Goal: Task Accomplishment & Management: Manage account settings

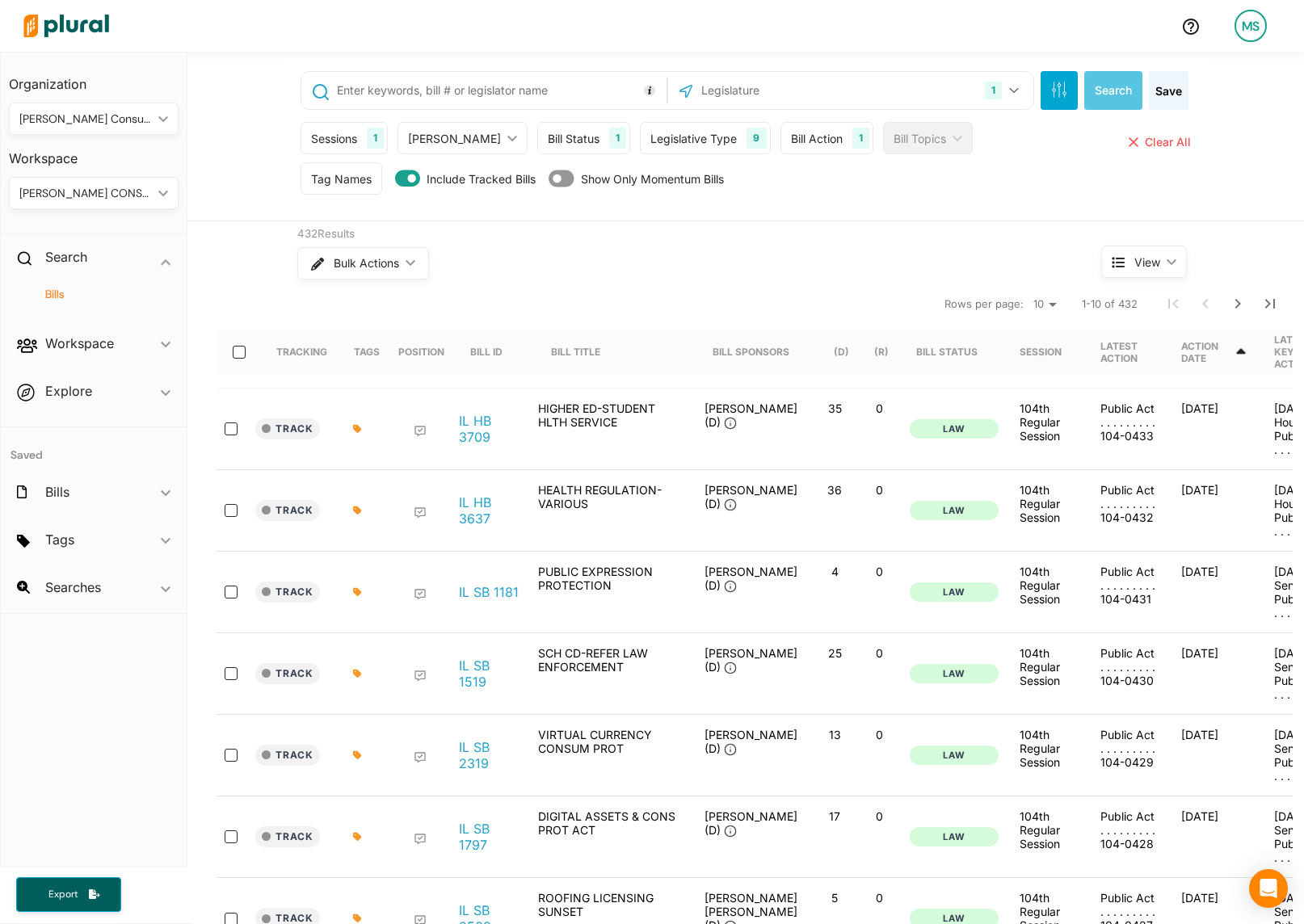
click at [64, 199] on div "[PERSON_NAME] CONSULTING" at bounding box center [85, 193] width 132 height 17
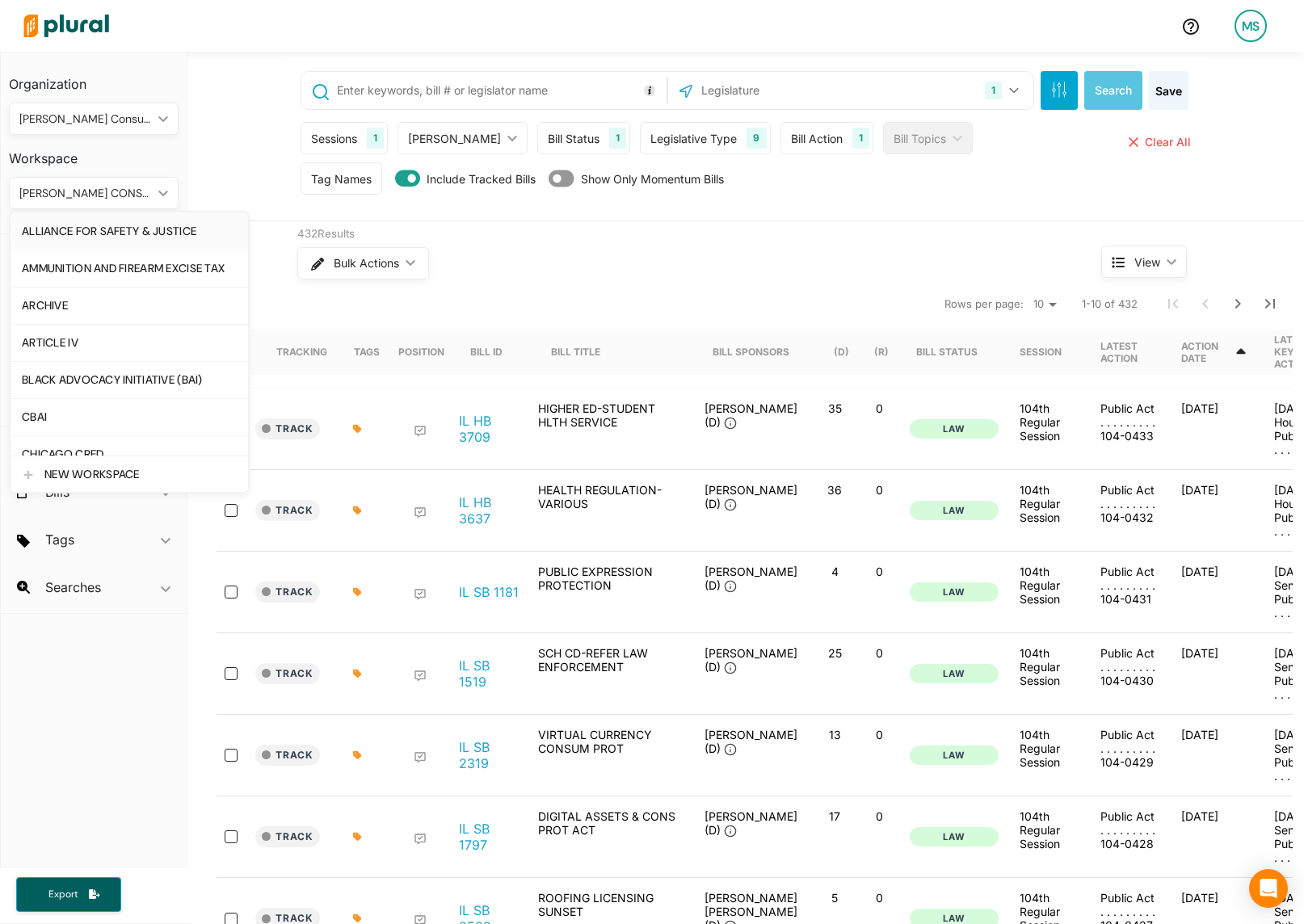
click at [97, 223] on link "ALLIANCE FOR SAFETY & JUSTICE" at bounding box center [129, 231] width 238 height 37
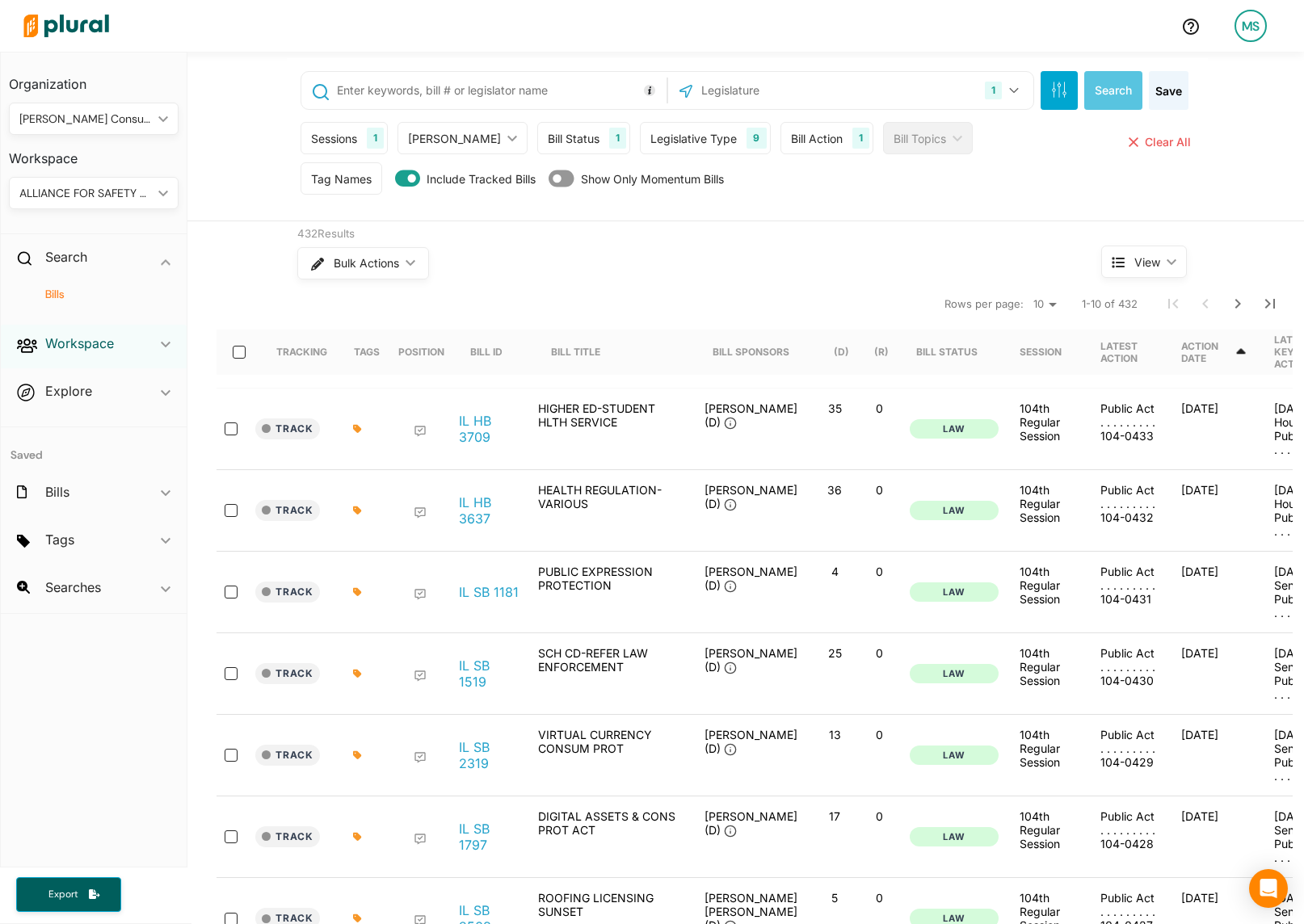
click at [87, 342] on h2 "Workspace" at bounding box center [79, 344] width 68 height 18
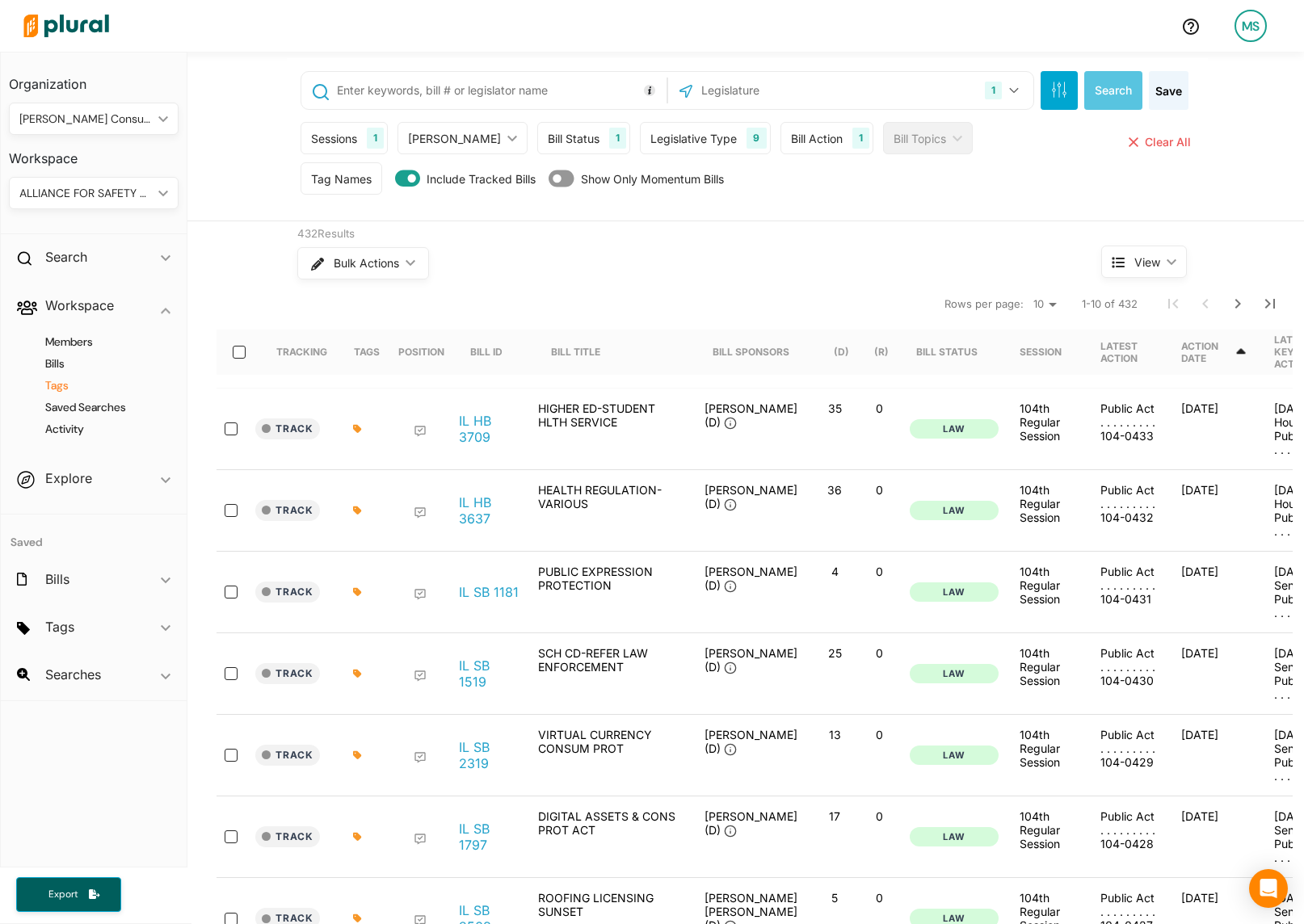
click at [60, 388] on h4 "Tags" at bounding box center [98, 385] width 146 height 15
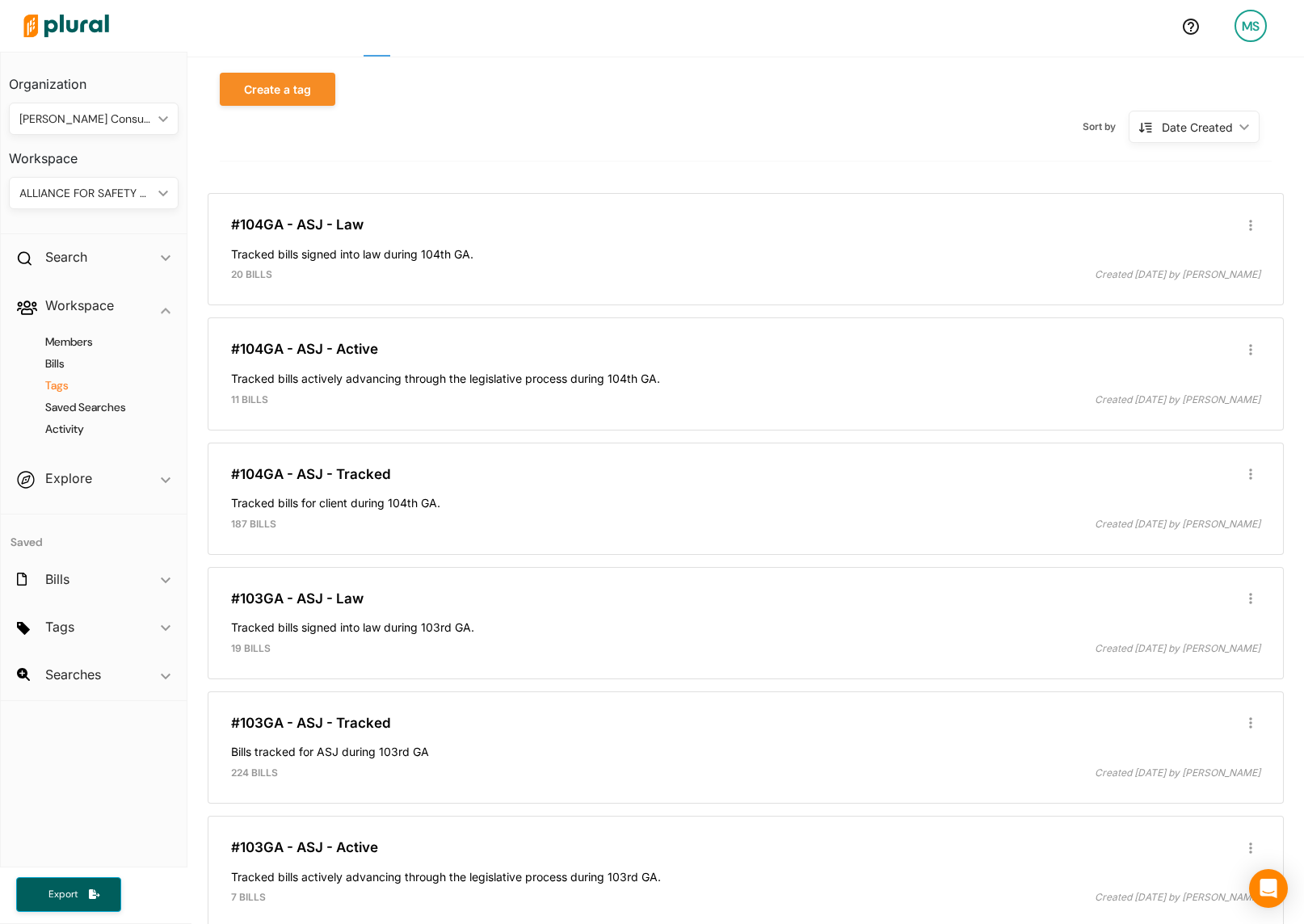
scroll to position [99, 0]
click at [367, 354] on link "#104GA - ASJ - Active" at bounding box center [304, 348] width 147 height 16
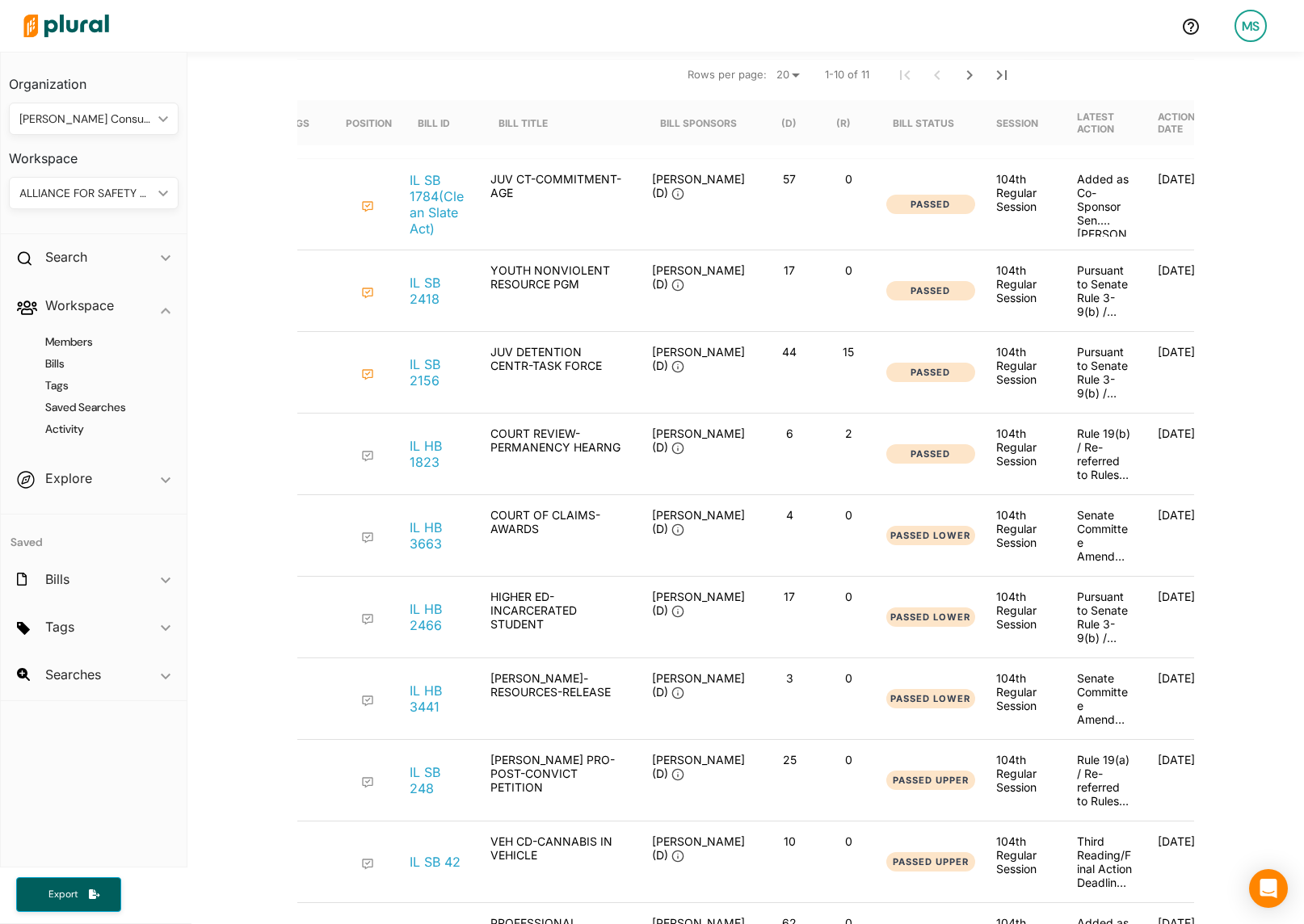
scroll to position [226, 0]
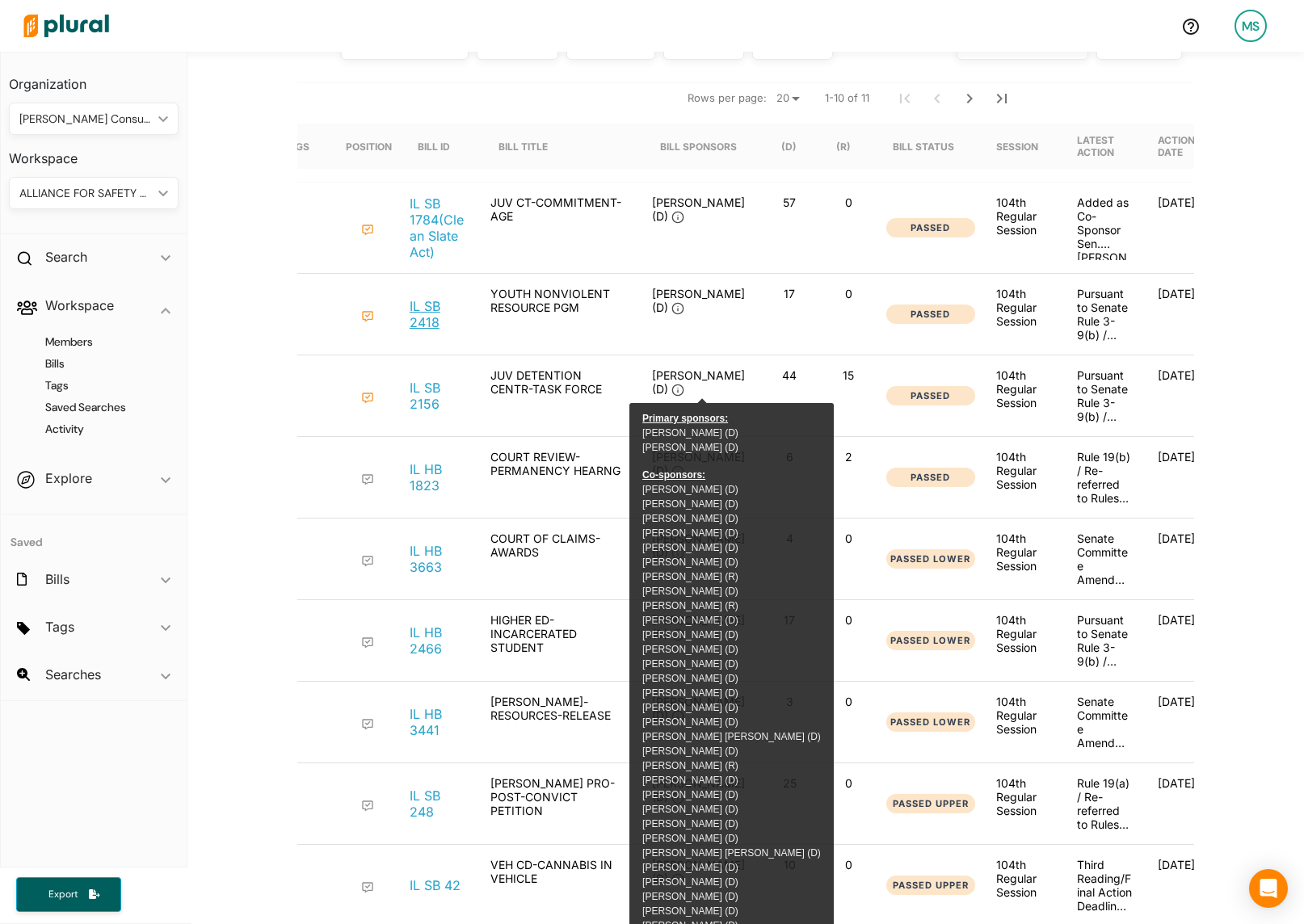
click at [423, 313] on link "IL SB 2418" at bounding box center [436, 313] width 55 height 32
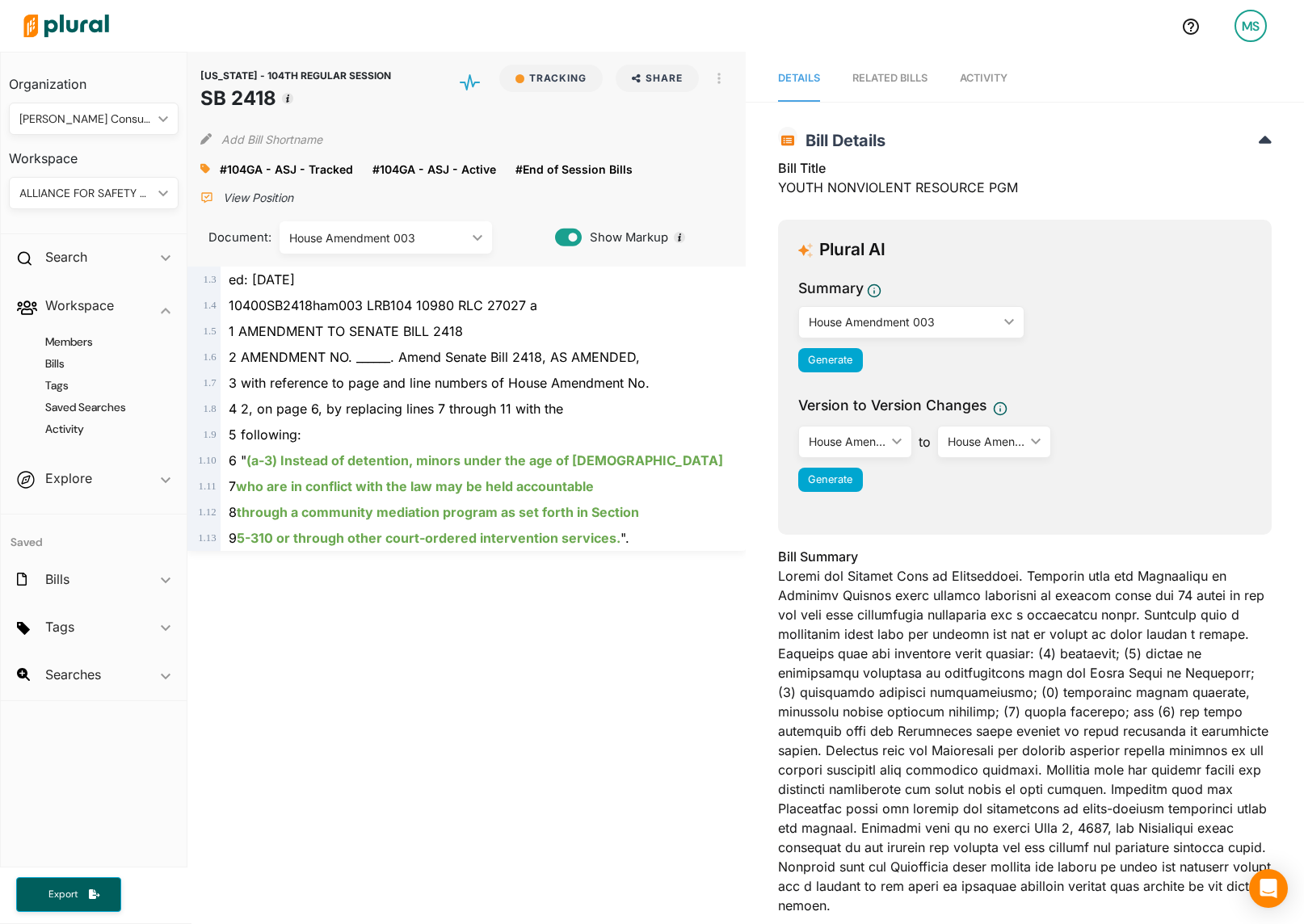
click at [975, 82] on span "Activity" at bounding box center [983, 77] width 47 height 12
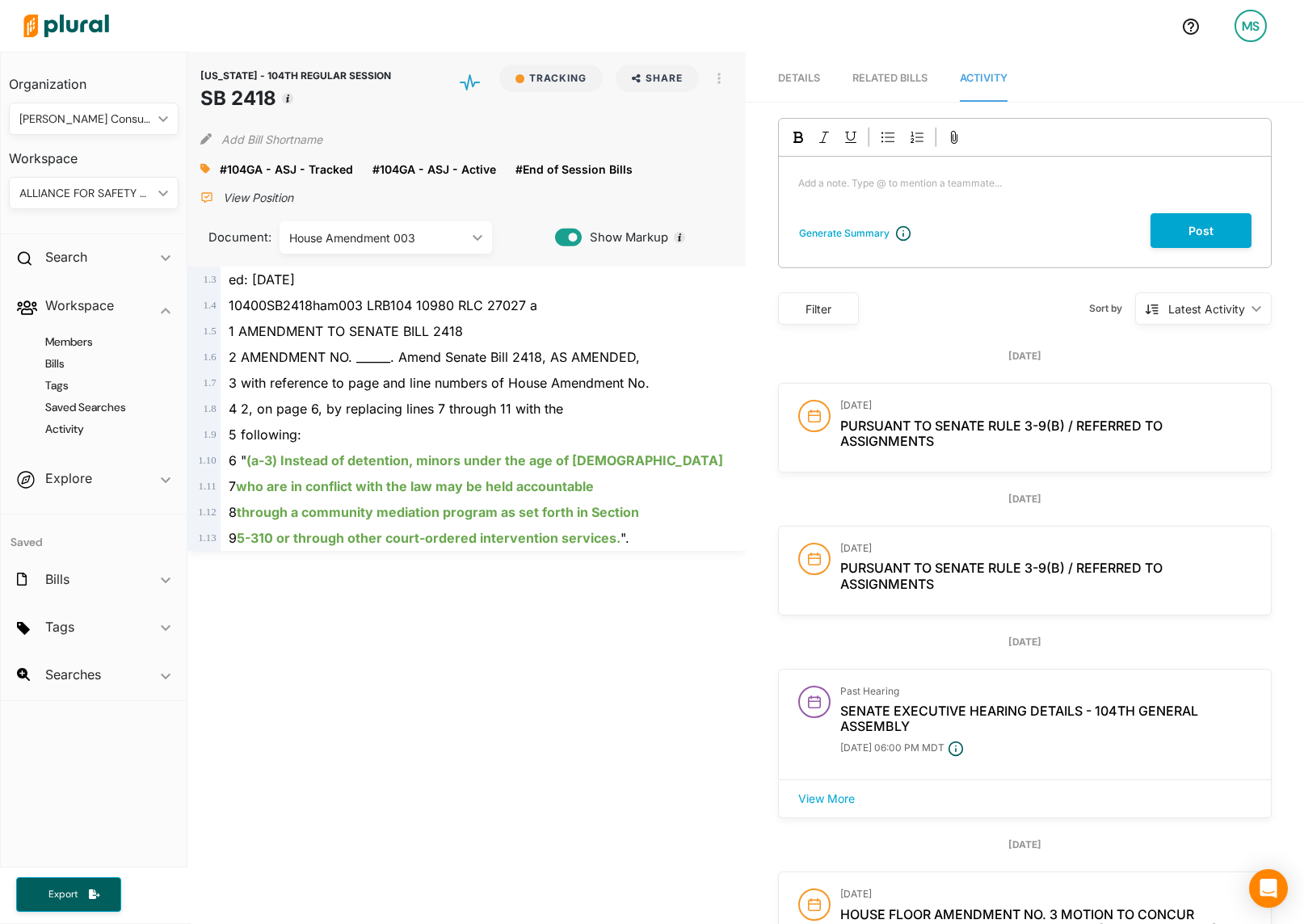
click at [795, 82] on span "Details" at bounding box center [799, 77] width 42 height 12
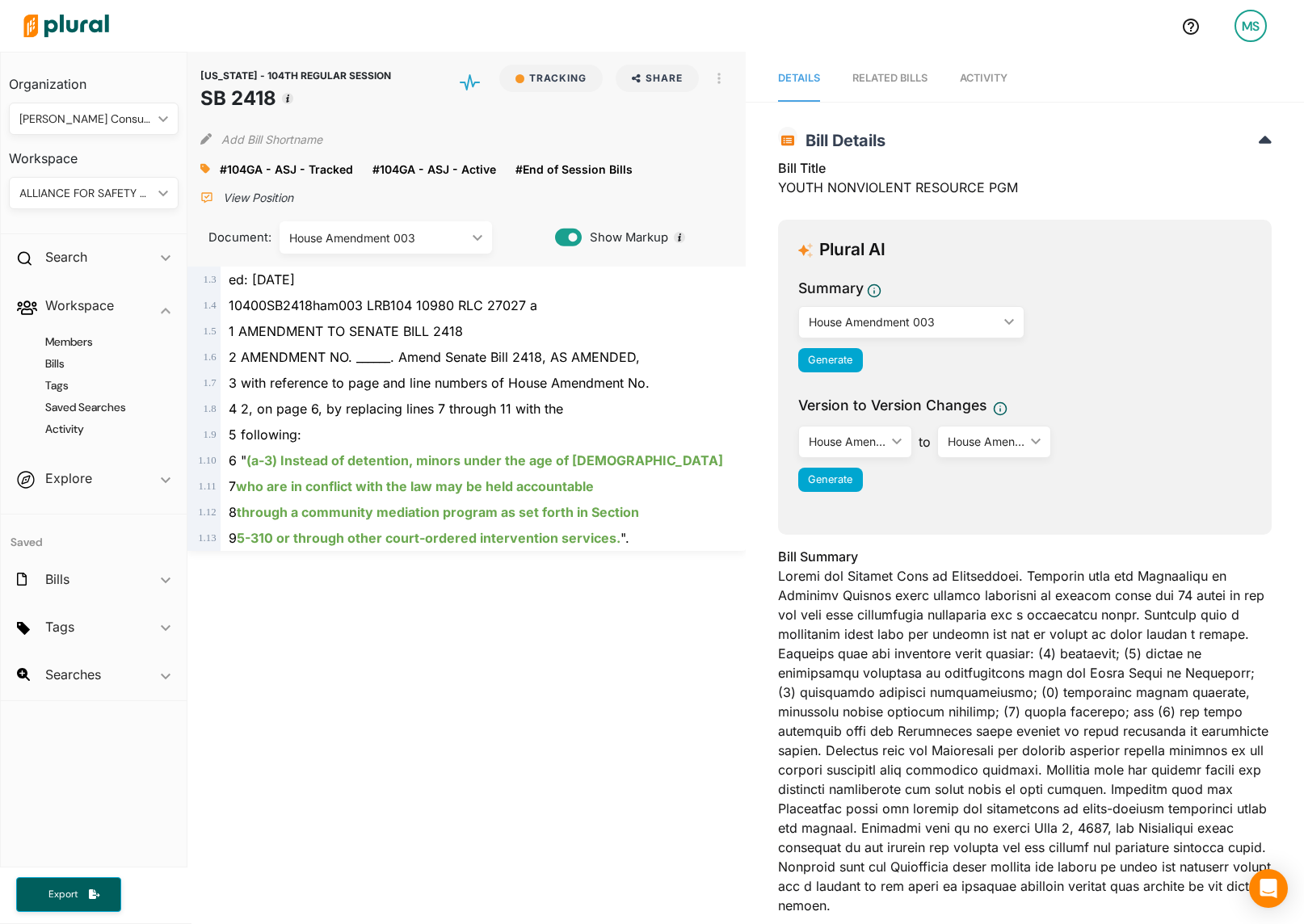
click at [60, 395] on div "Members Bills Tags Saved Searches Activity" at bounding box center [94, 393] width 186 height 125
click at [56, 392] on h4 "Tags" at bounding box center [98, 385] width 146 height 15
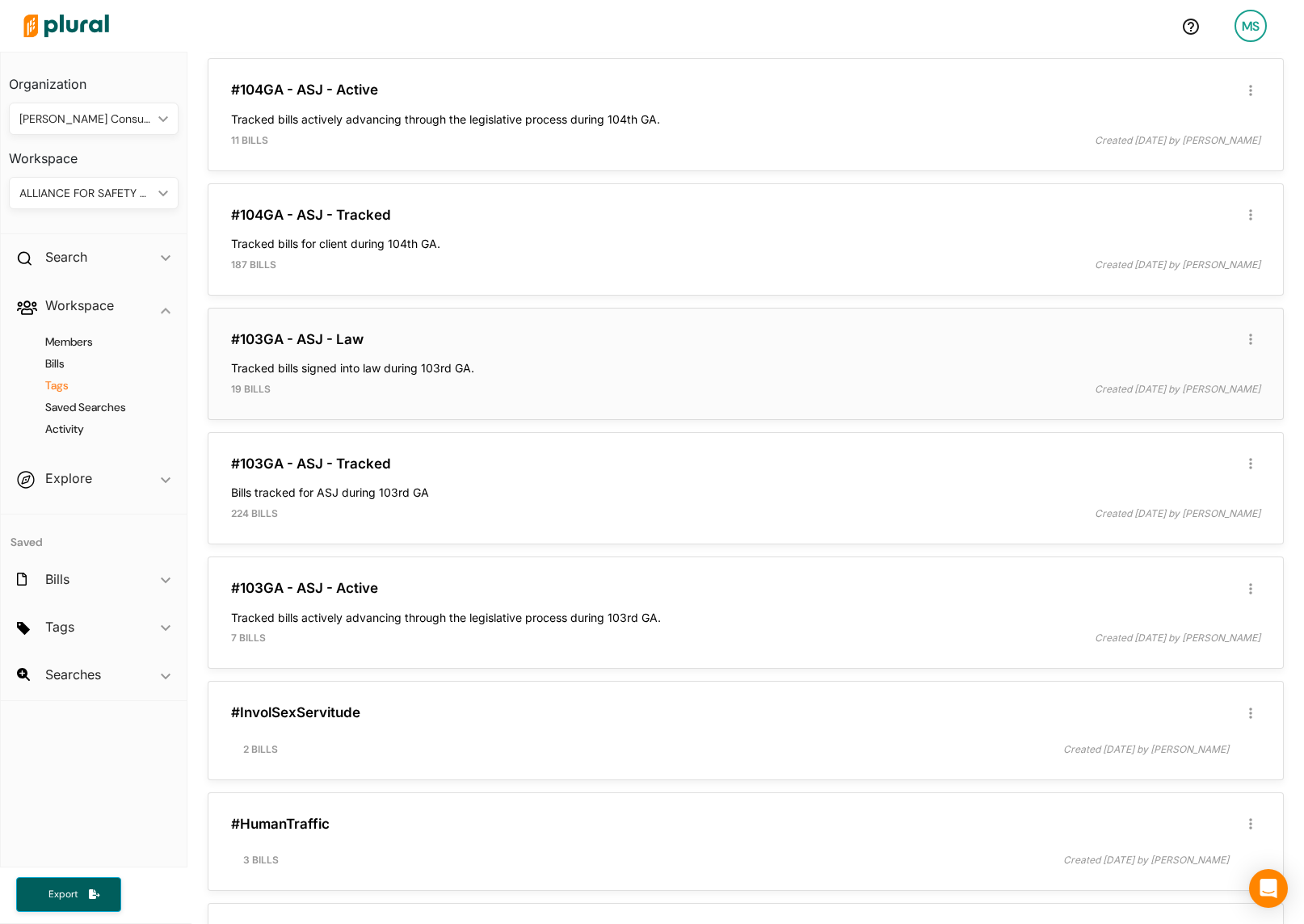
scroll to position [361, 0]
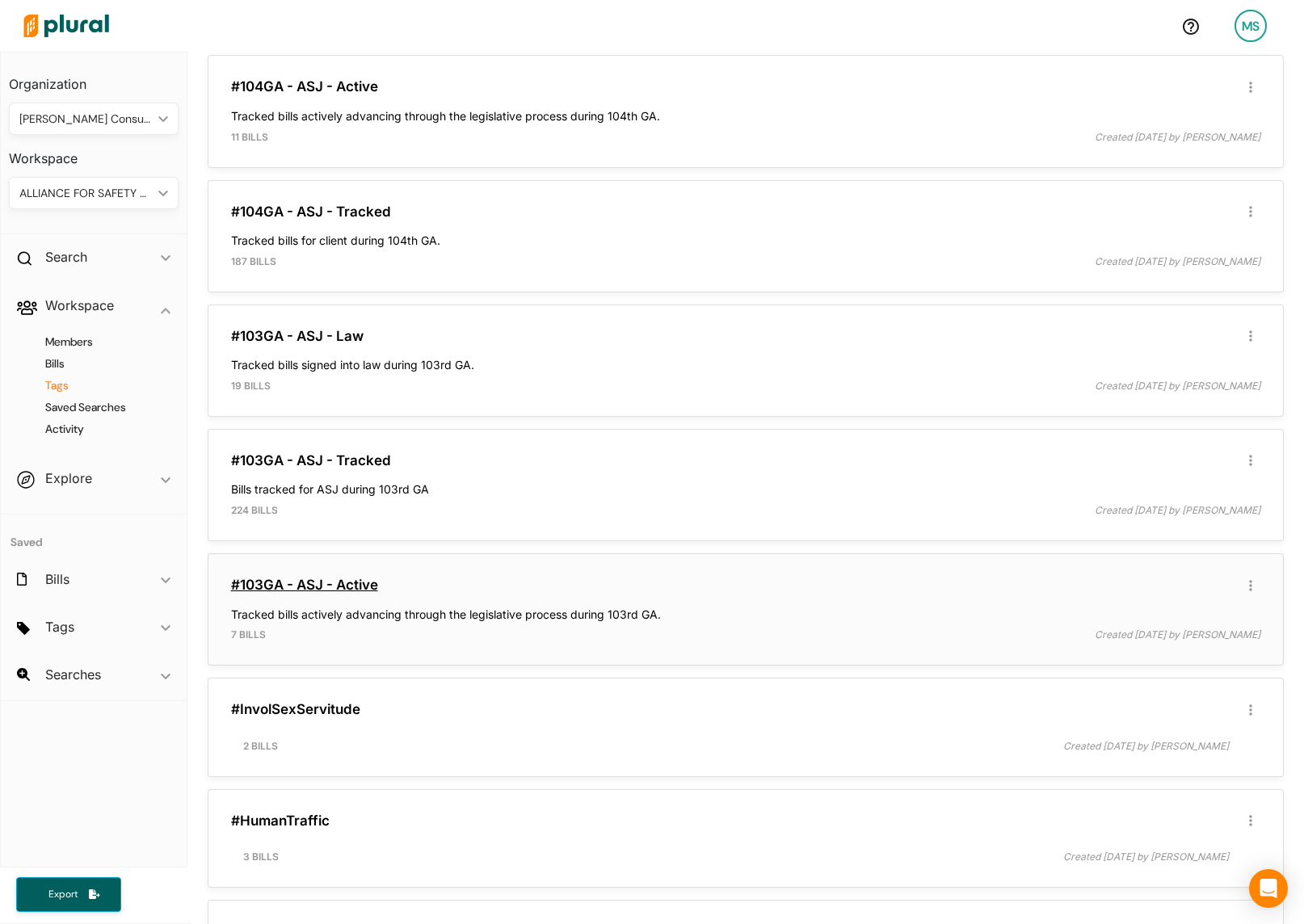
click at [337, 584] on link "#103GA - ASJ - Active" at bounding box center [304, 585] width 147 height 16
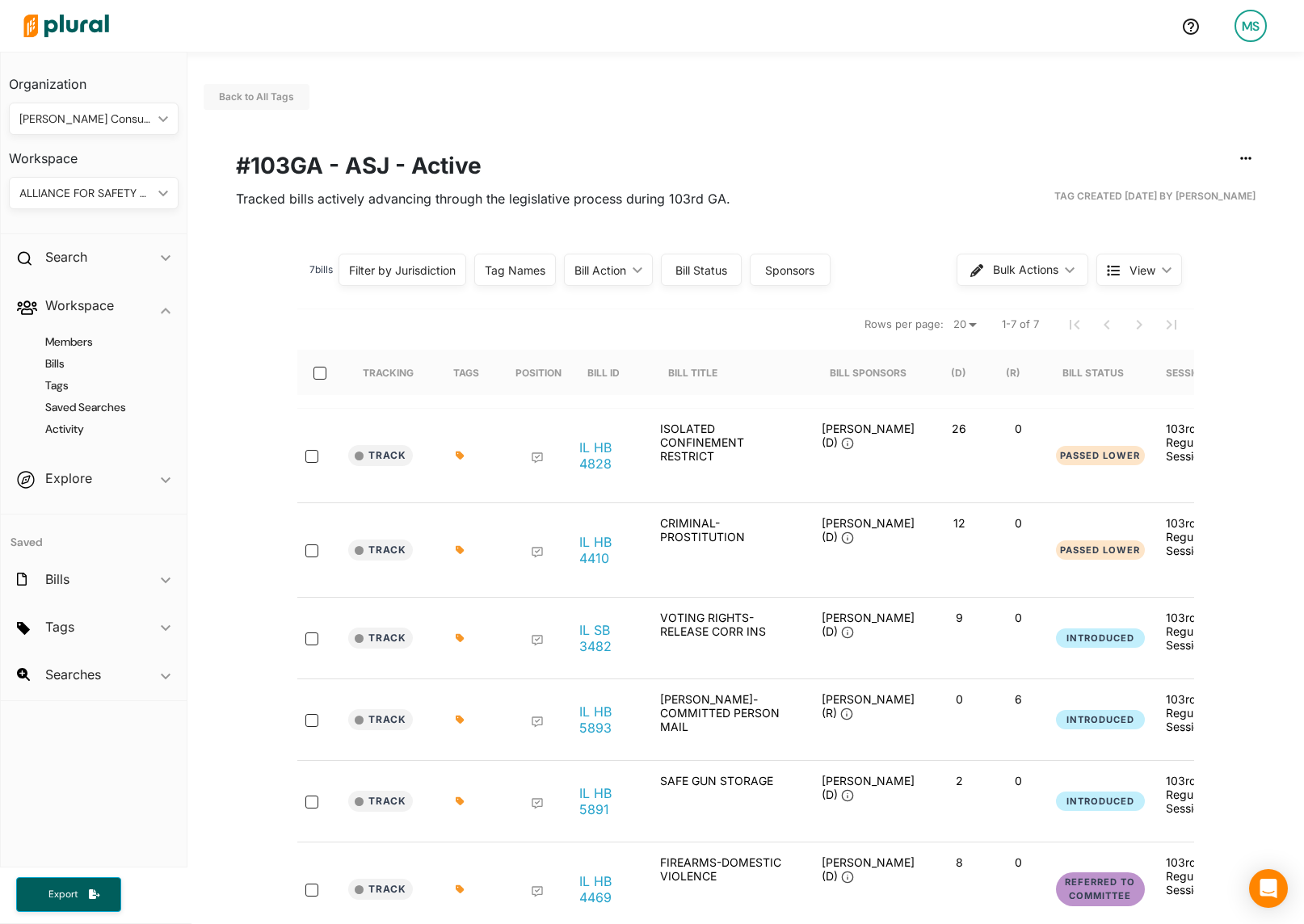
scroll to position [142, 0]
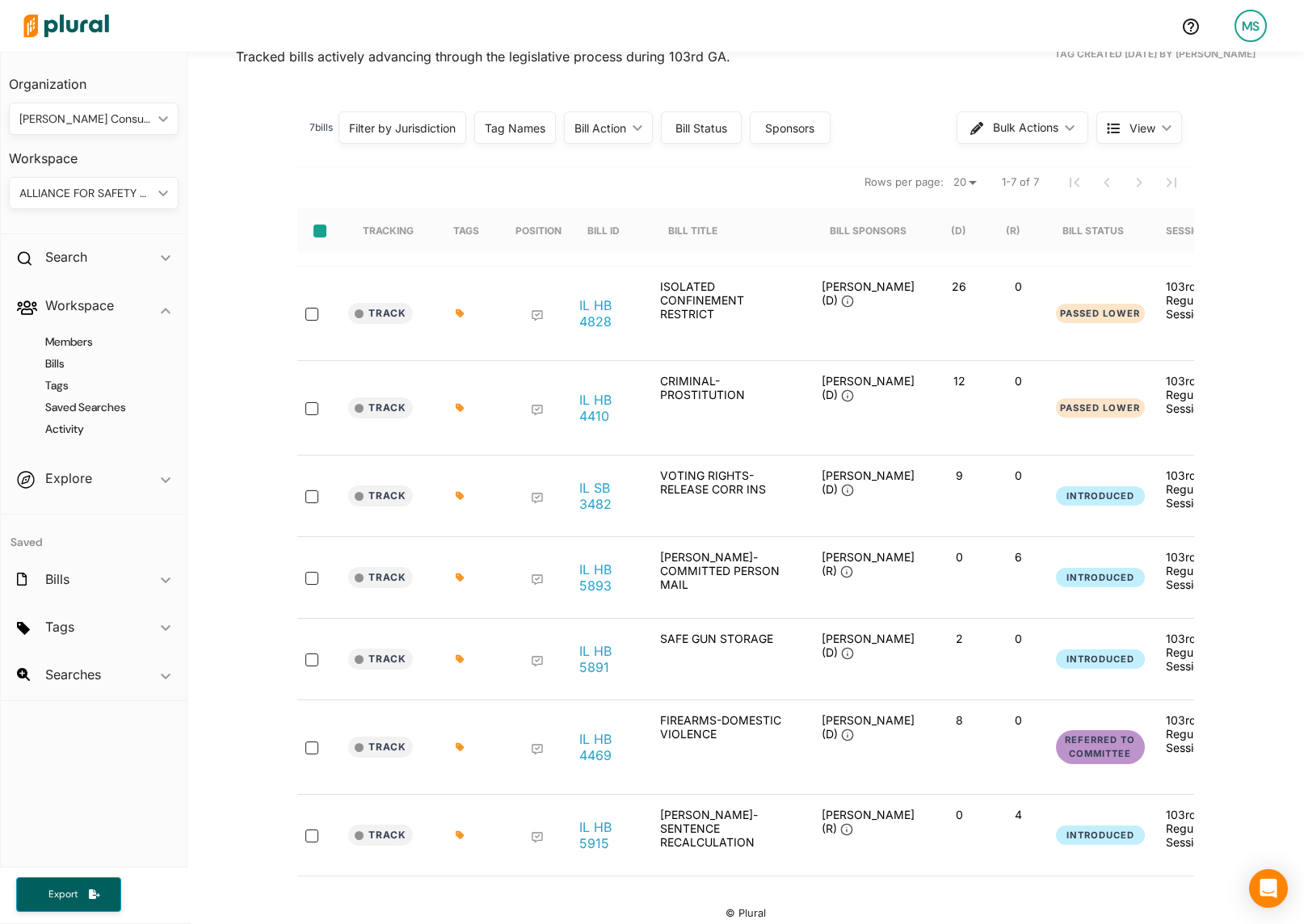
click at [323, 233] on input "select-all-rows" at bounding box center [320, 231] width 13 height 13
checkbox input "true"
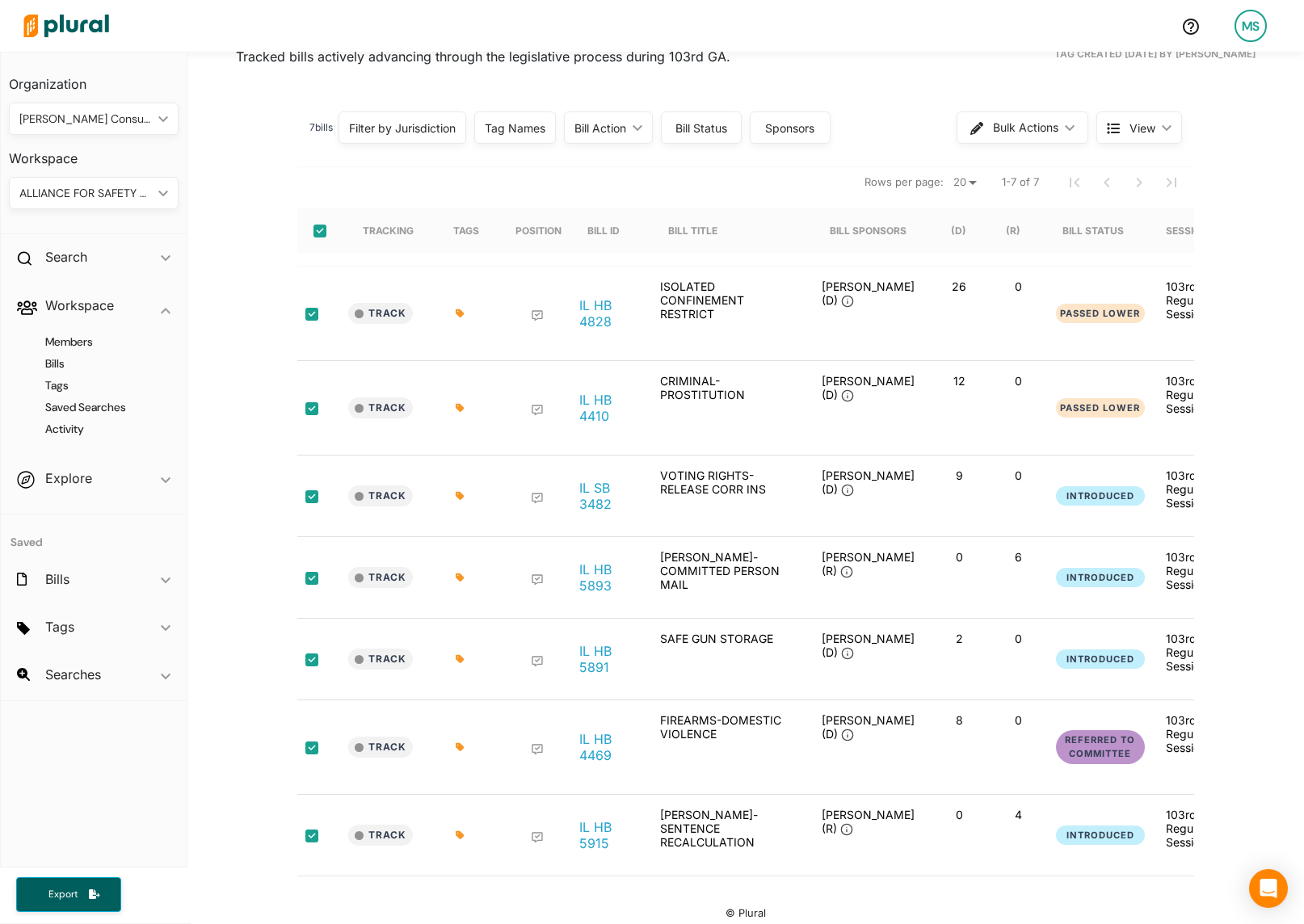
checkbox input "true"
click at [1015, 125] on span "Bulk Actions" at bounding box center [1026, 128] width 66 height 11
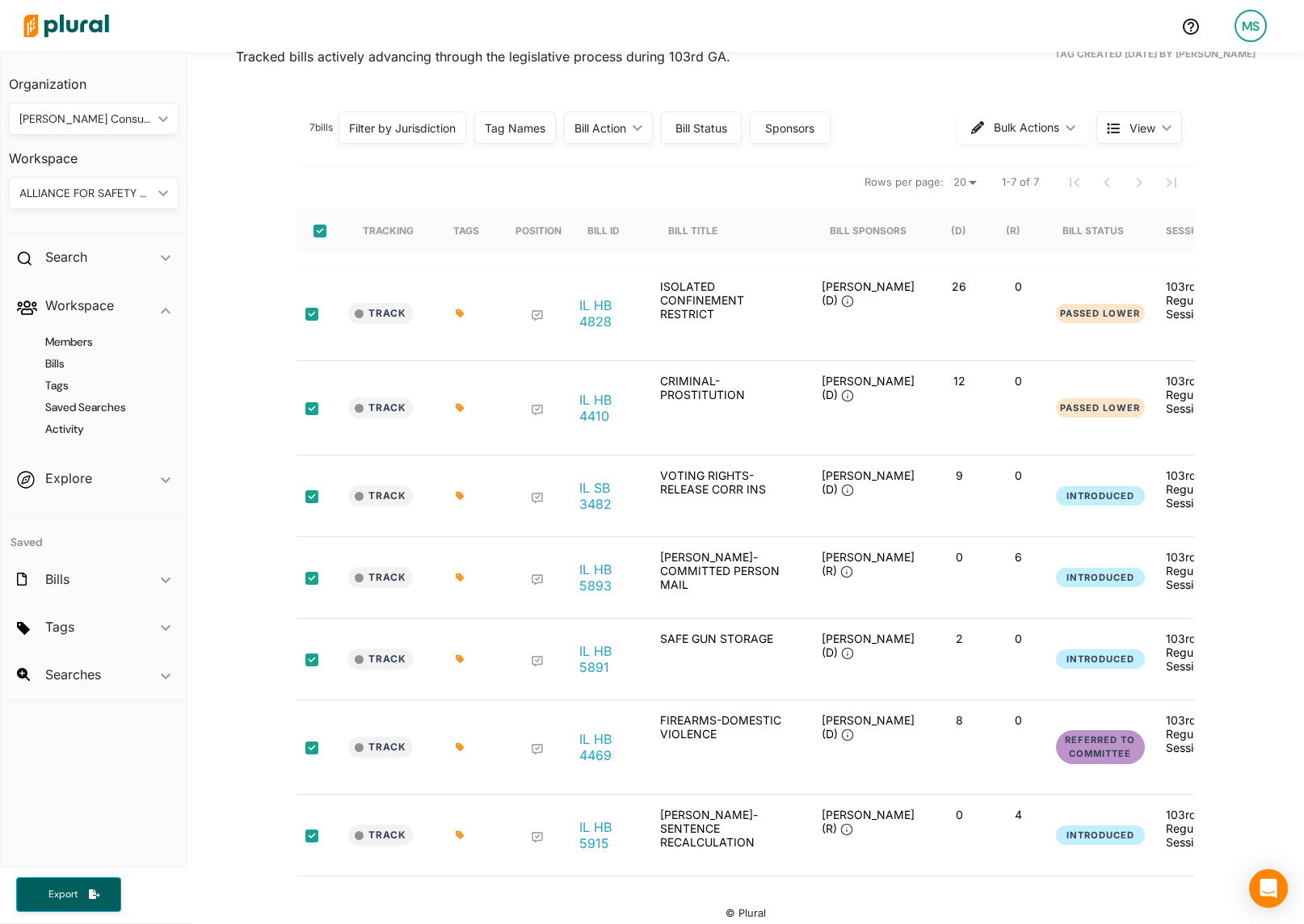
click at [498, 185] on nav "Rows per page: 20 50 1-7 of 7" at bounding box center [745, 182] width 897 height 46
click at [323, 231] on input "select-all-rows" at bounding box center [320, 231] width 13 height 13
checkbox input "false"
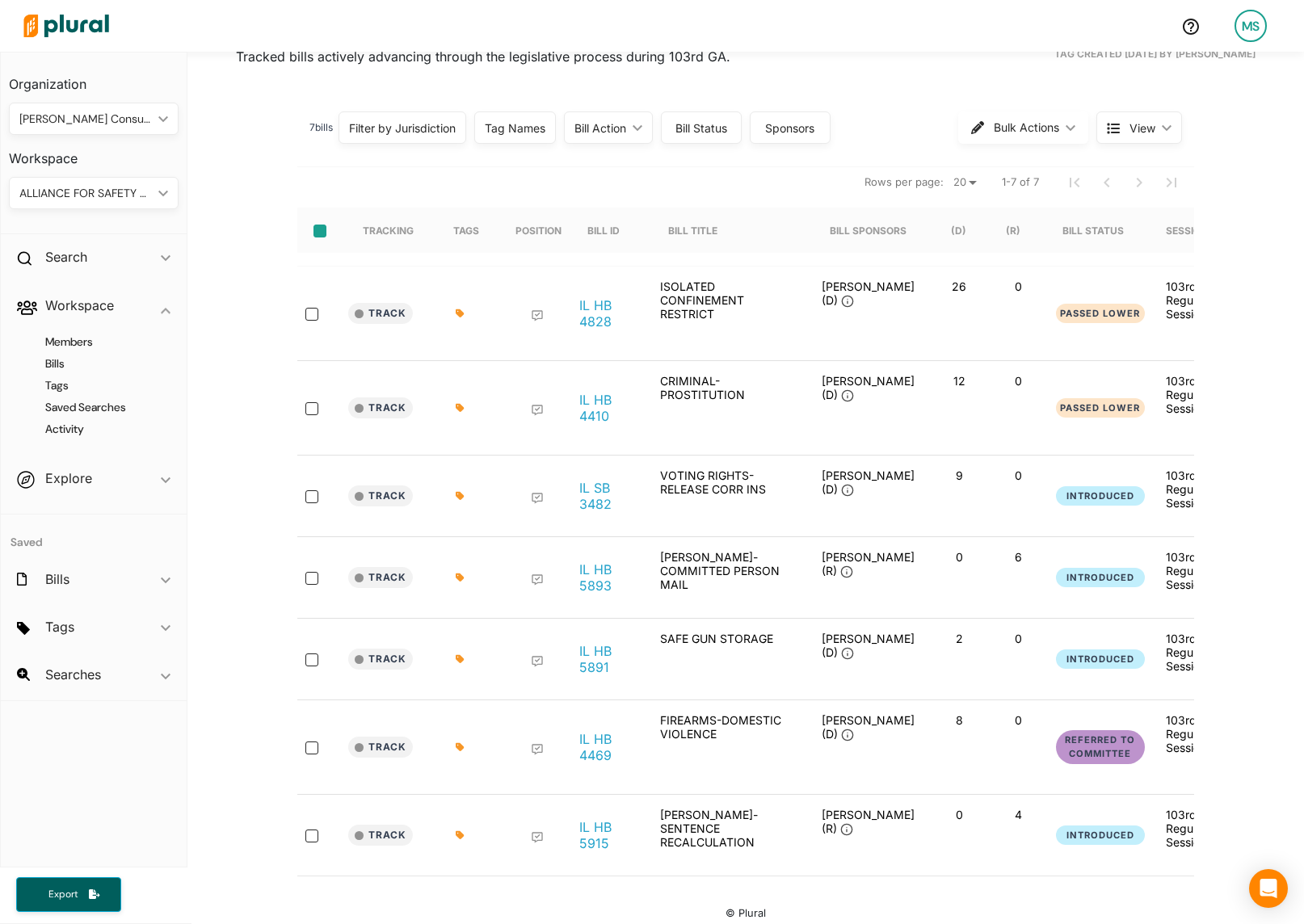
checkbox input "false"
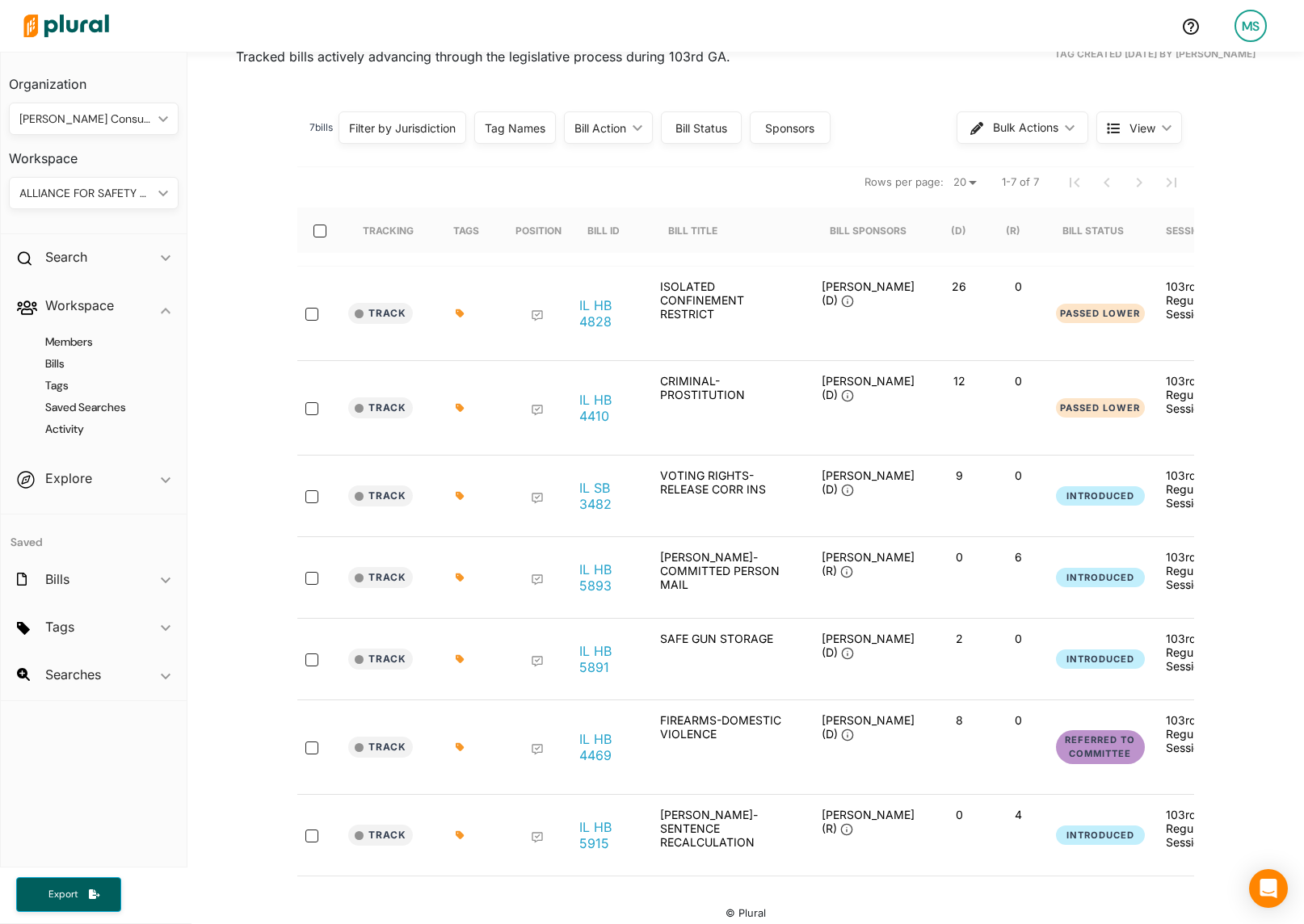
scroll to position [0, 0]
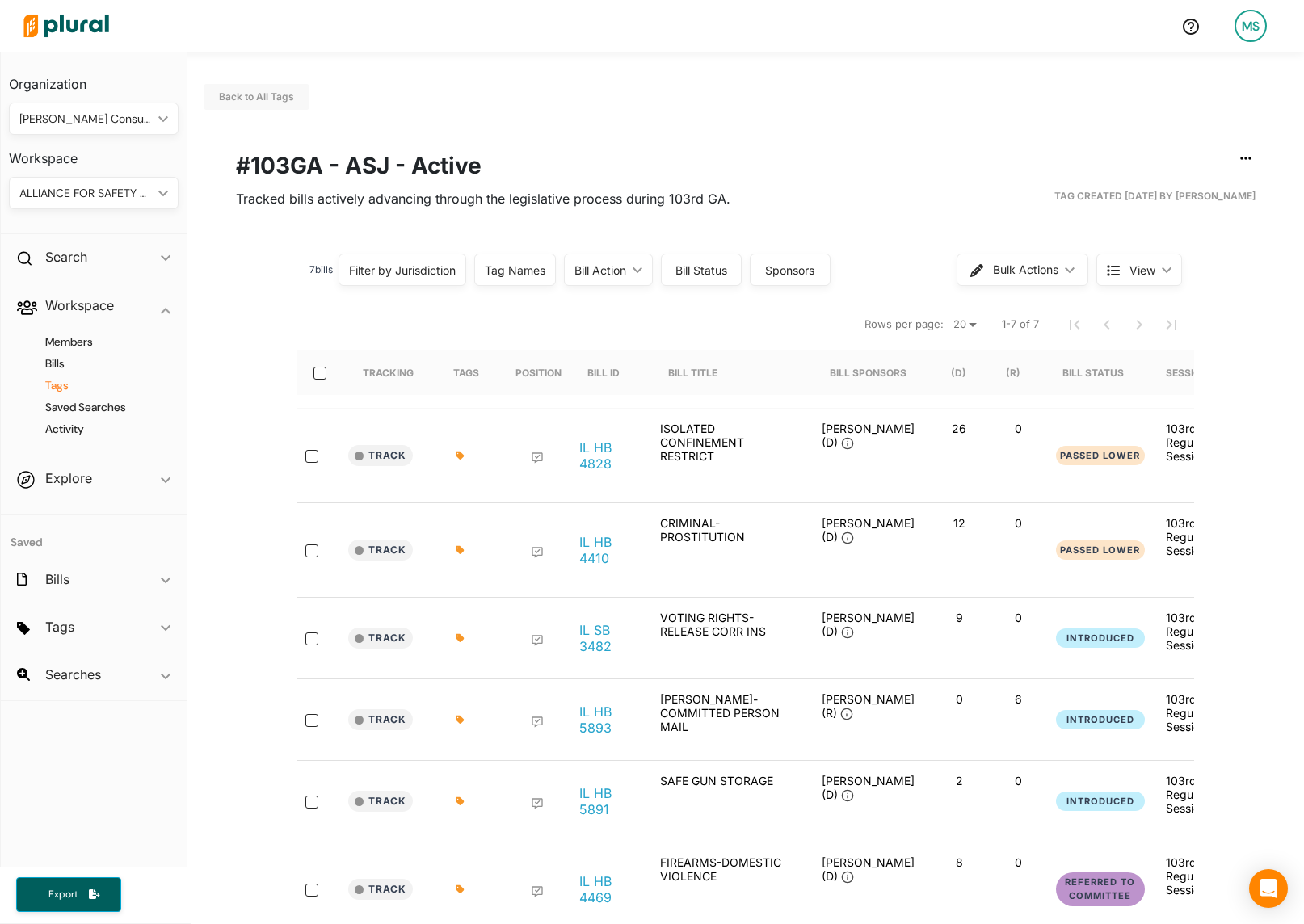
click at [62, 386] on h4 "Tags" at bounding box center [98, 385] width 146 height 15
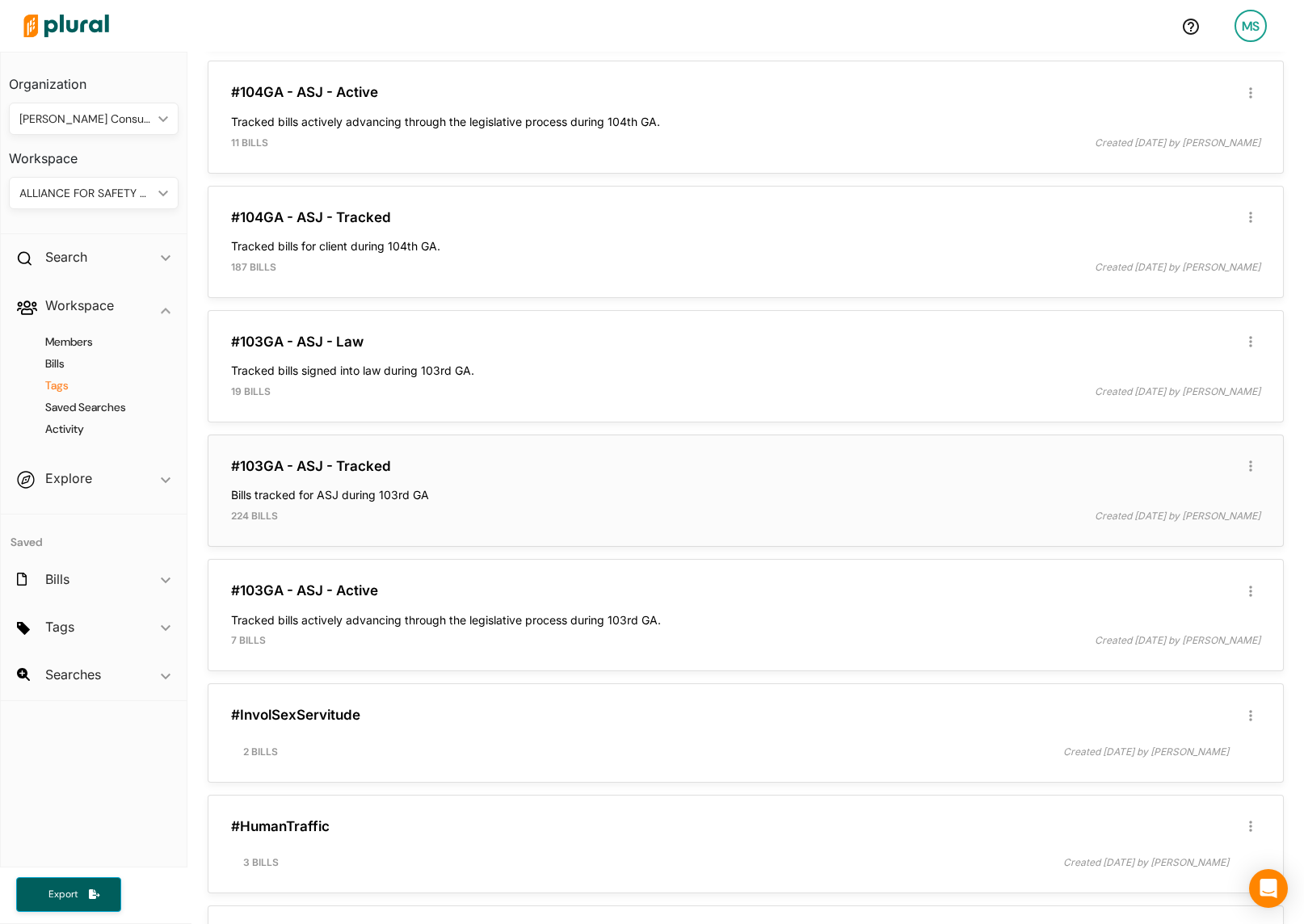
scroll to position [357, 0]
click at [1249, 589] on icon "button" at bounding box center [1251, 590] width 4 height 11
click at [1190, 664] on div "Delete Tag" at bounding box center [1198, 658] width 98 height 14
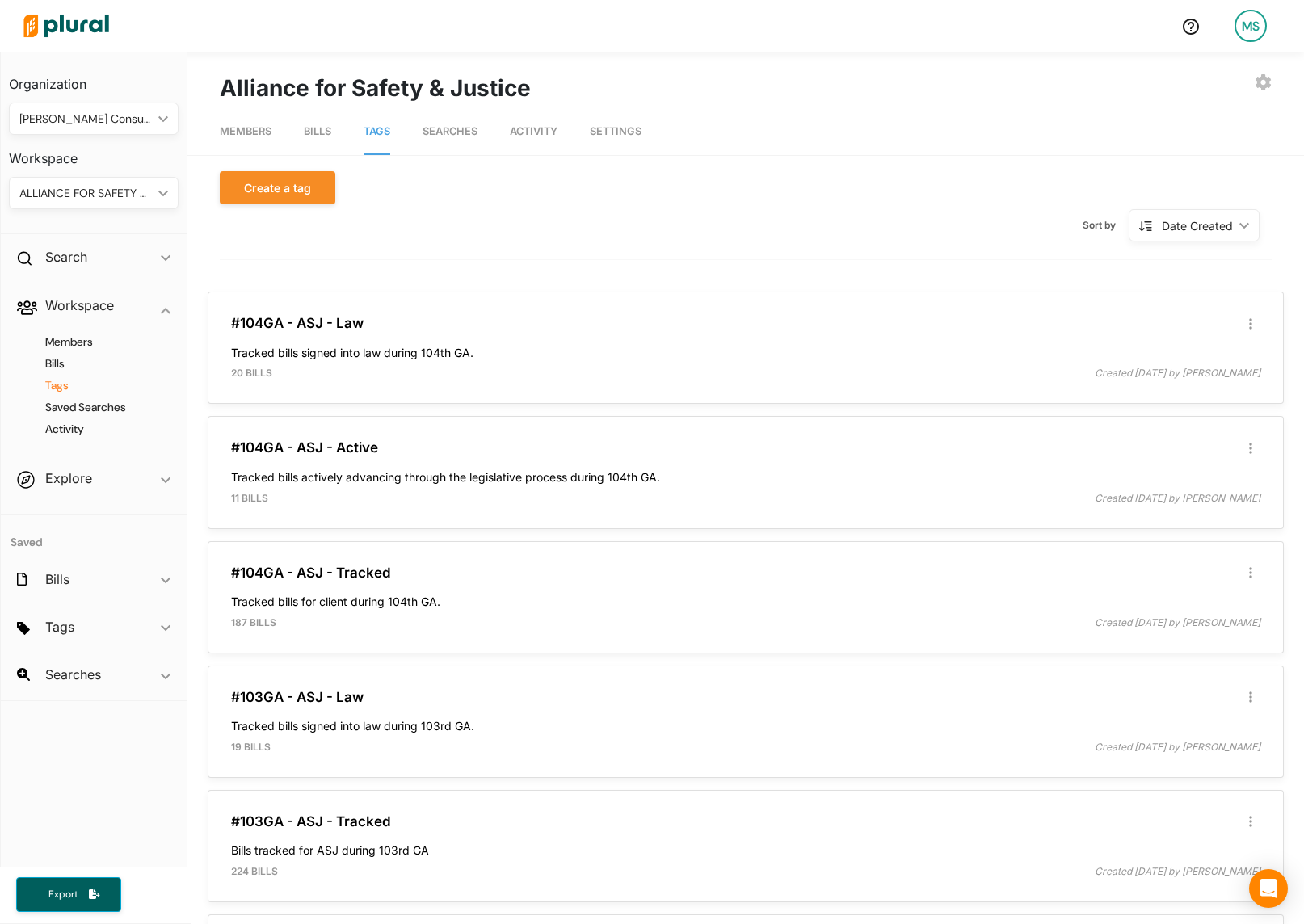
click at [64, 198] on div "ALLIANCE FOR SAFETY & JUSTICE" at bounding box center [85, 193] width 132 height 17
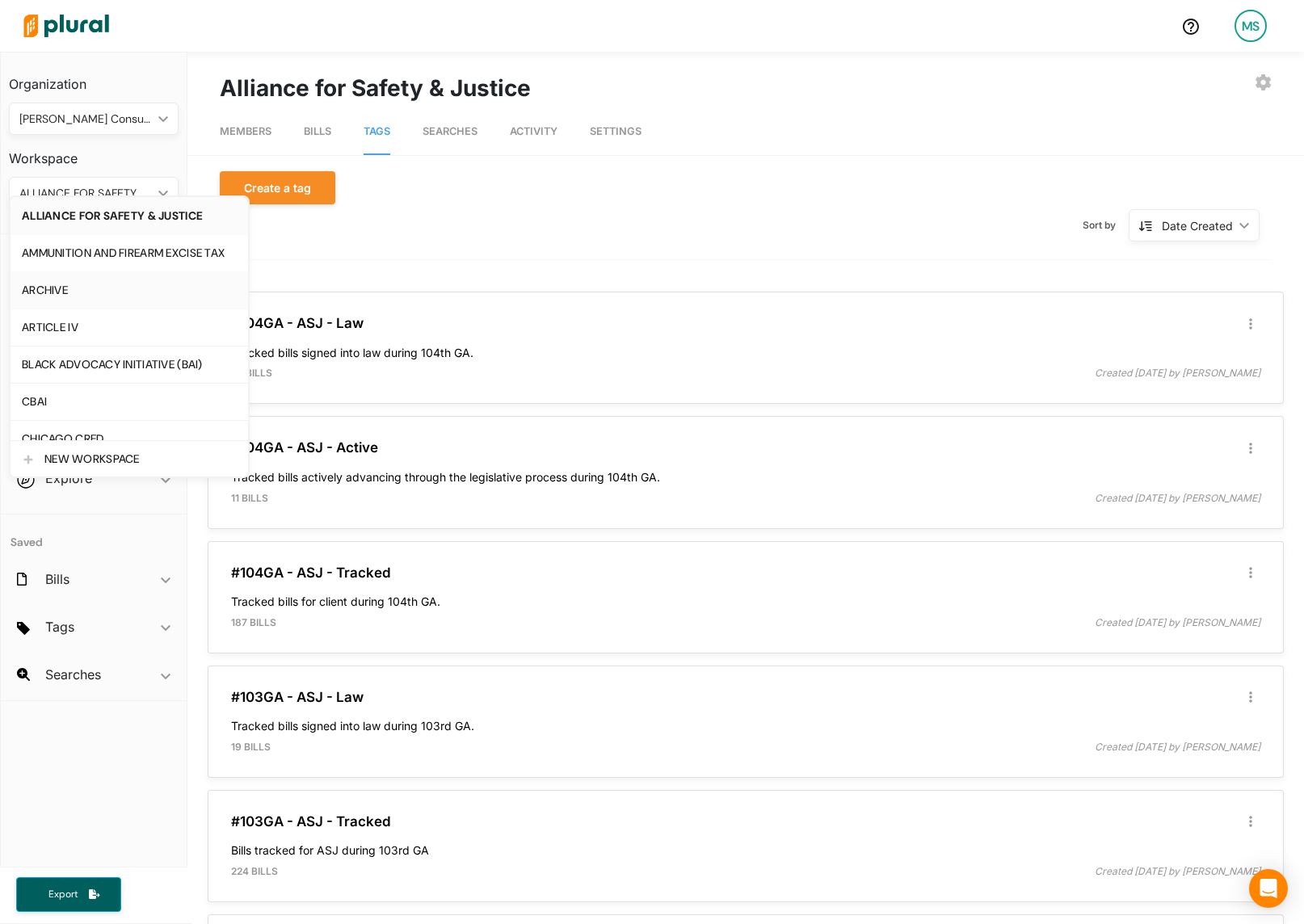
click at [73, 290] on div "ARCHIVE" at bounding box center [129, 290] width 215 height 14
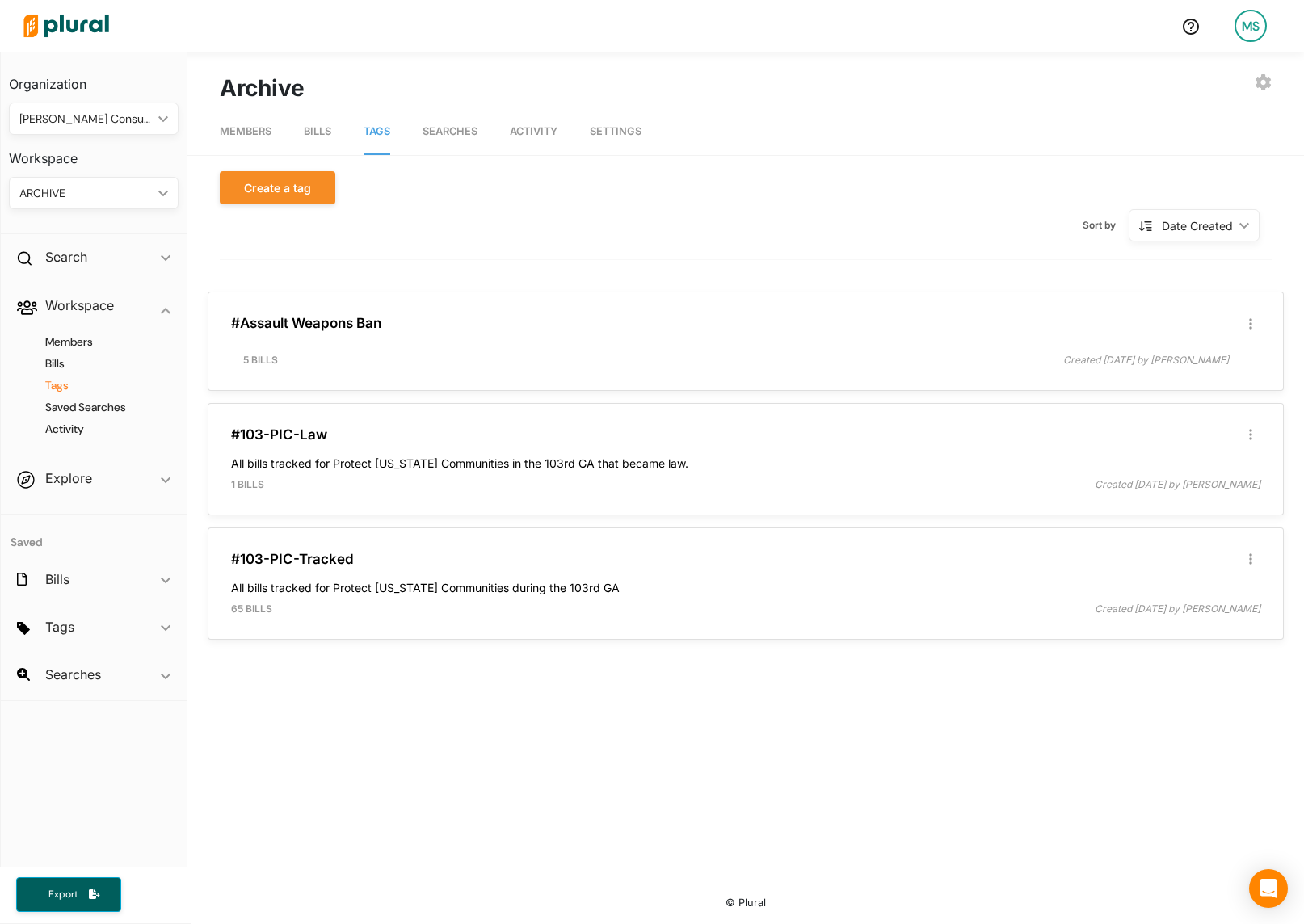
click at [88, 200] on div "ARCHIVE" at bounding box center [85, 193] width 132 height 17
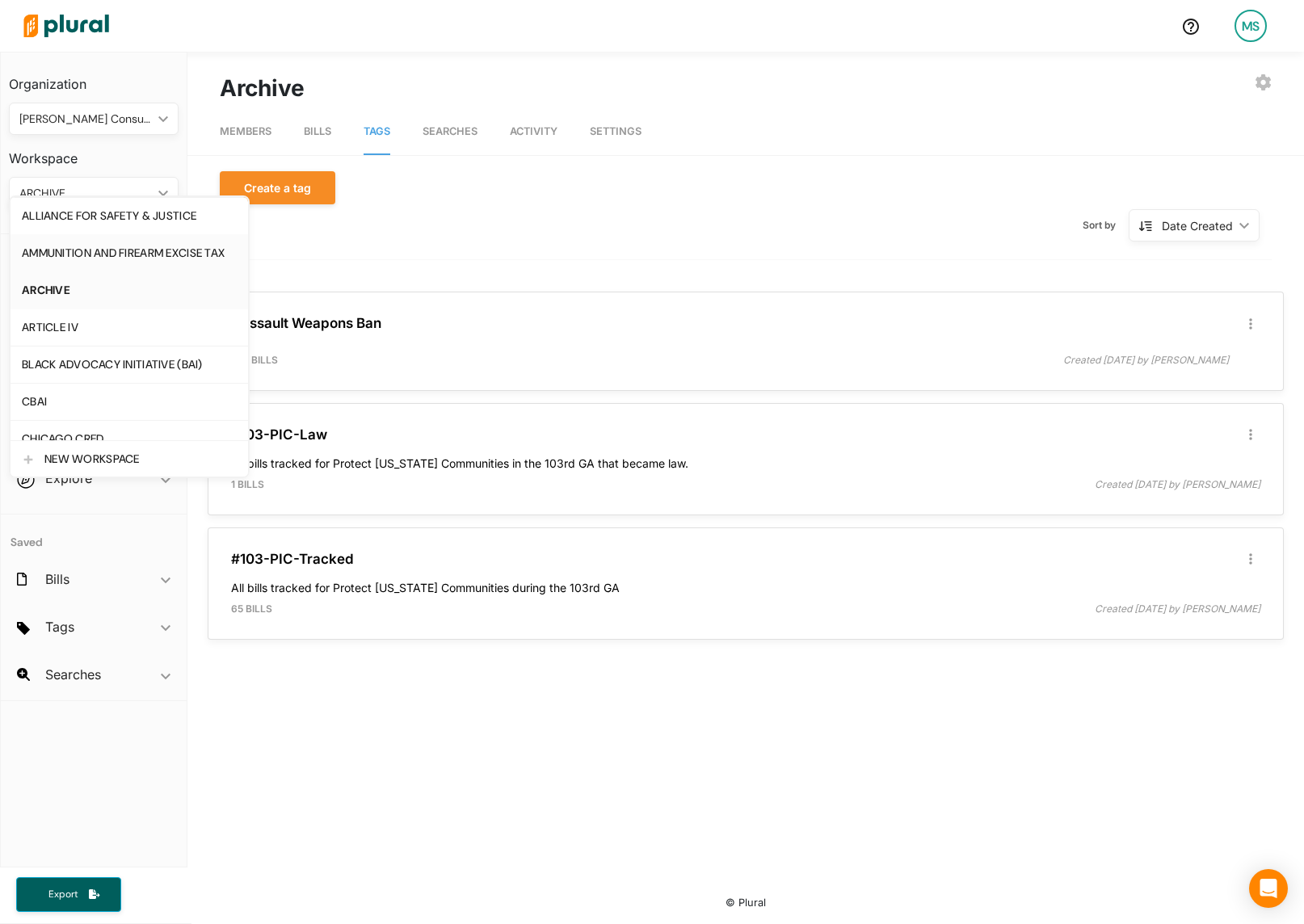
click at [71, 250] on div "AMMUNITION AND FIREARM EXCISE TAX" at bounding box center [129, 252] width 215 height 14
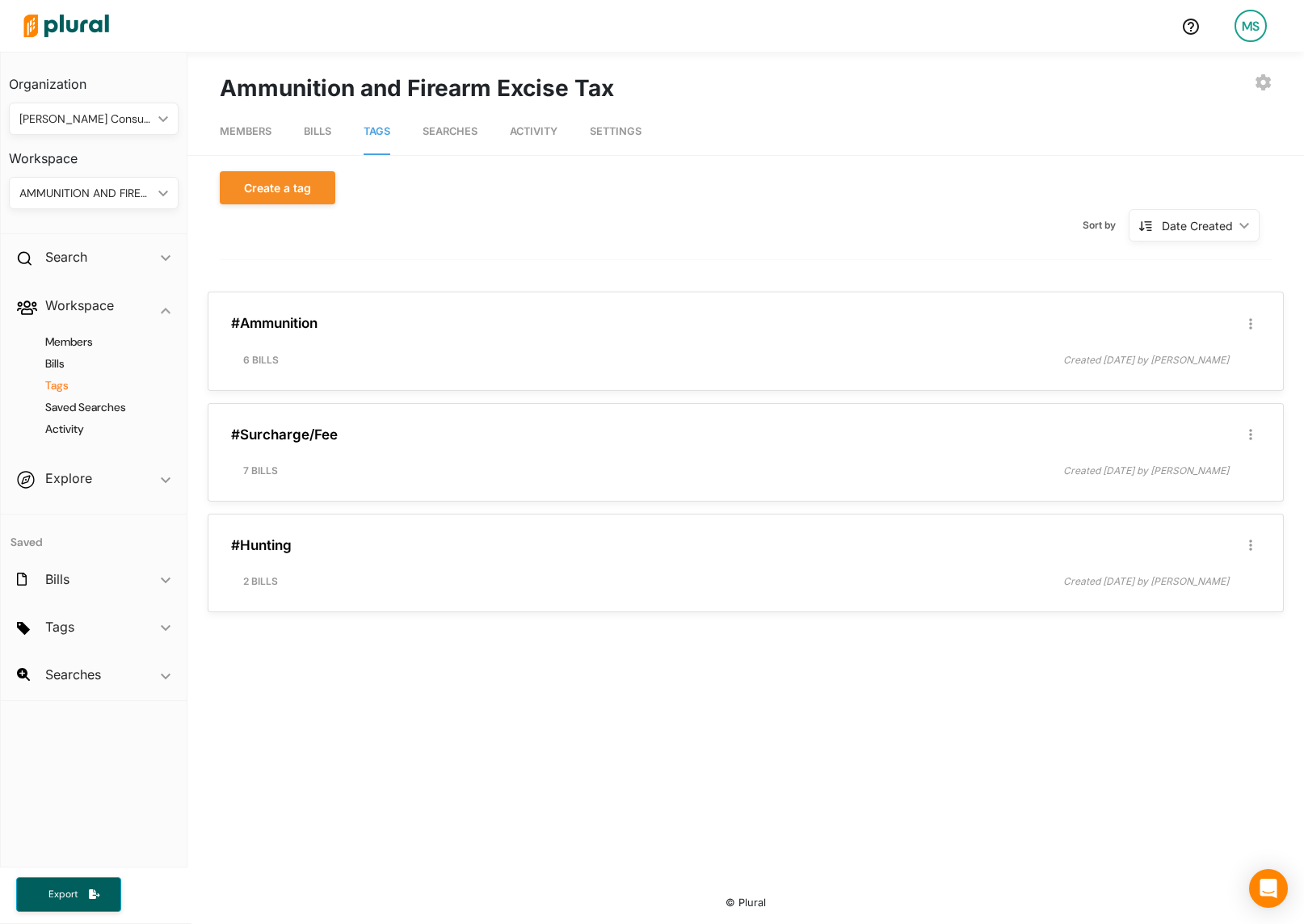
click at [76, 200] on div "AMMUNITION AND FIREARM EXCISE TAX" at bounding box center [85, 193] width 132 height 17
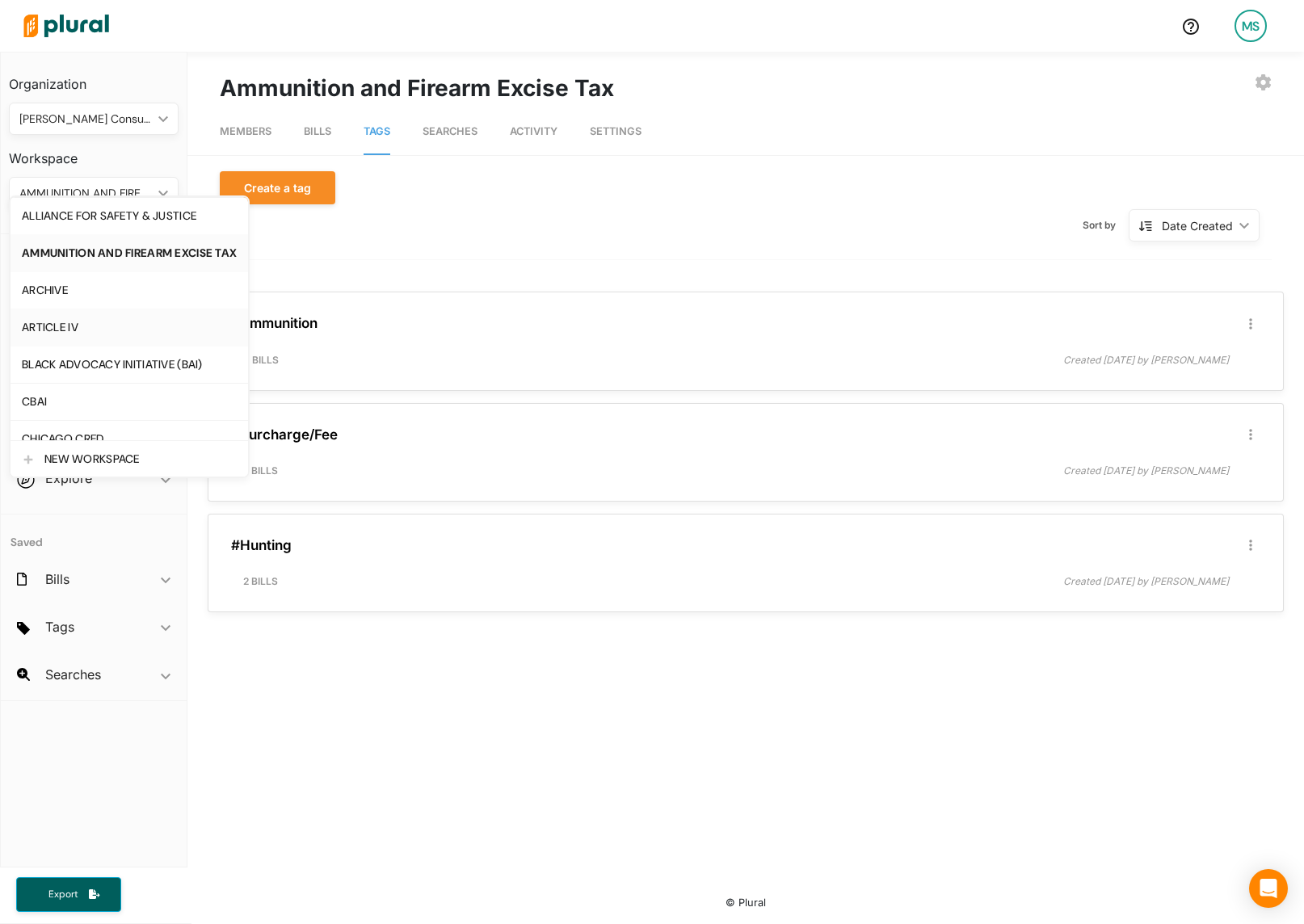
click at [54, 328] on div "ARTICLE IV" at bounding box center [129, 327] width 215 height 14
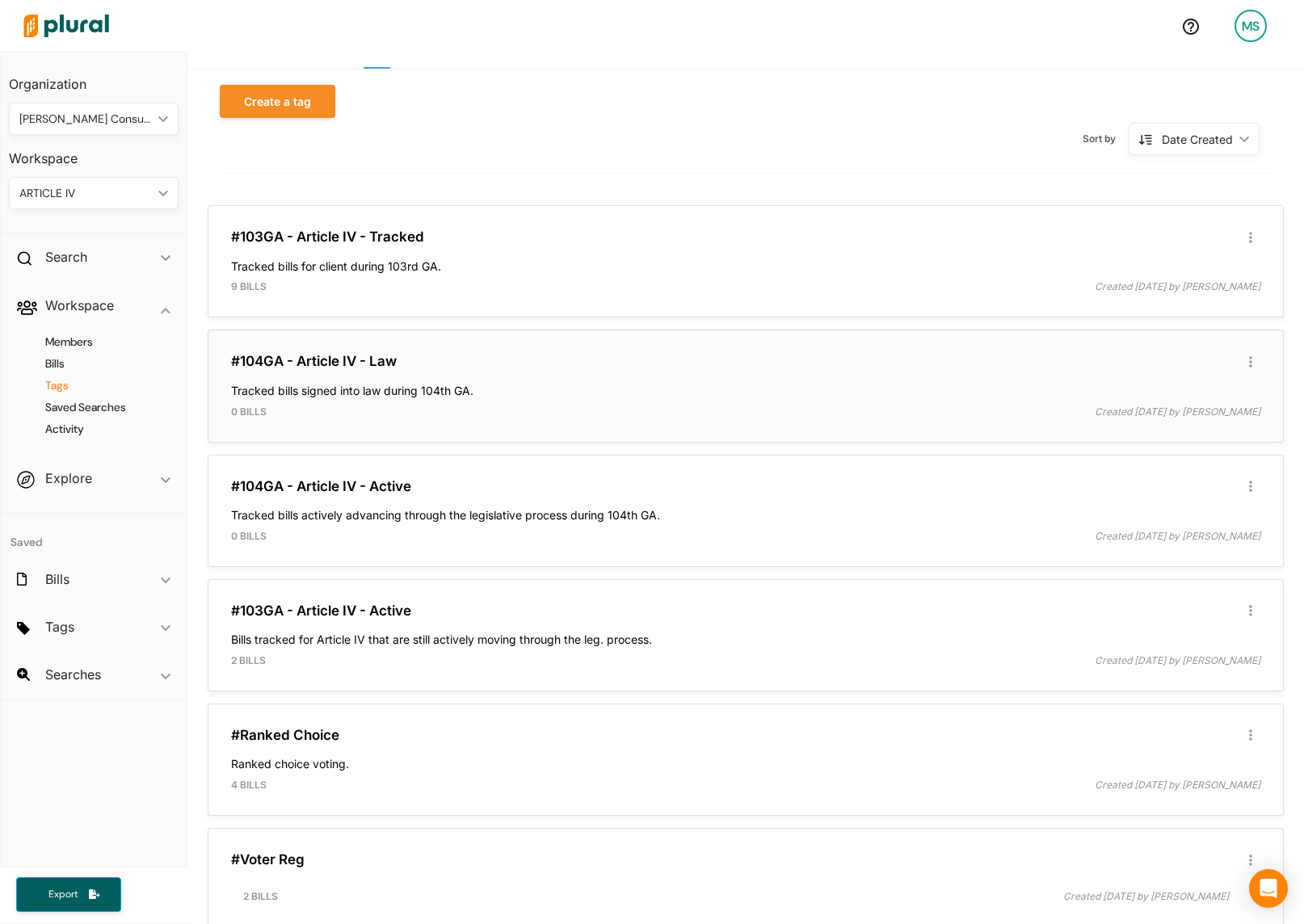
scroll to position [93, 0]
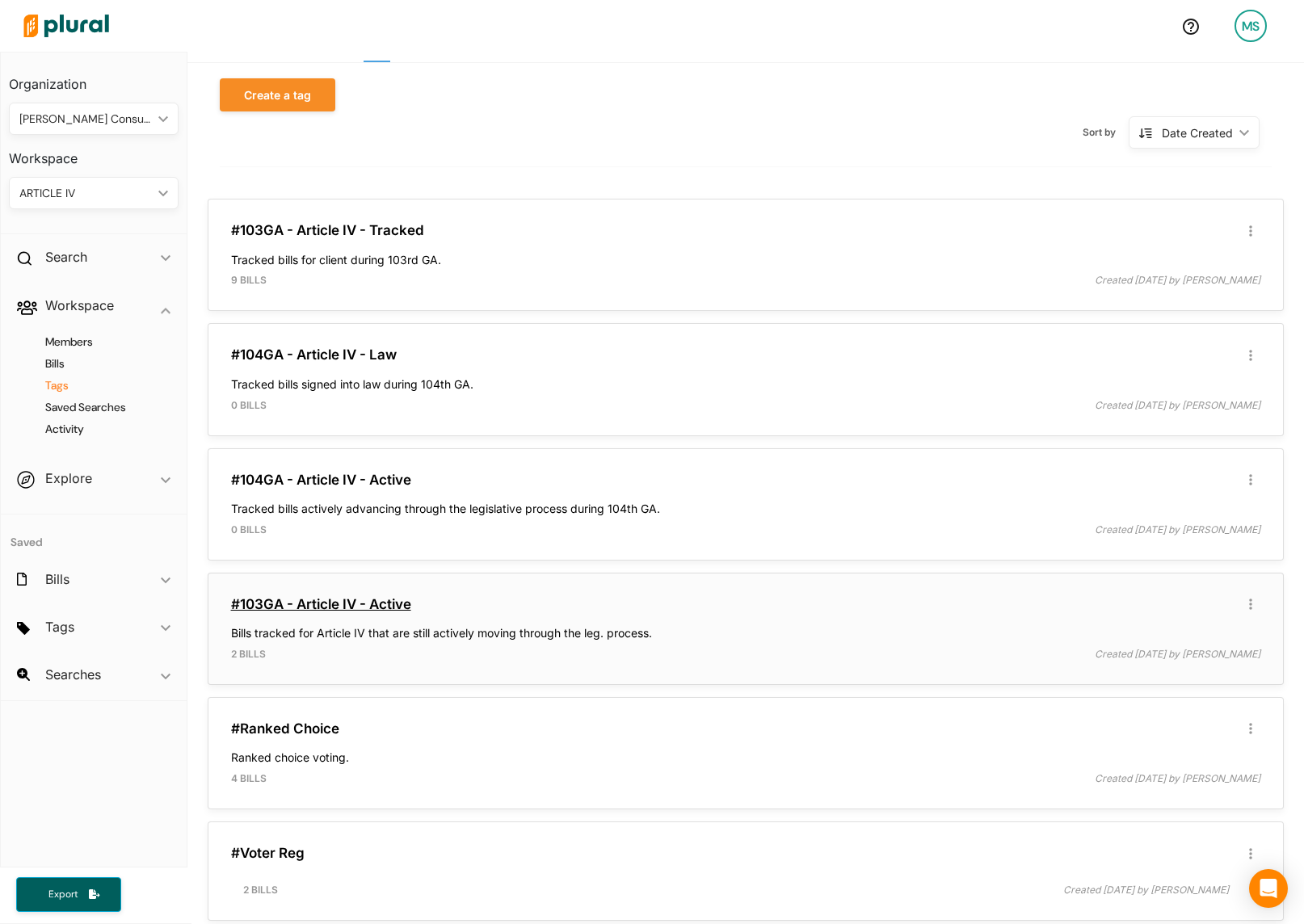
click at [317, 598] on link "#103GA - Article IV - Active" at bounding box center [322, 604] width 180 height 16
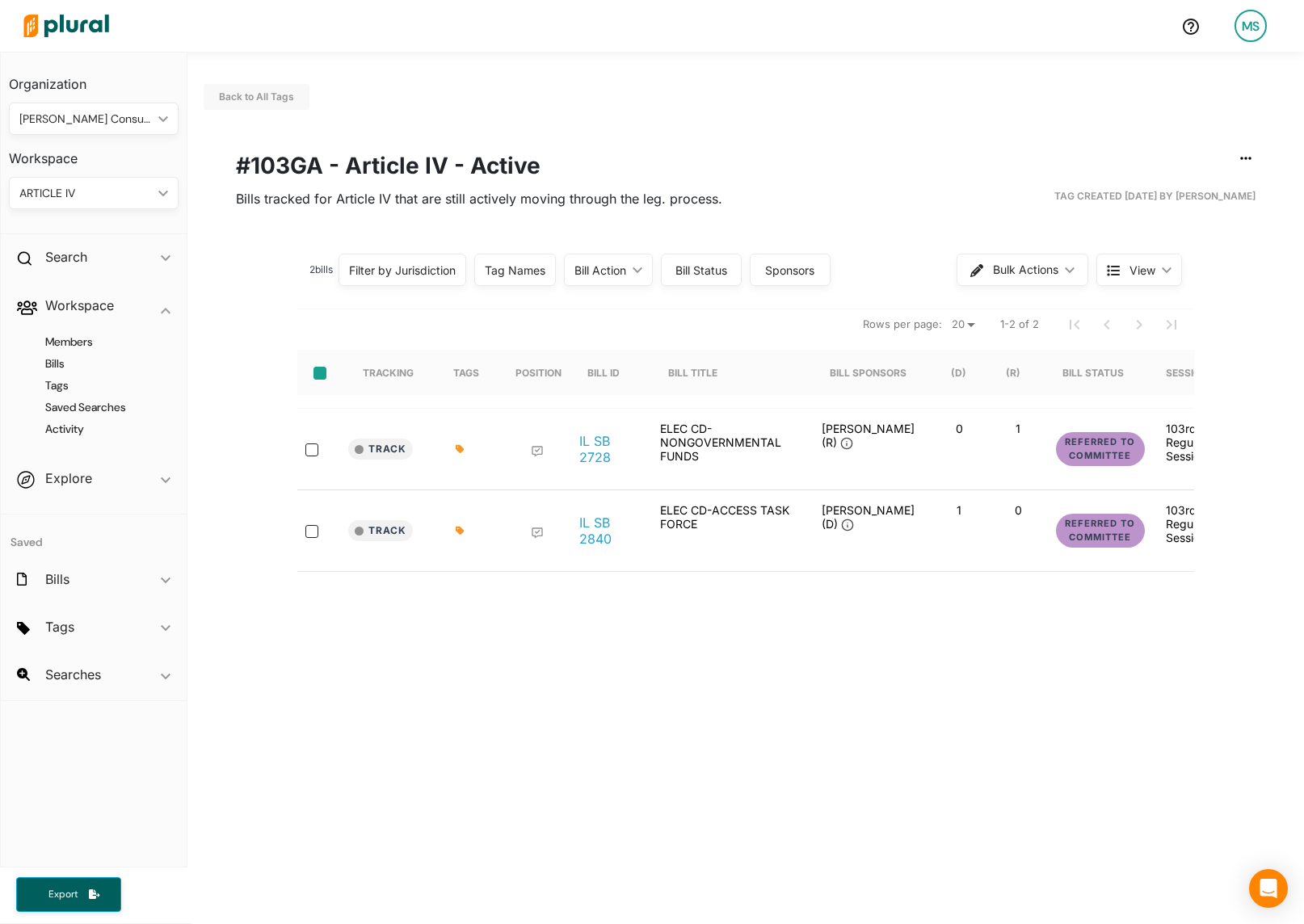
click at [321, 374] on input "select-all-rows" at bounding box center [320, 374] width 13 height 13
checkbox input "true"
click at [1055, 270] on span "Bulk Actions" at bounding box center [1026, 270] width 66 height 11
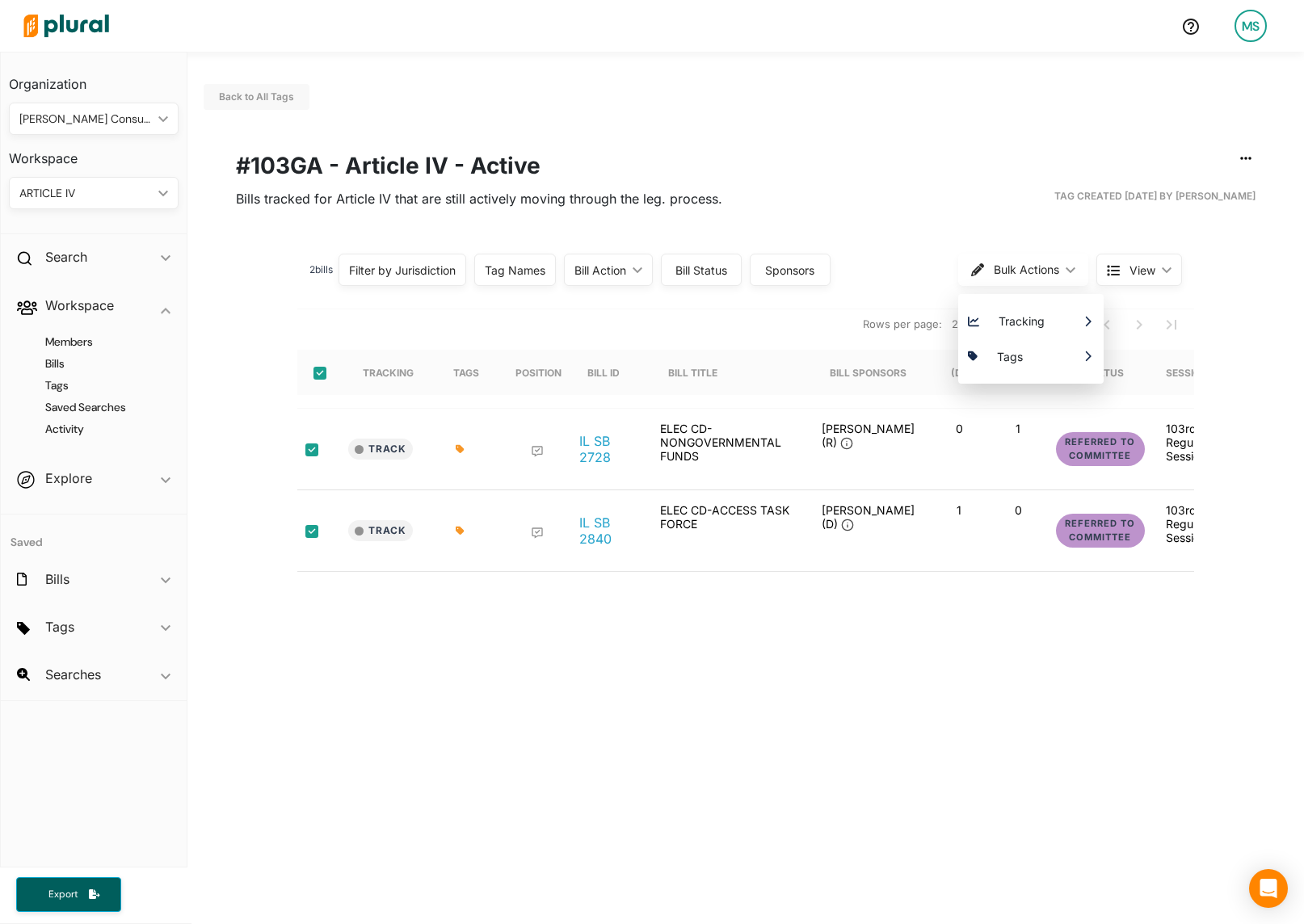
click at [487, 816] on div "Back to All Tags Edit/Share Tag Delete Tag ic_group_add Created with Sketch. Pu…" at bounding box center [745, 537] width 1116 height 970
click at [272, 92] on span "Back to All Tags" at bounding box center [256, 96] width 75 height 12
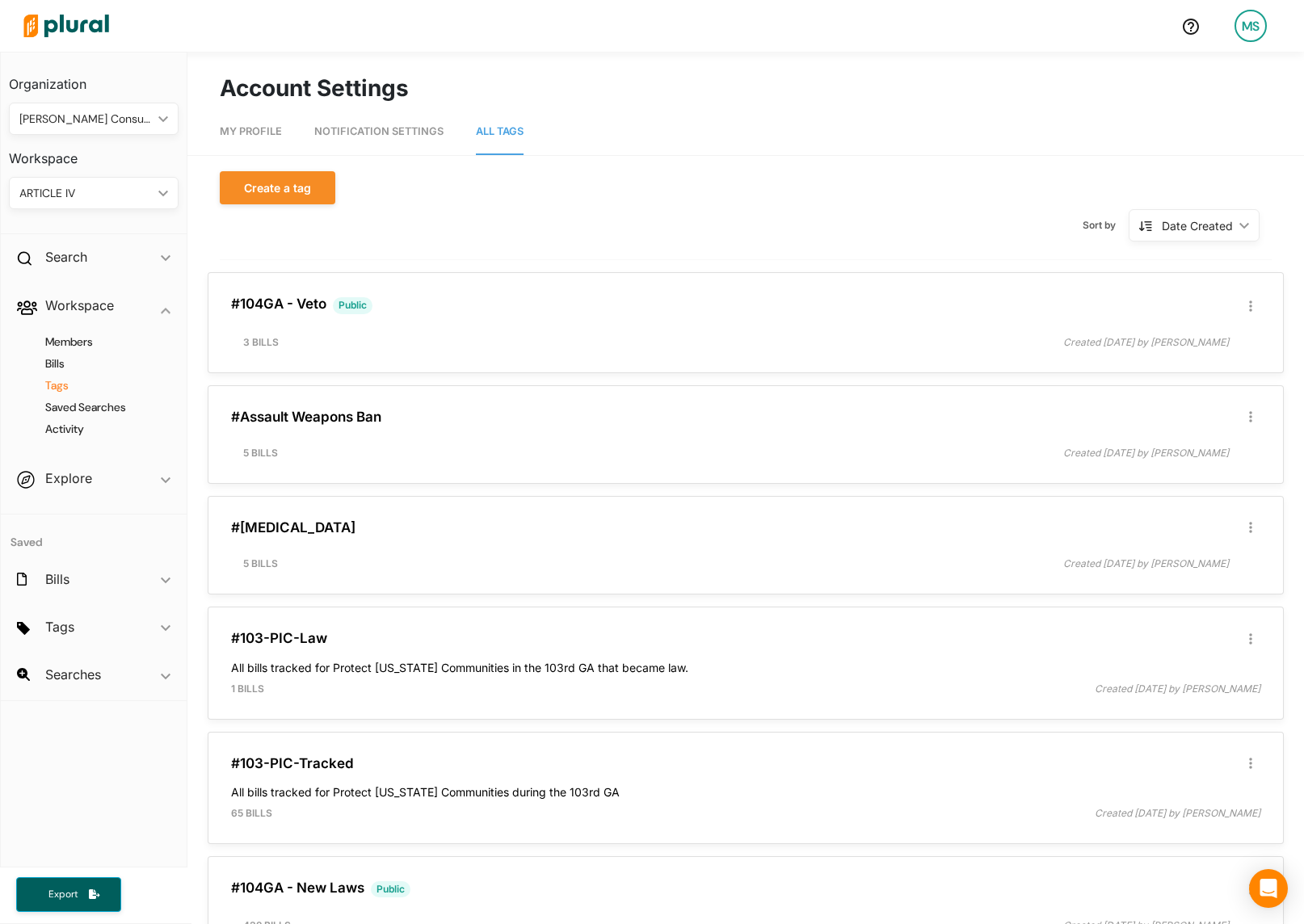
click at [63, 381] on h4 "Tags" at bounding box center [98, 385] width 146 height 15
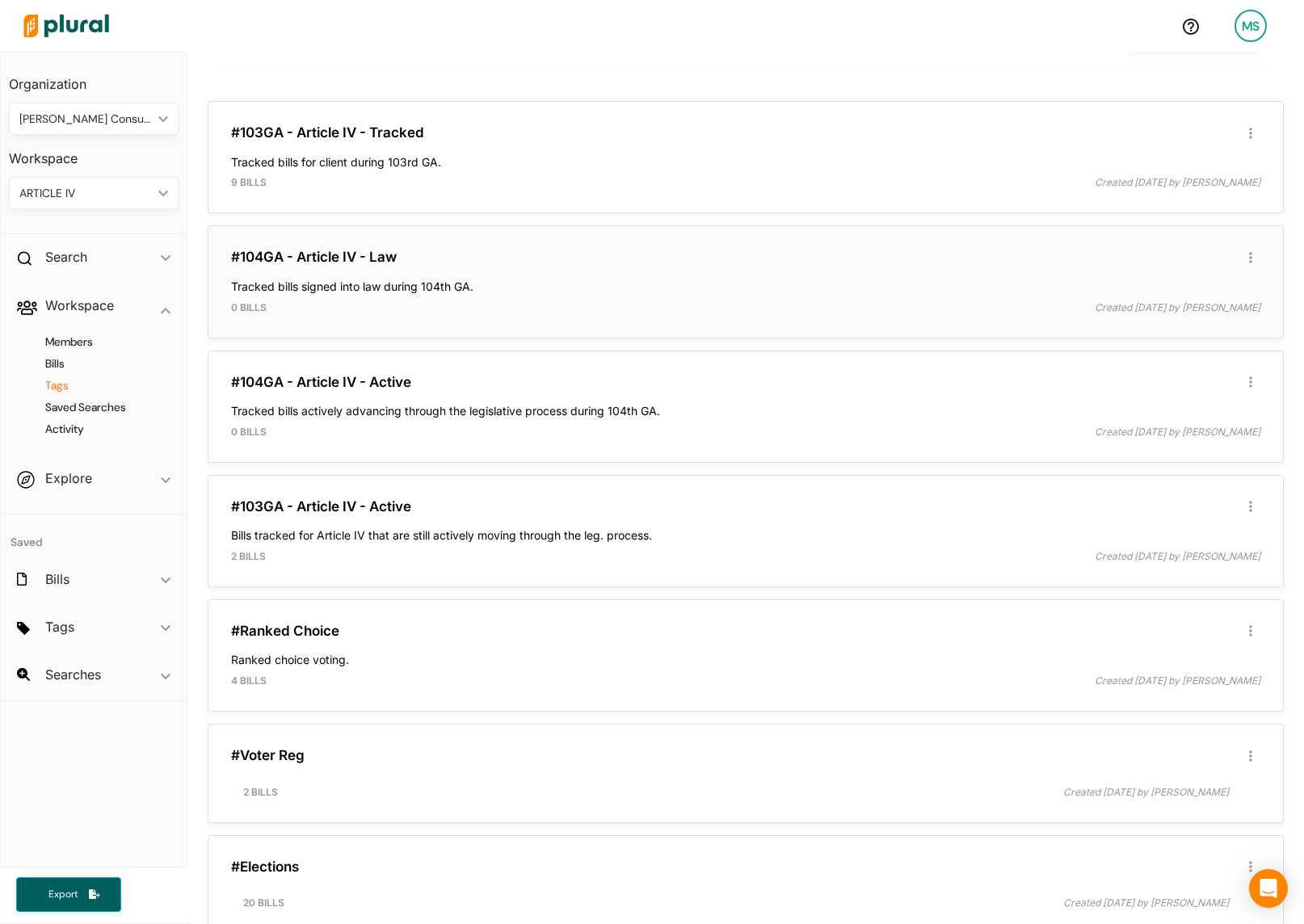
scroll to position [205, 0]
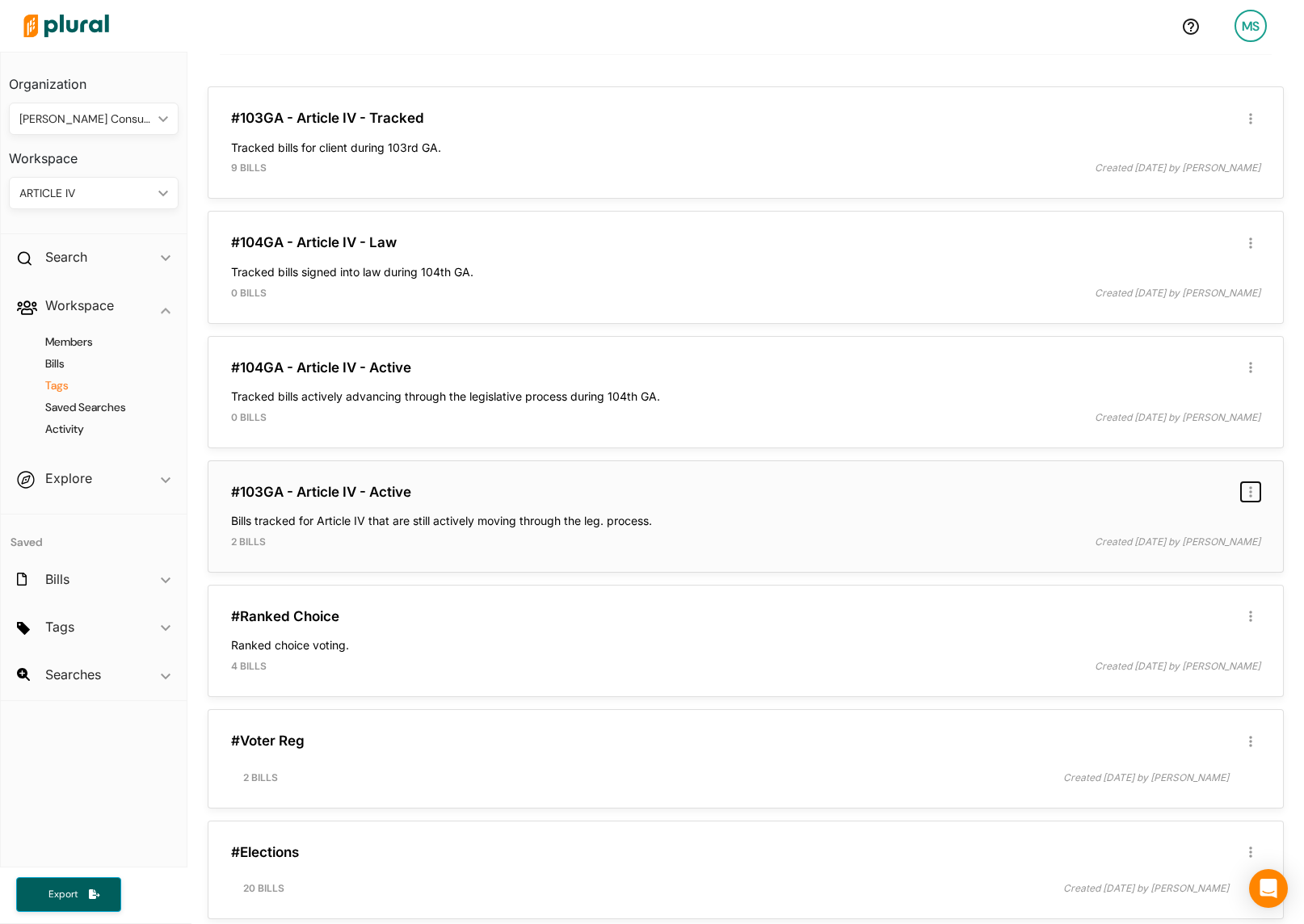
click at [1250, 492] on icon "button" at bounding box center [1251, 492] width 4 height 11
click at [1178, 560] on div "Delete Tag" at bounding box center [1198, 560] width 98 height 14
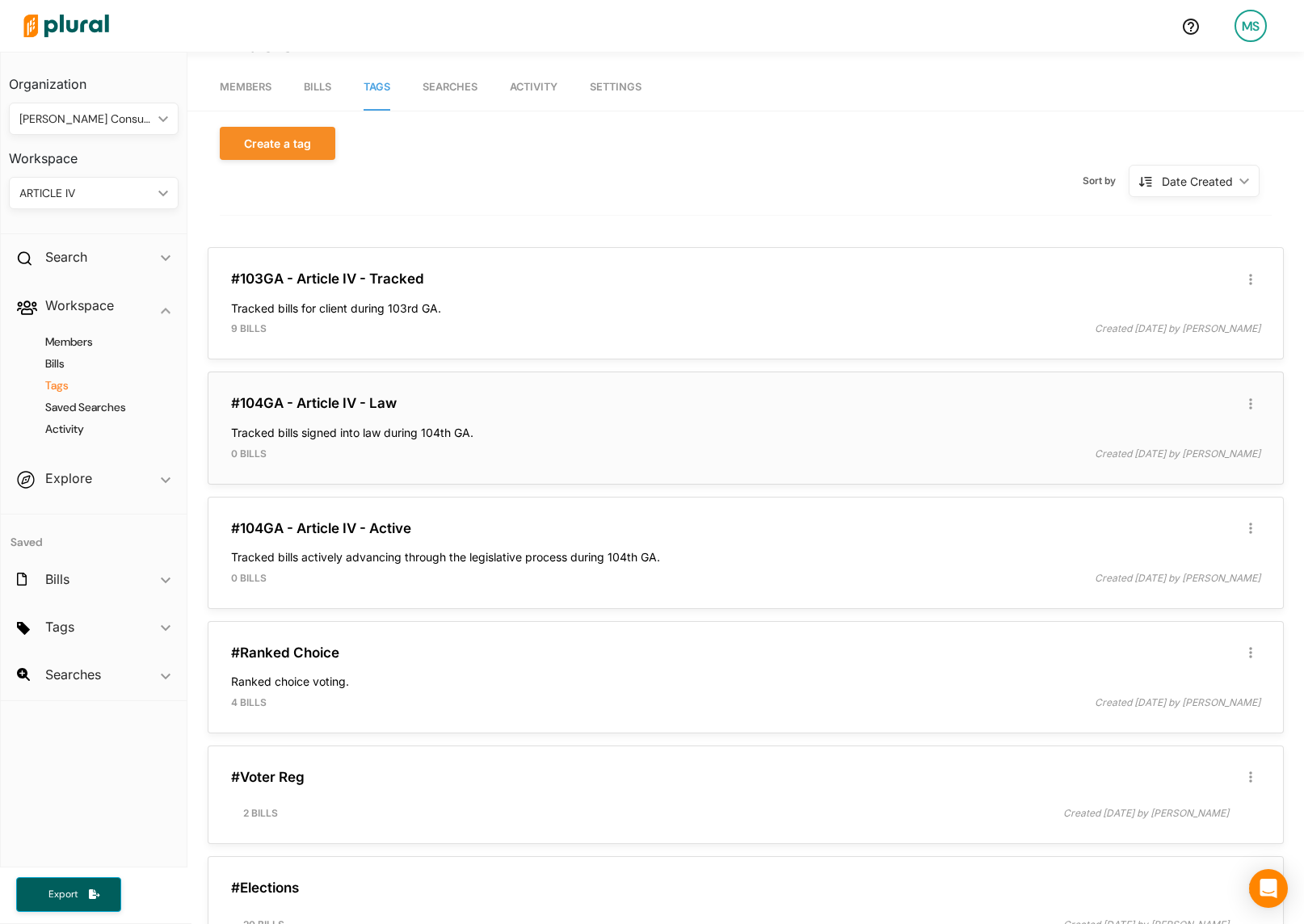
scroll to position [92, 0]
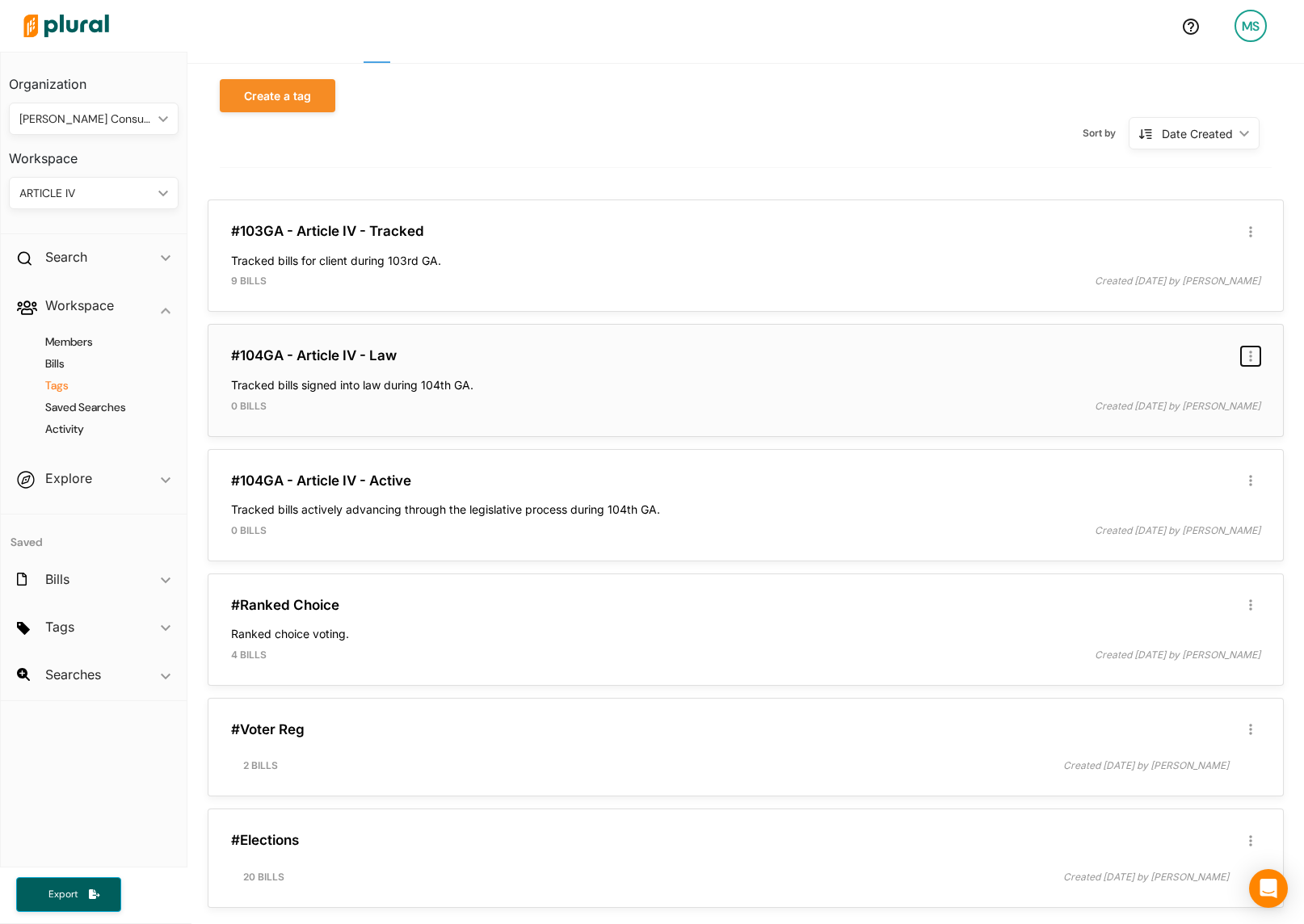
click at [1250, 354] on icon "button" at bounding box center [1251, 356] width 4 height 11
click at [1161, 428] on div "Delete Tag" at bounding box center [1198, 425] width 98 height 14
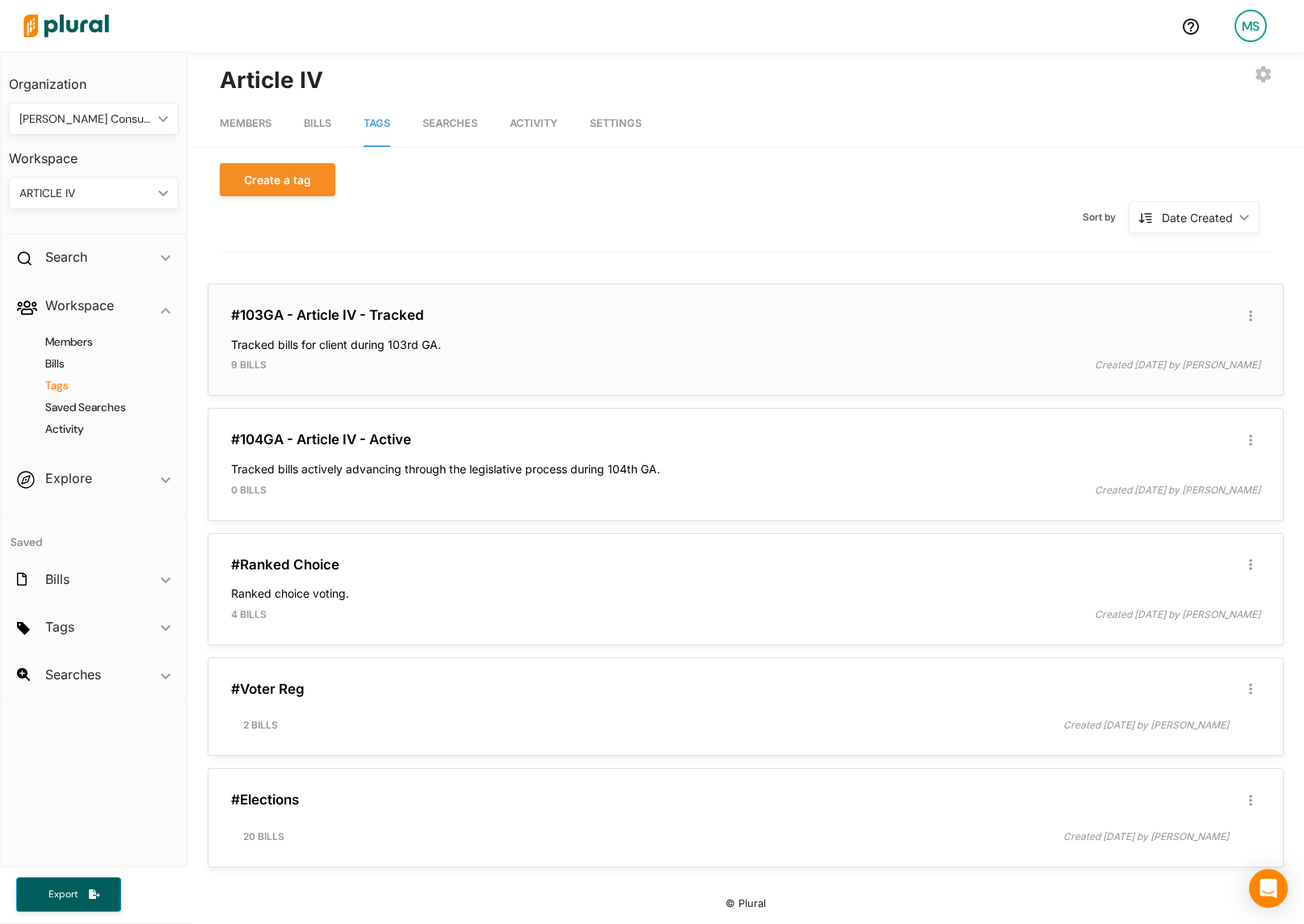
scroll to position [0, 0]
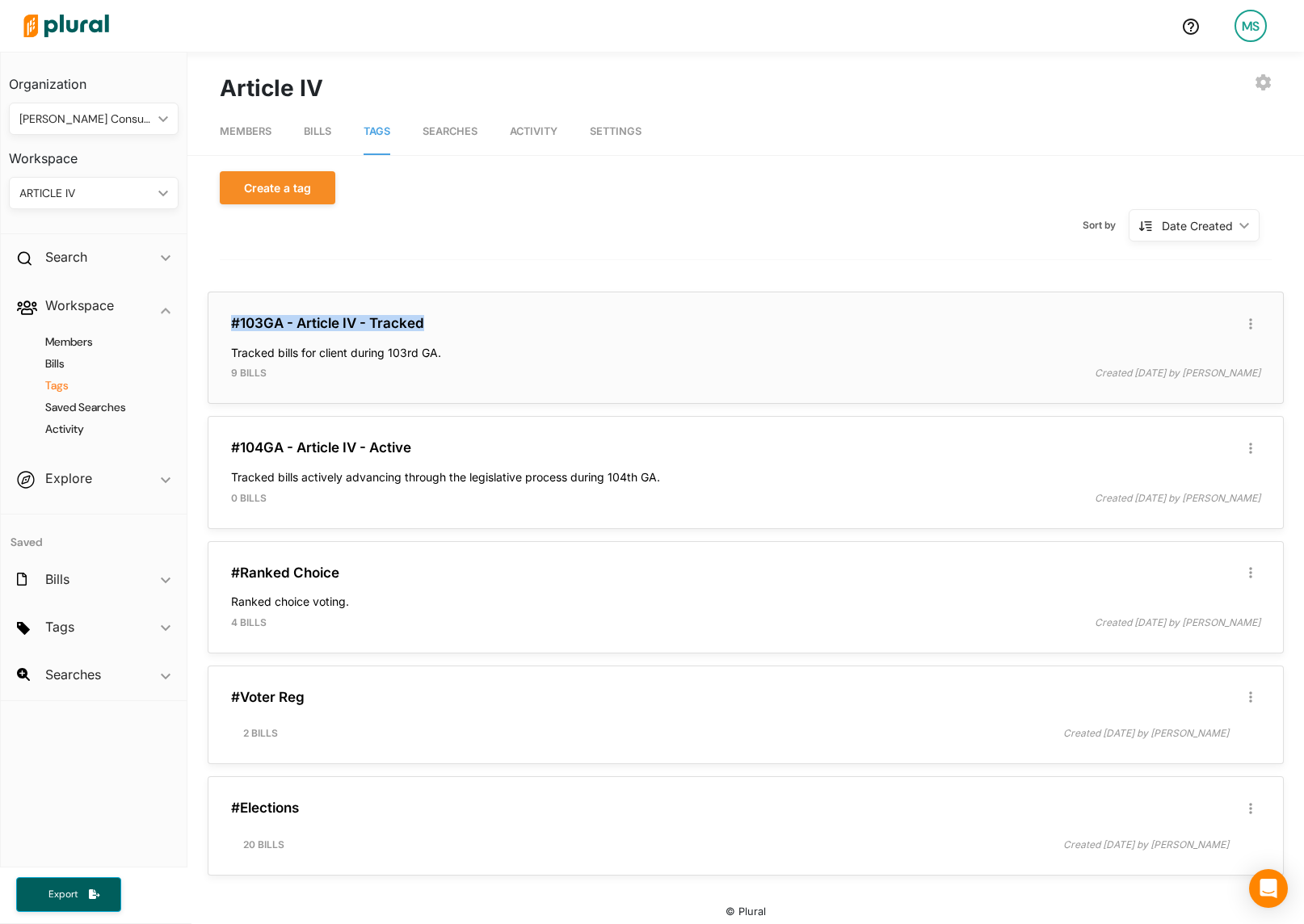
drag, startPoint x: 447, startPoint y: 323, endPoint x: 224, endPoint y: 330, distance: 223.1
click at [224, 330] on div "#103GA - Article IV - Tracked Edit/Share Tag Delete Tag ic_group_add Created wi…" at bounding box center [745, 347] width 1062 height 98
copy link "#103GA - Article IV - Tracked"
click at [130, 203] on div "ARTICLE IV ic_keyboard_arrow_down" at bounding box center [94, 192] width 169 height 32
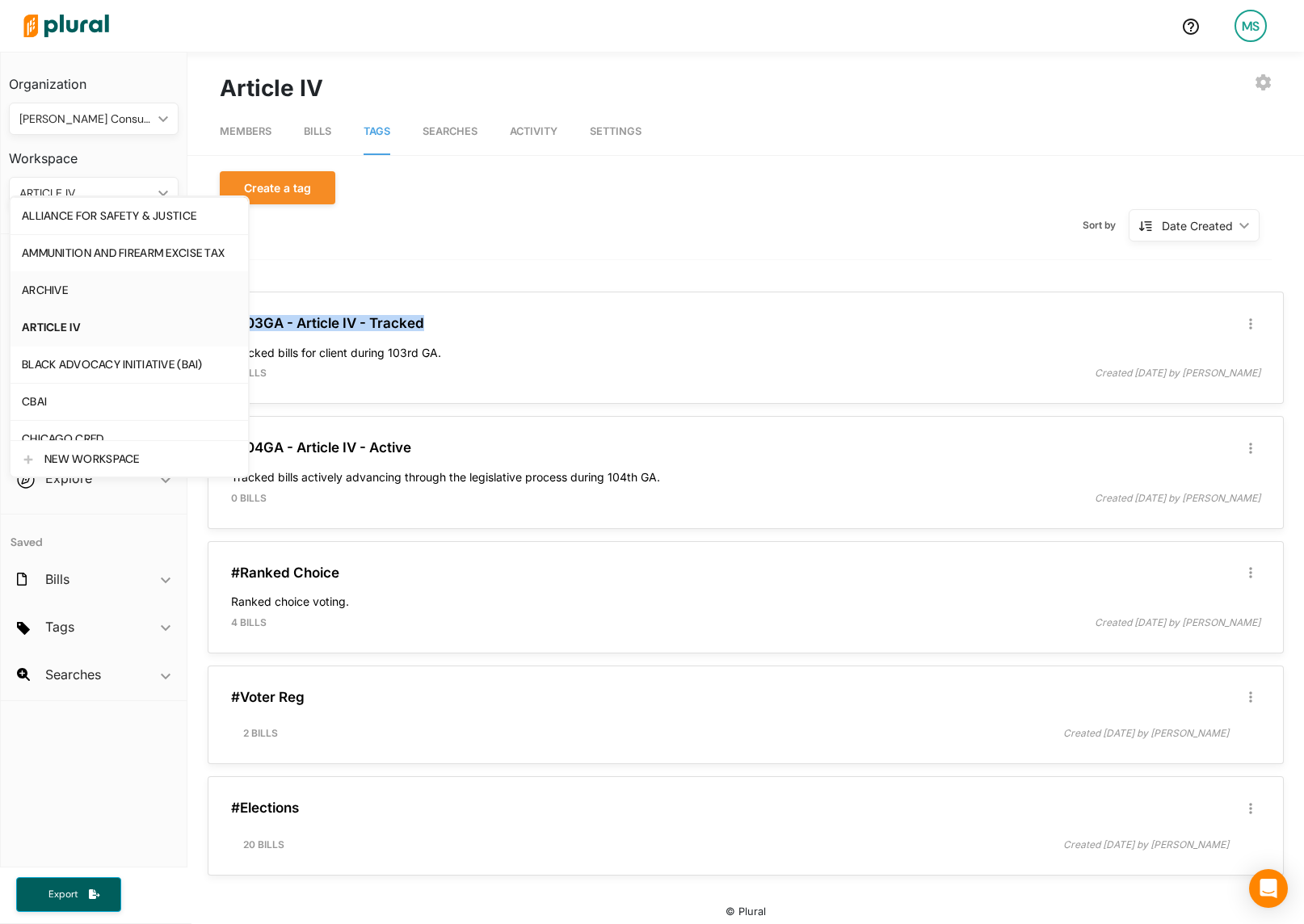
click at [68, 287] on div "ARCHIVE" at bounding box center [129, 290] width 215 height 14
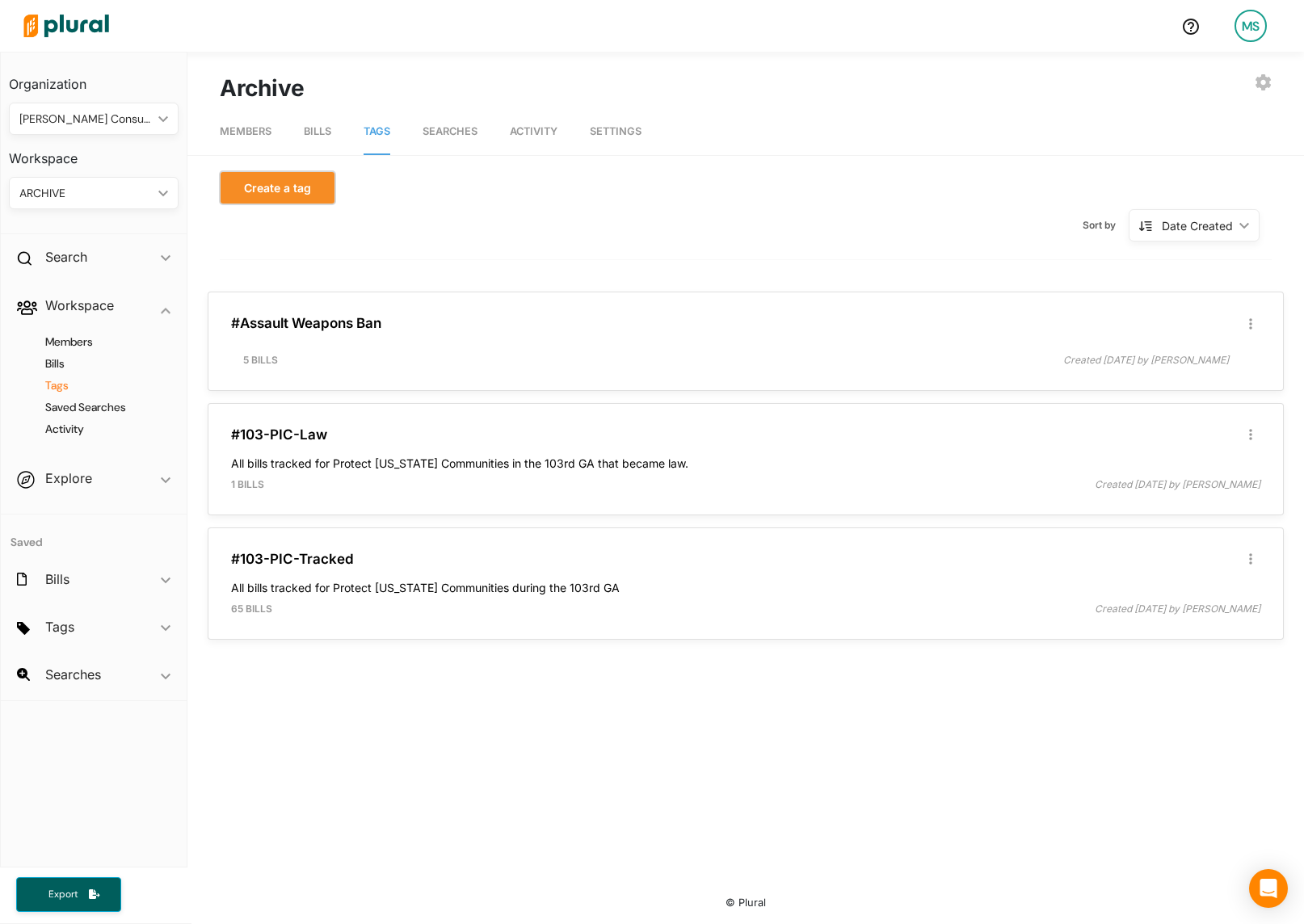
click at [293, 196] on button "Create a tag" at bounding box center [277, 188] width 116 height 33
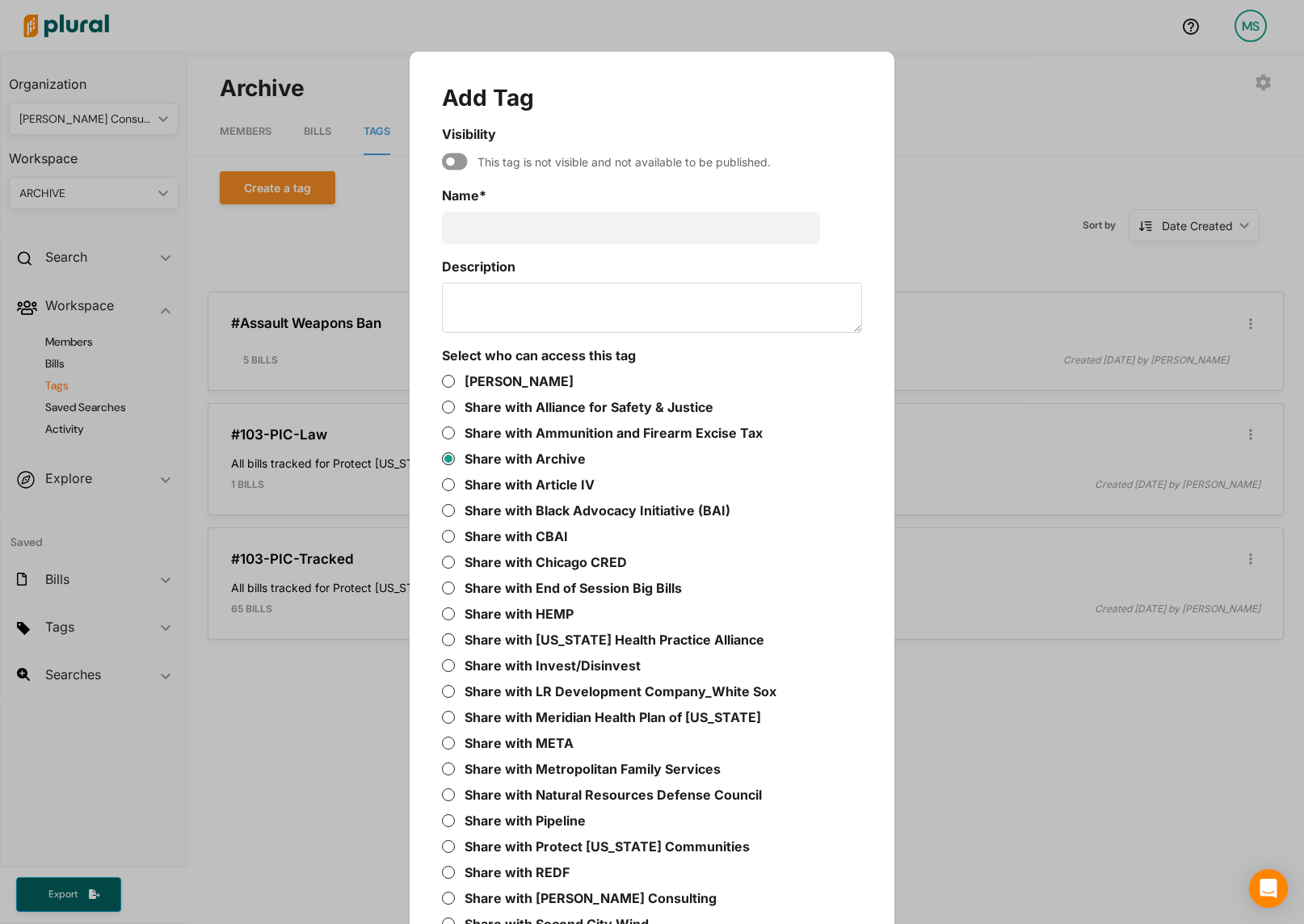
scroll to position [52, 0]
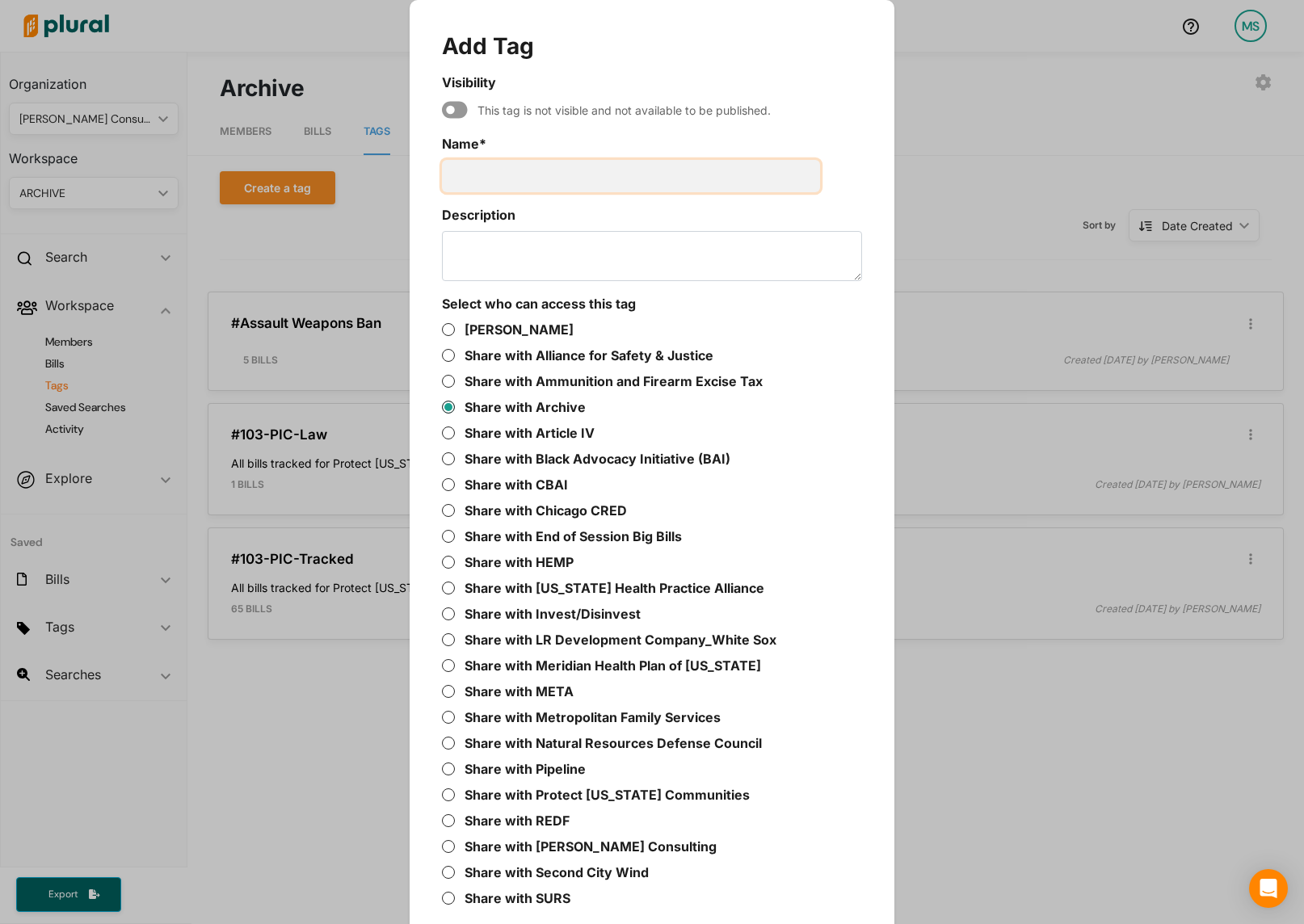
click at [548, 167] on input "Name *" at bounding box center [631, 176] width 378 height 32
paste input "#103GA - Article IV - Tracked"
click at [466, 174] on input "#103GA - Article IV - Tracked" at bounding box center [631, 176] width 378 height 32
click at [509, 172] on input "103GA - Article IV - Tracked" at bounding box center [631, 176] width 378 height 32
click at [571, 179] on input "103GA-Article IV - Tracked" at bounding box center [631, 176] width 378 height 32
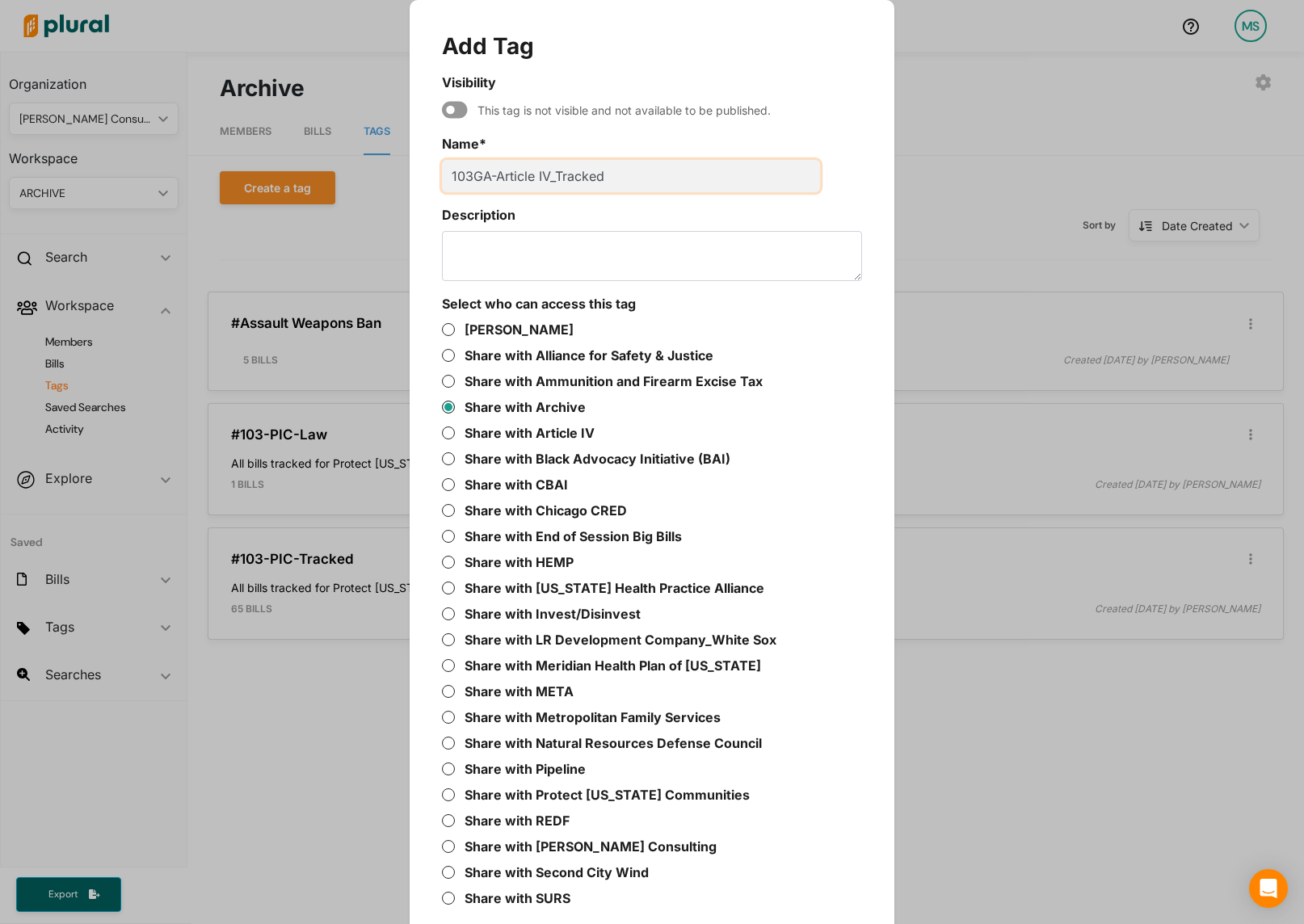
click at [496, 173] on input "103GA-Article IV_Tracked" at bounding box center [631, 176] width 378 height 32
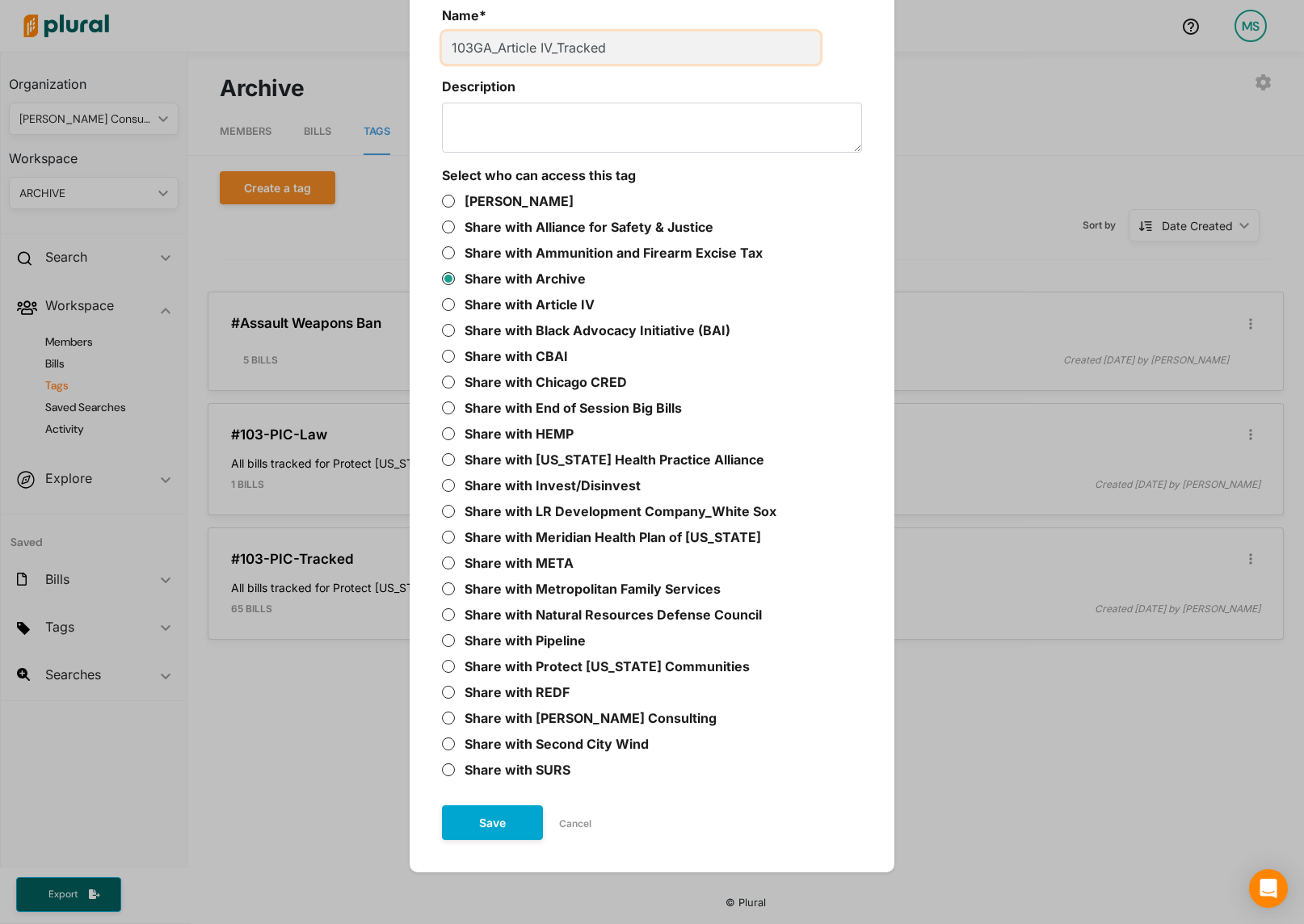
type input "103GA_Article IV_Tracked"
click at [495, 828] on button "Save" at bounding box center [492, 823] width 101 height 35
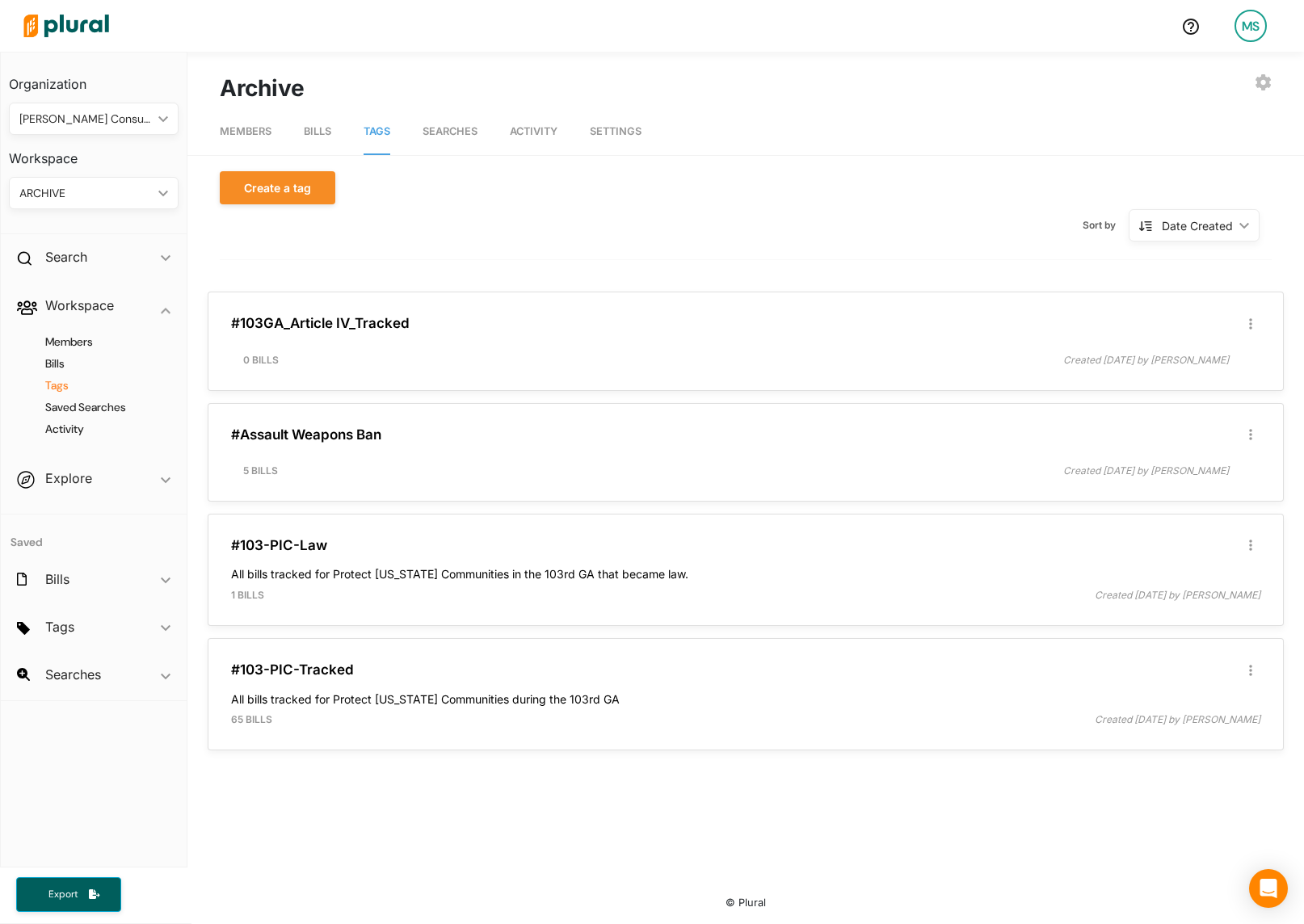
click at [110, 195] on div "ARCHIVE" at bounding box center [85, 193] width 132 height 17
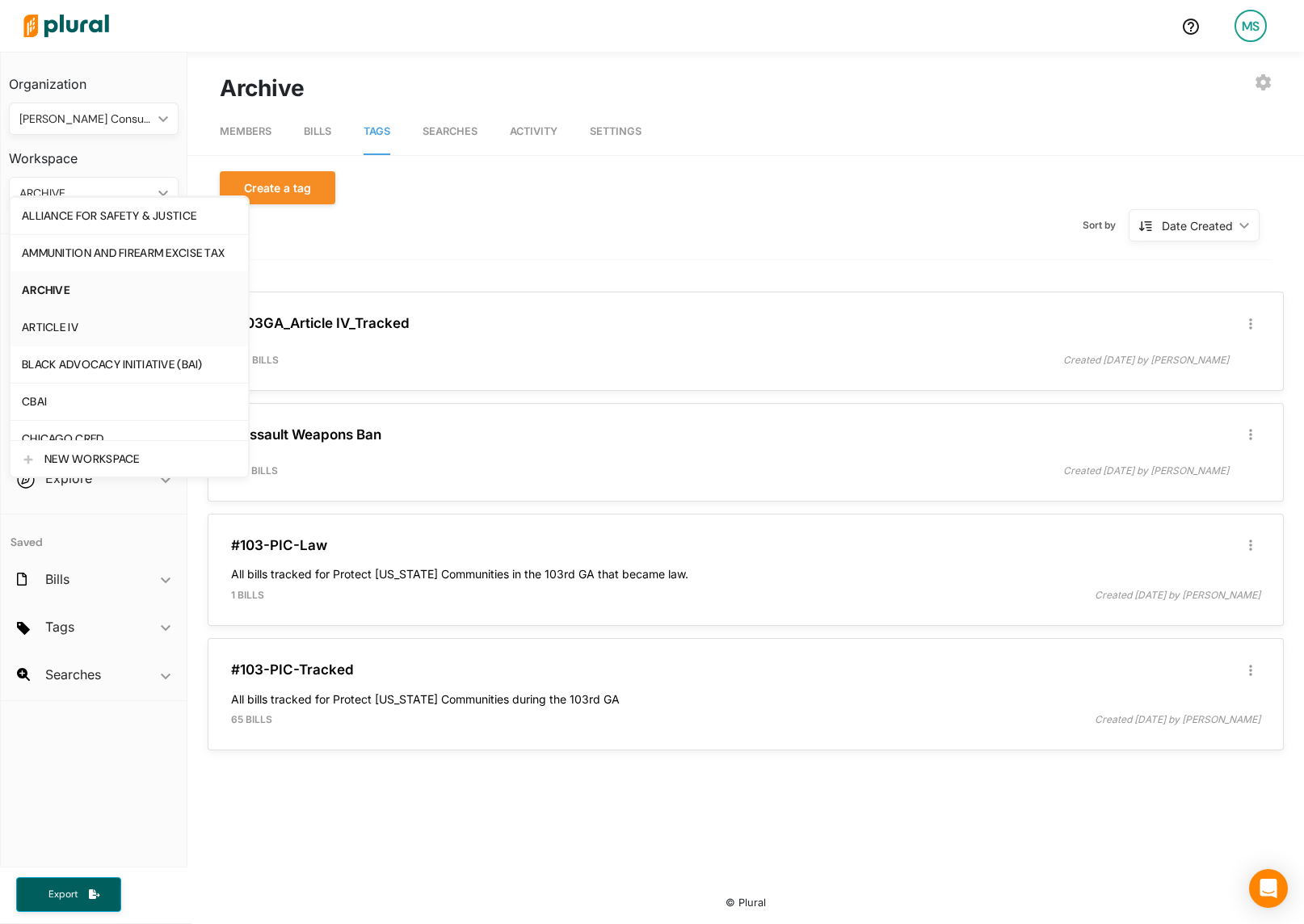
click at [66, 325] on div "ARTICLE IV" at bounding box center [129, 327] width 215 height 14
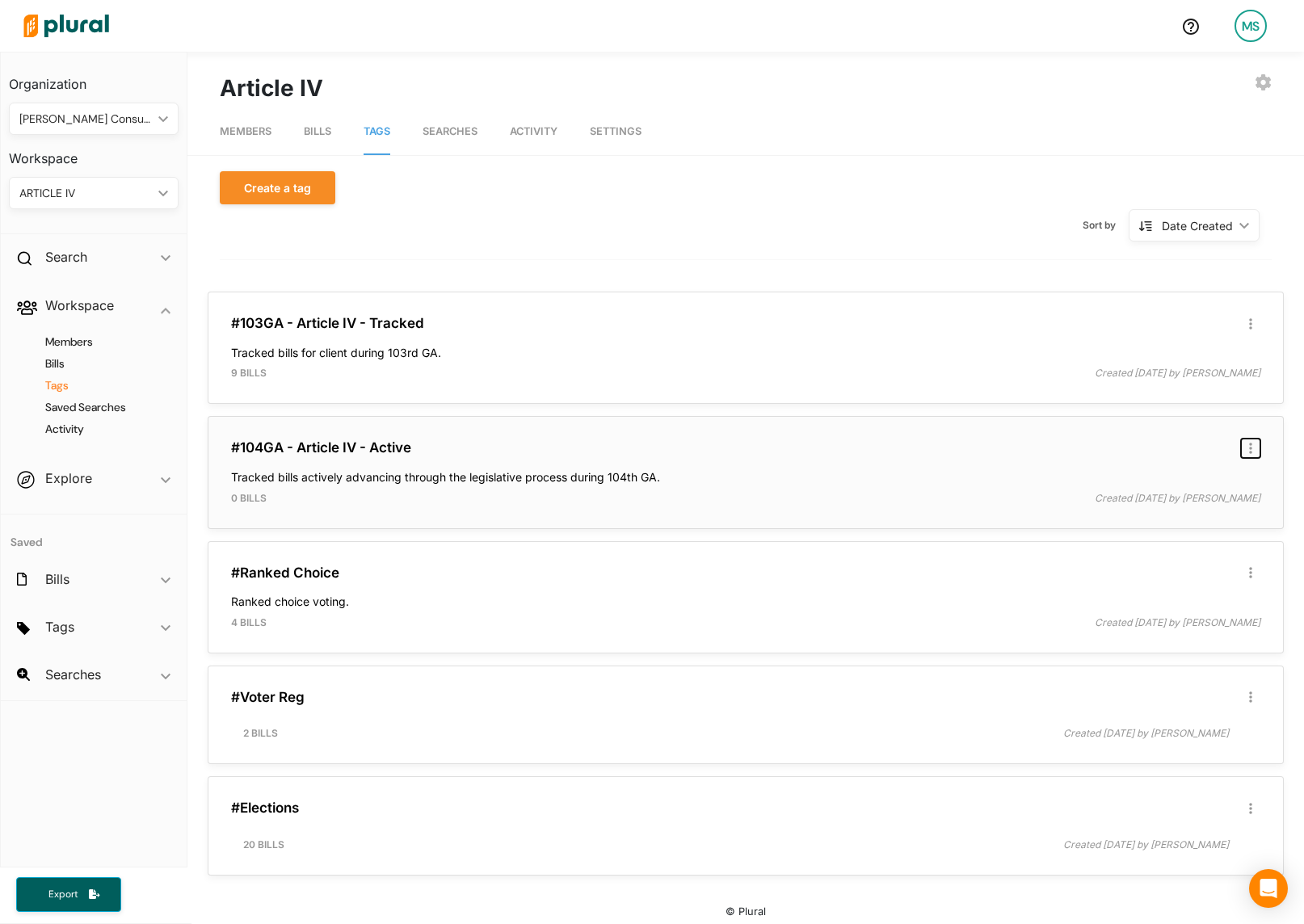
click at [1251, 446] on icon "button" at bounding box center [1251, 448] width 4 height 13
click at [1182, 511] on div "Delete Tag" at bounding box center [1198, 517] width 98 height 14
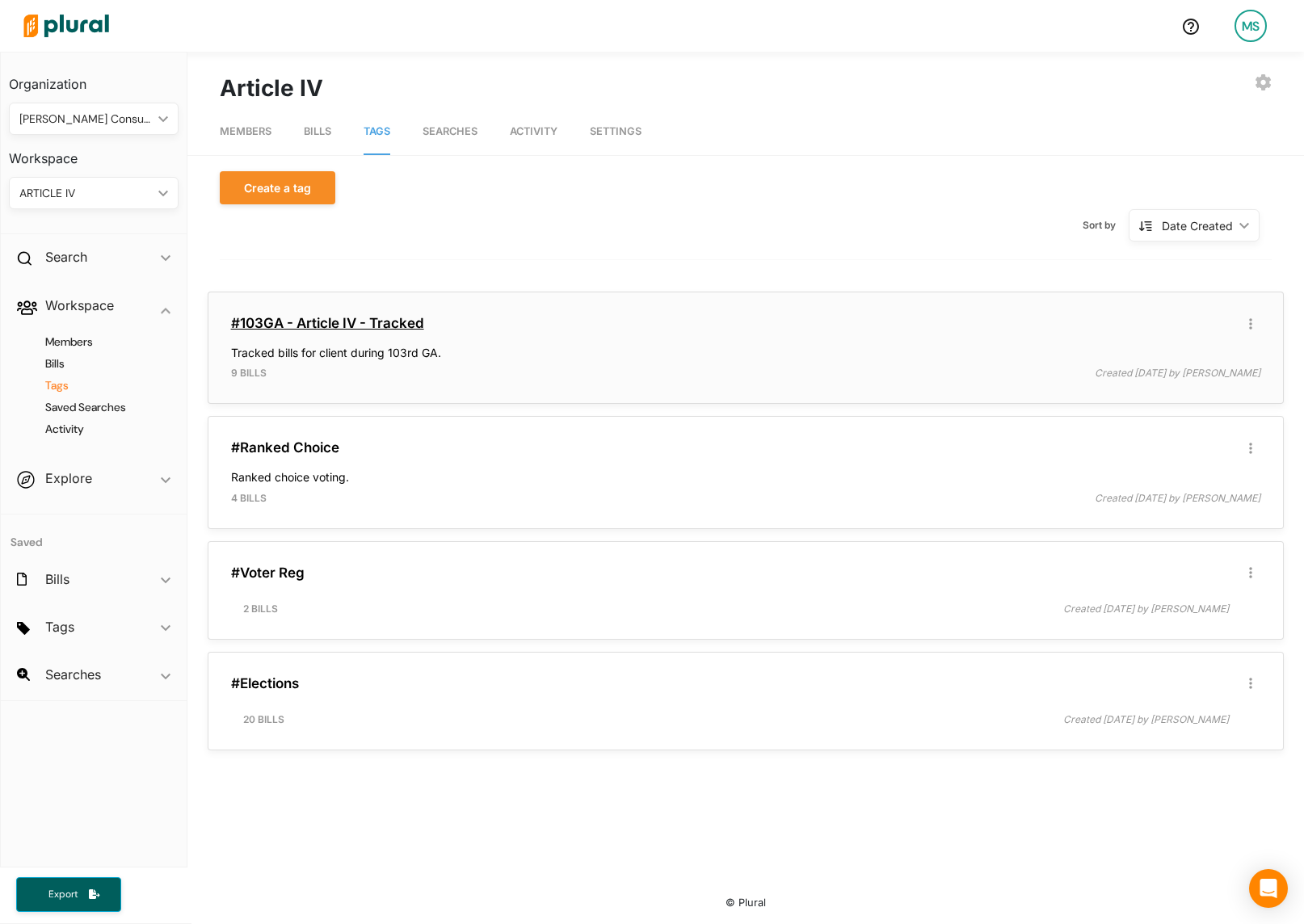
click at [287, 330] on link "#103GA - Article IV - Tracked" at bounding box center [328, 323] width 193 height 16
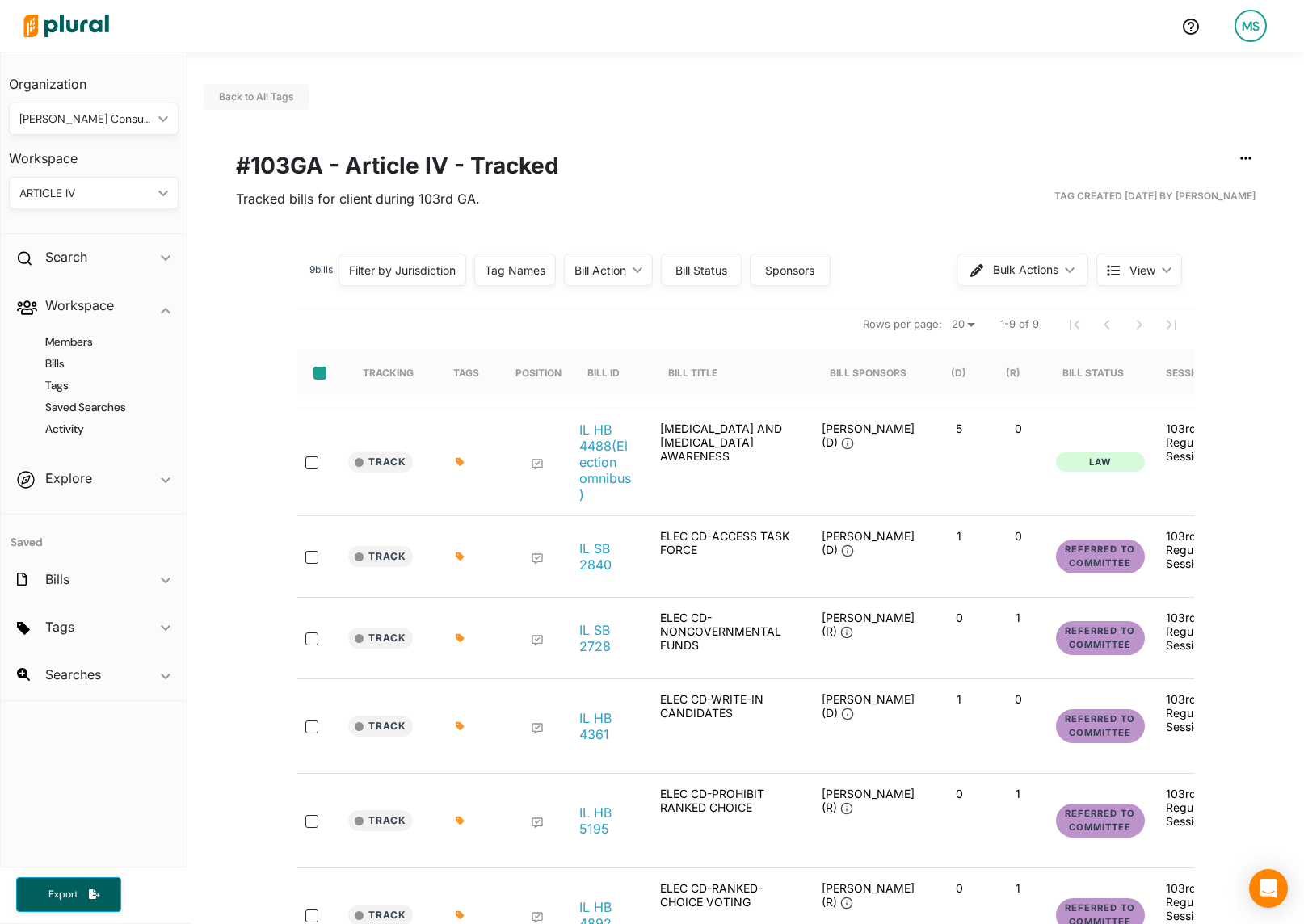
click at [317, 378] on input "select-all-rows" at bounding box center [320, 374] width 13 height 13
checkbox input "true"
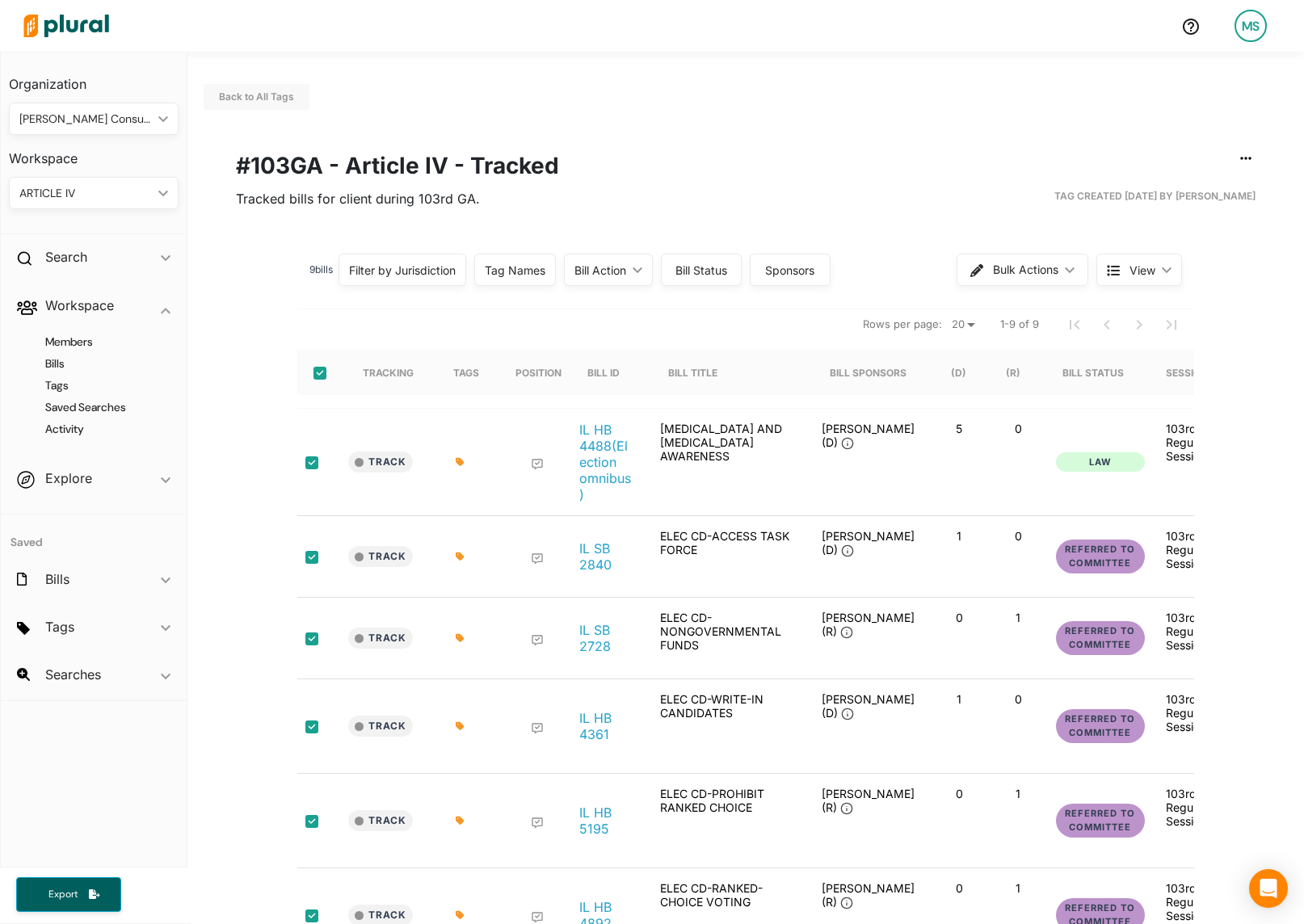
checkbox input "true"
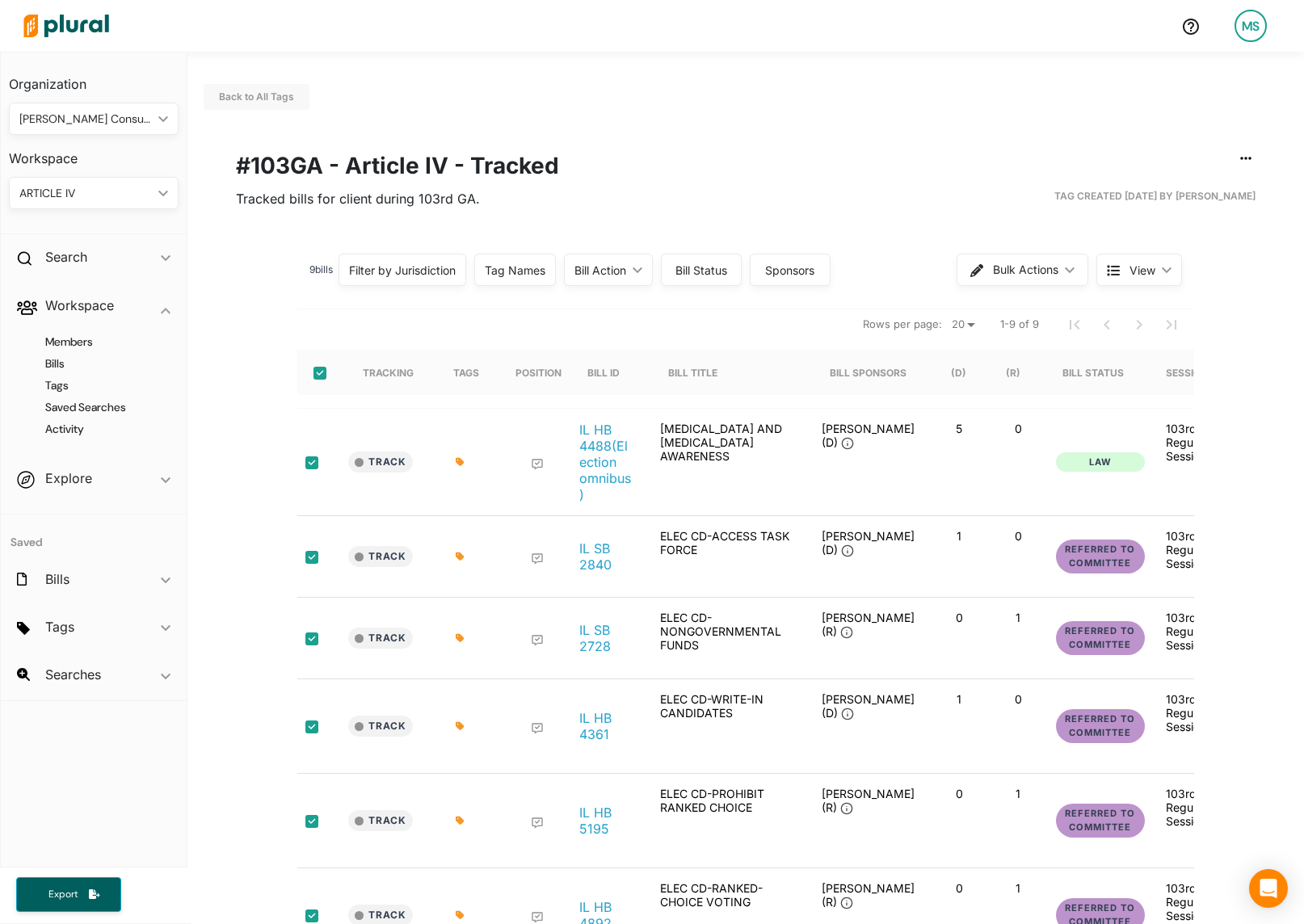
checkbox input "true"
click at [1017, 274] on span "Bulk Actions" at bounding box center [1026, 270] width 66 height 11
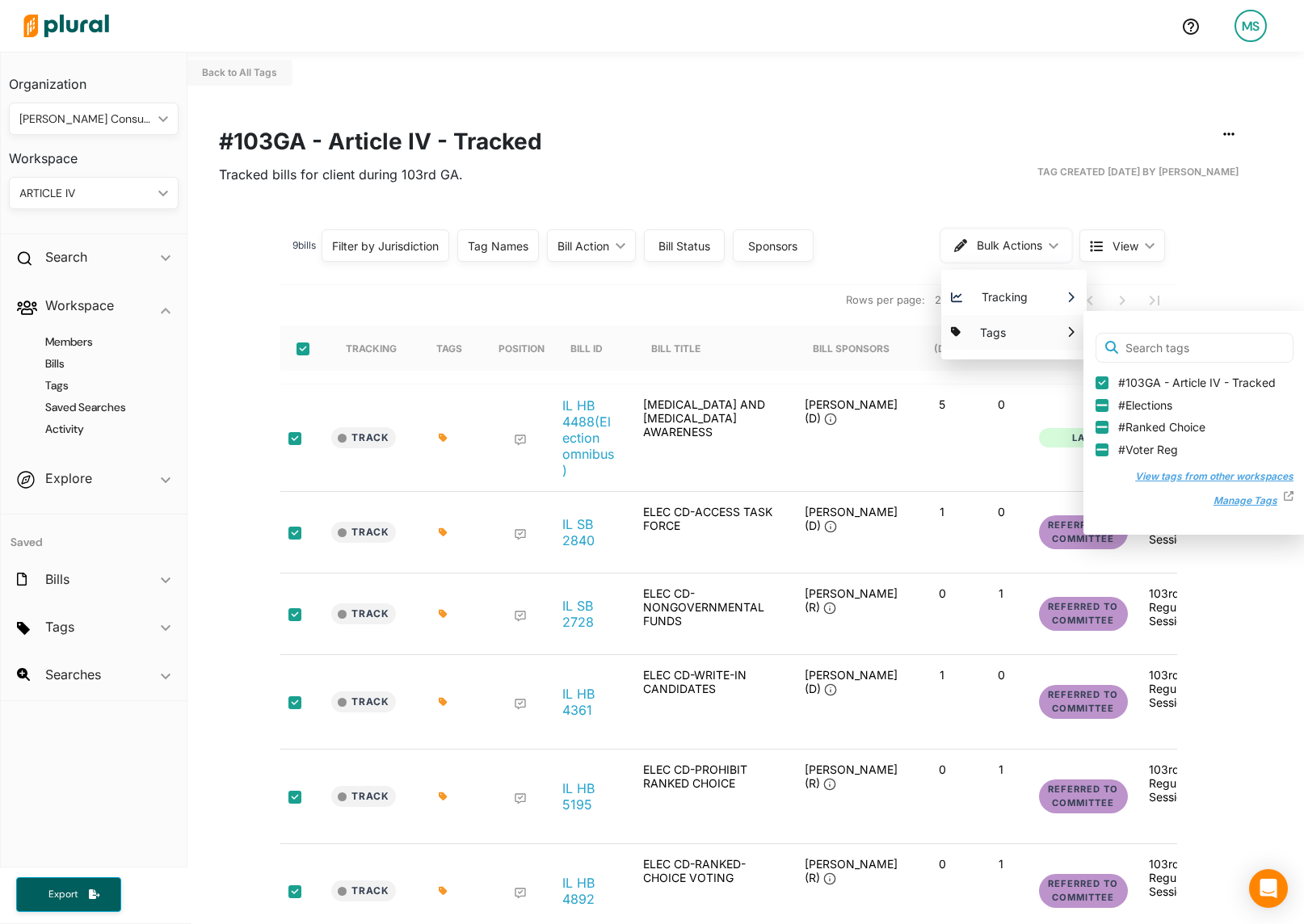
scroll to position [0, 16]
click at [1232, 474] on button "View tags from other workspaces" at bounding box center [1207, 477] width 175 height 25
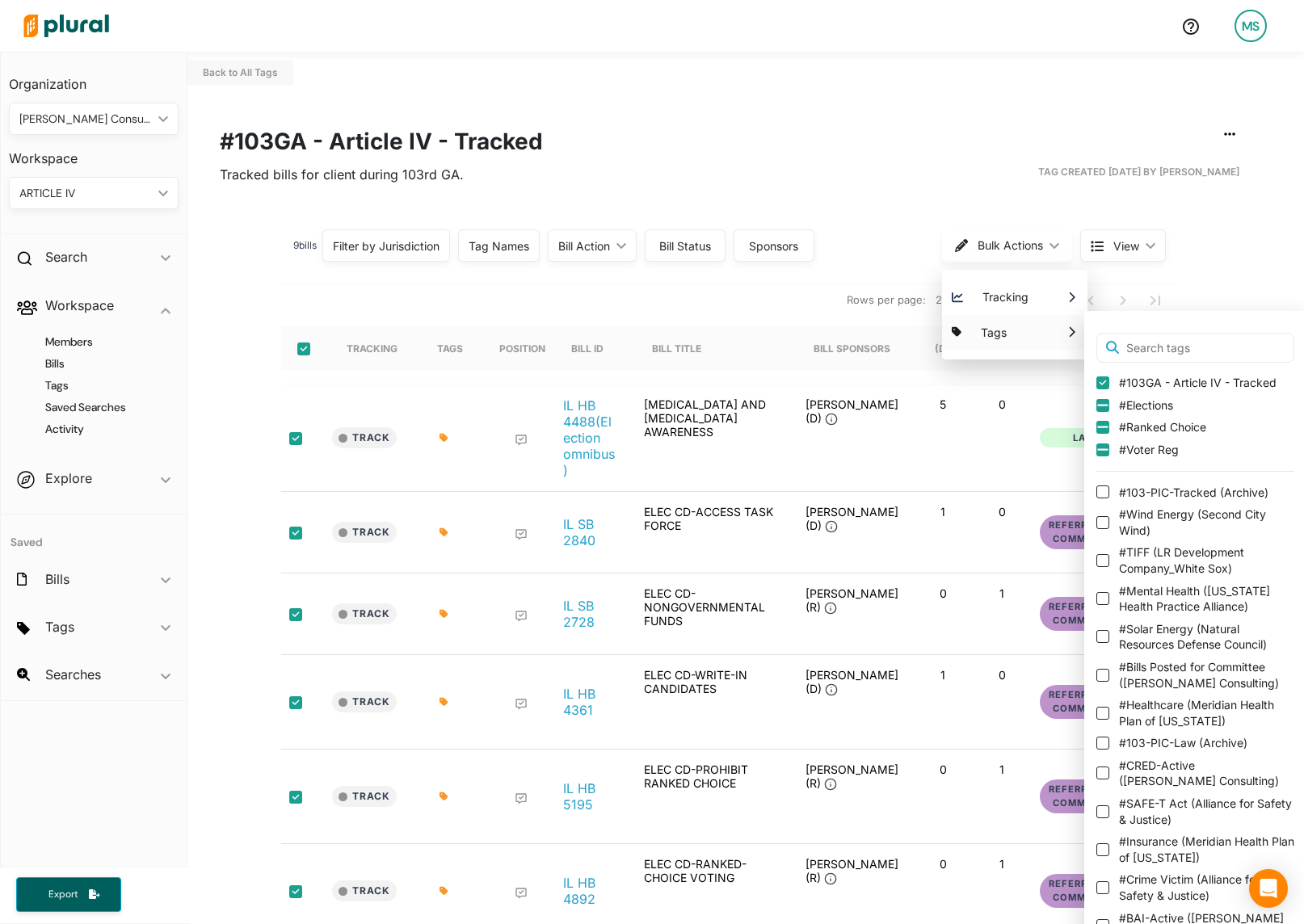
scroll to position [1, 0]
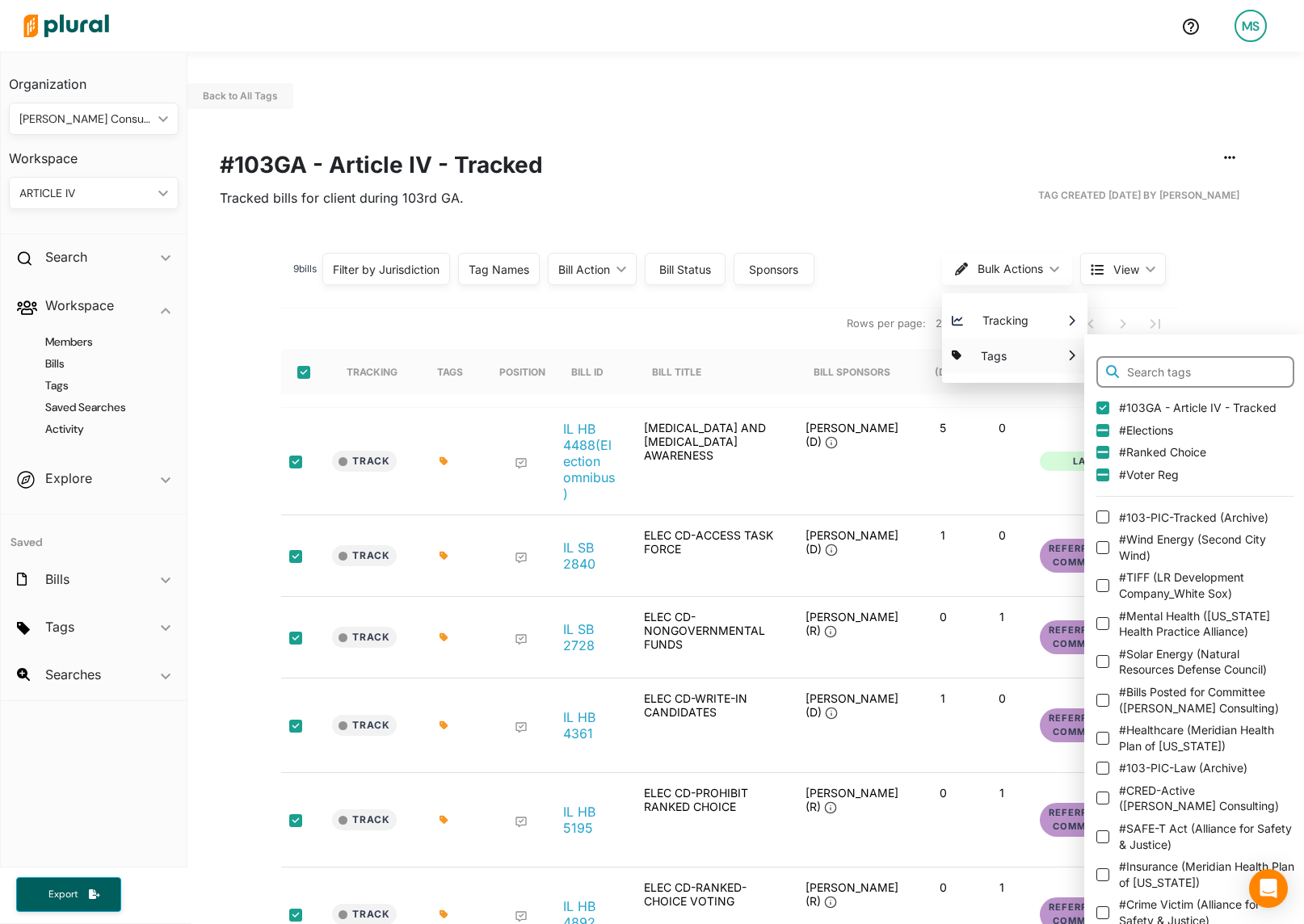
click at [1165, 364] on input "text" at bounding box center [1195, 372] width 198 height 32
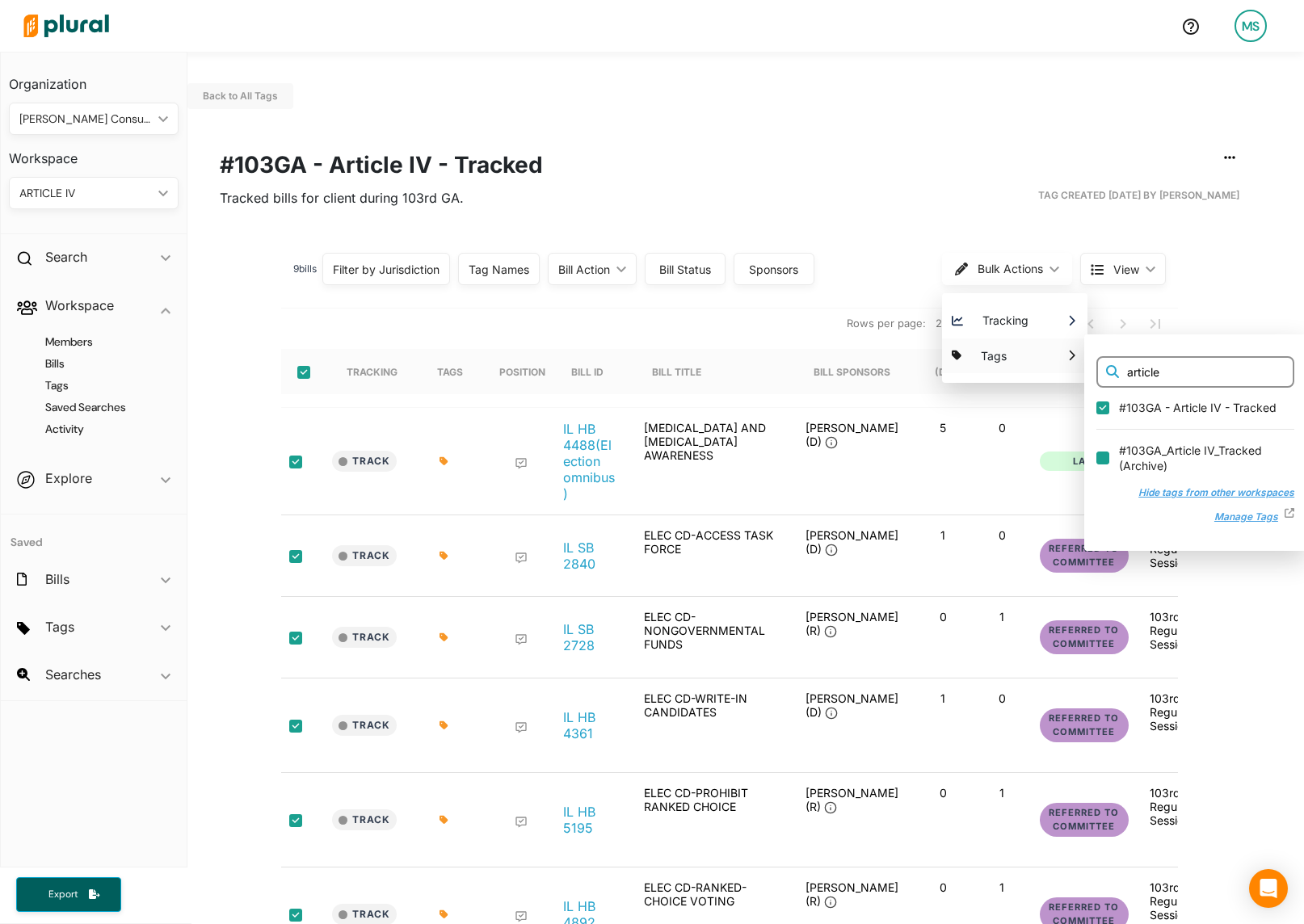
type input "article"
click at [1100, 459] on input "#103GA_Article IV_Tracked ( Archive )" at bounding box center [1103, 457] width 13 height 13
click at [1101, 457] on input "#103GA_Article IV_Tracked ( Archive )" at bounding box center [1103, 457] width 13 height 13
click at [1102, 457] on input "#103GA_Article IV_Tracked ( Archive )" at bounding box center [1103, 457] width 13 height 13
checkbox input "false"
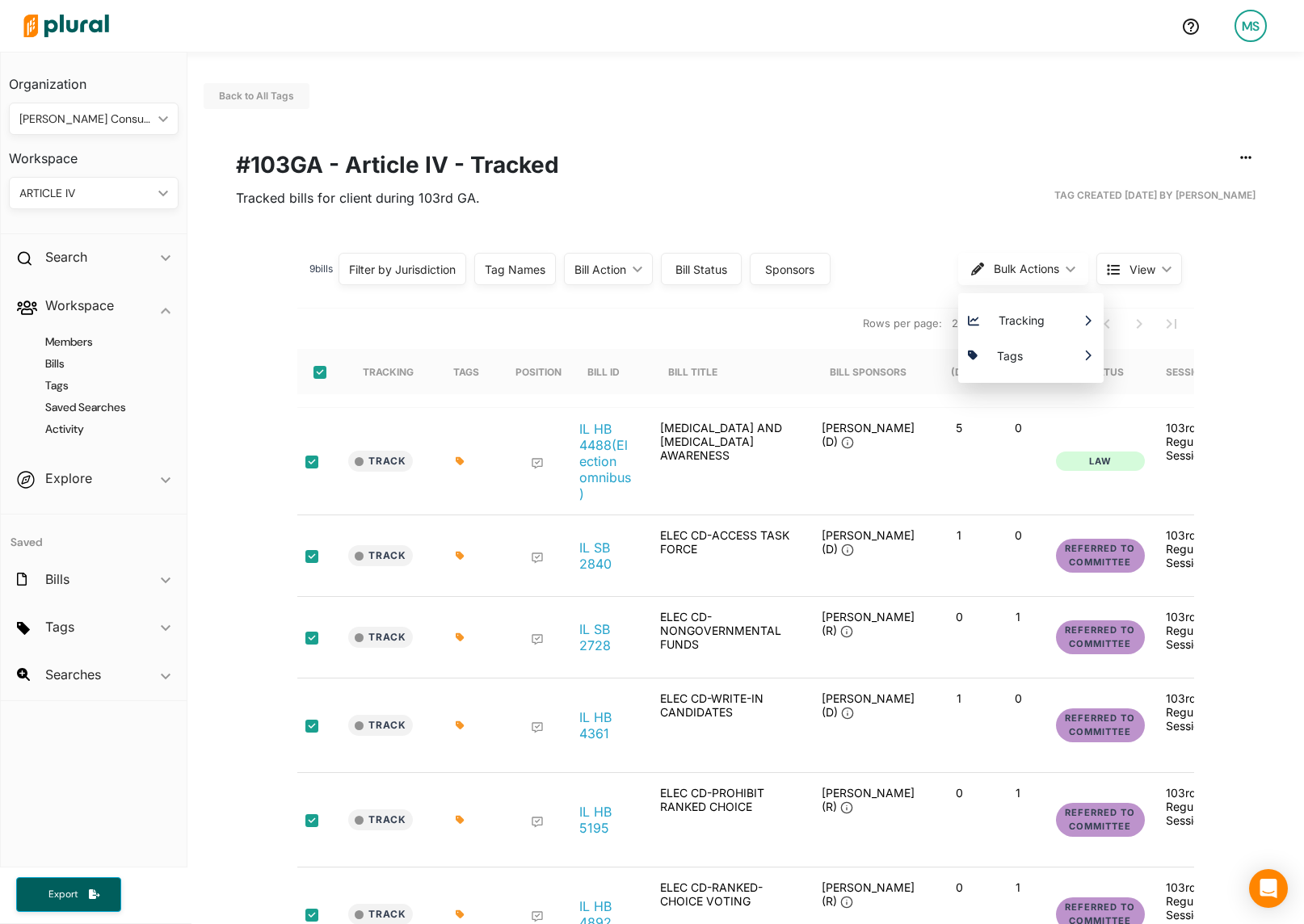
scroll to position [0, 0]
click at [722, 308] on div "9 bill s Filter by Jurisdiction Filter by Jurisdiction close [US_STATE] Save Cl…" at bounding box center [745, 738] width 921 height 990
click at [89, 189] on div "ARTICLE IV" at bounding box center [85, 193] width 132 height 17
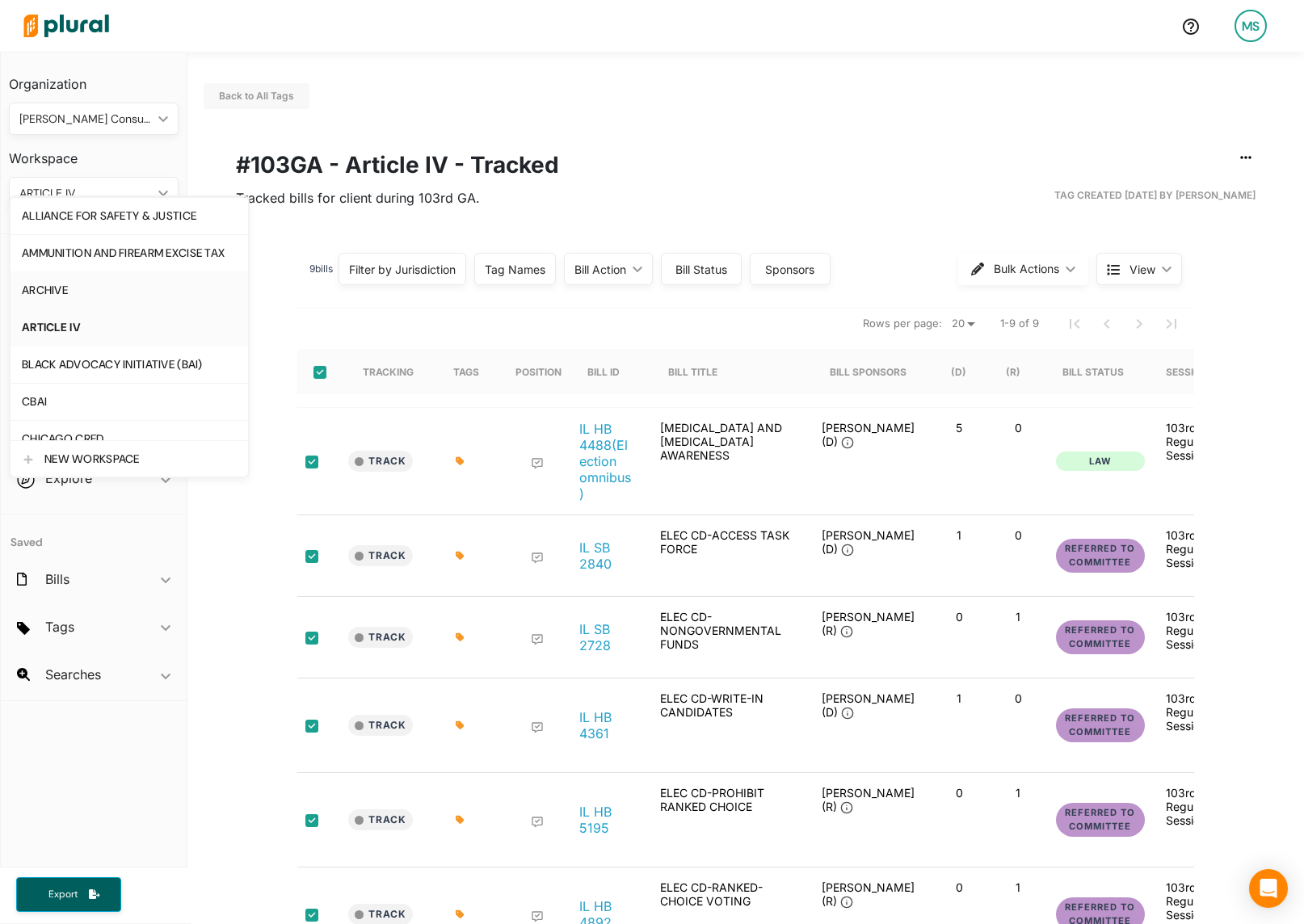
click at [66, 290] on div "ARCHIVE" at bounding box center [129, 290] width 215 height 14
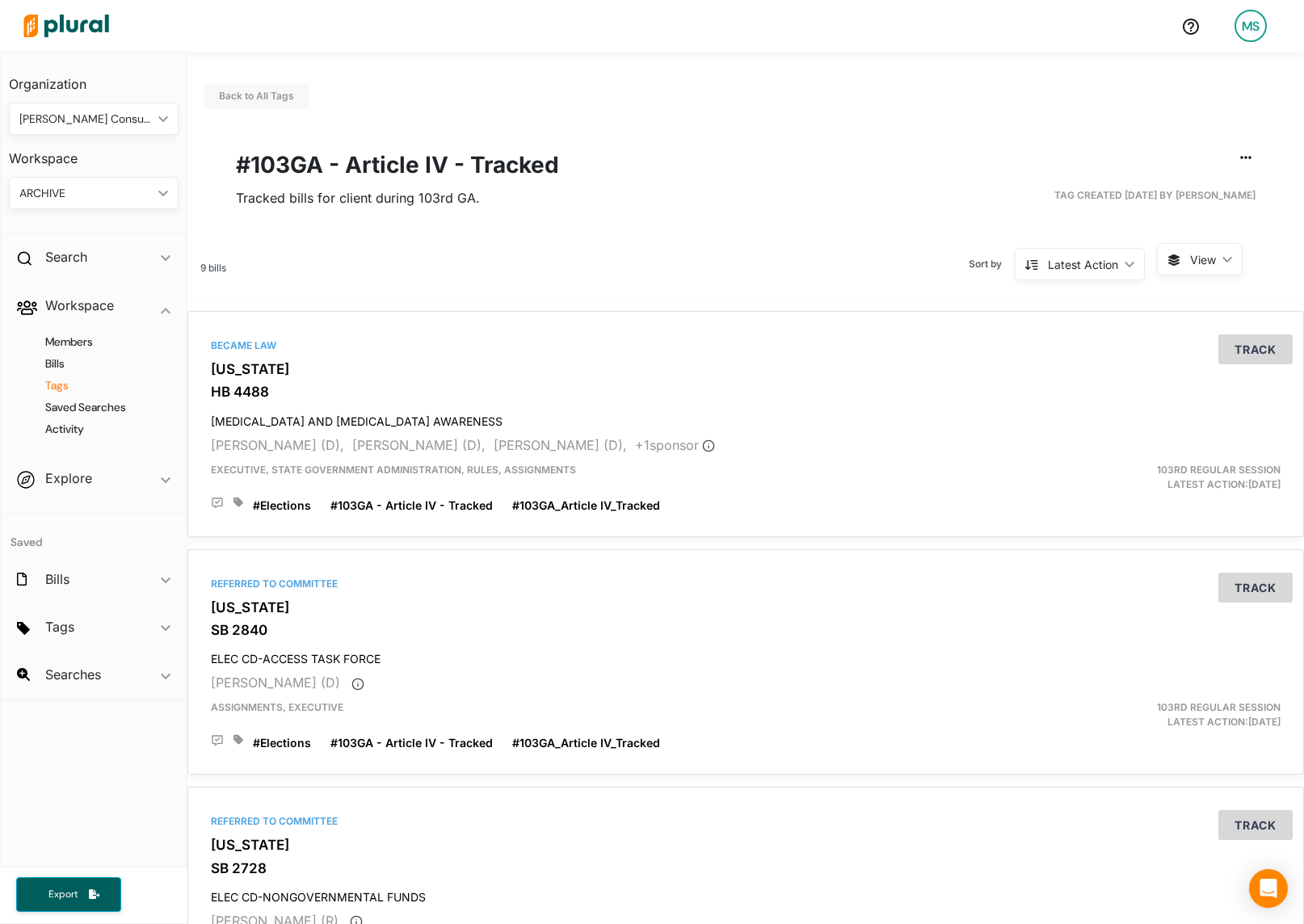
click at [50, 385] on h4 "Tags" at bounding box center [98, 385] width 146 height 15
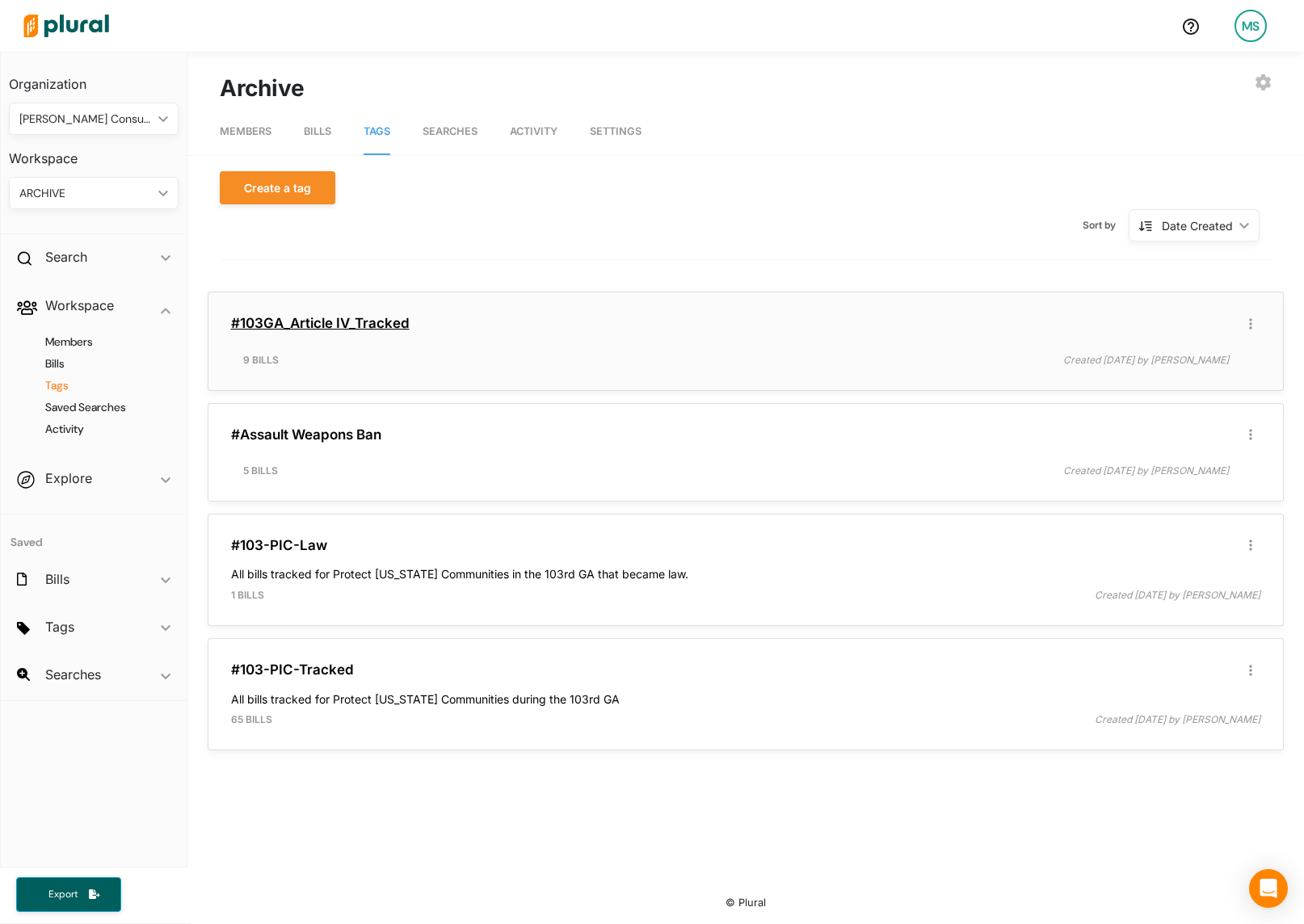
click at [374, 323] on link "#103GA_Article IV_Tracked" at bounding box center [321, 323] width 179 height 16
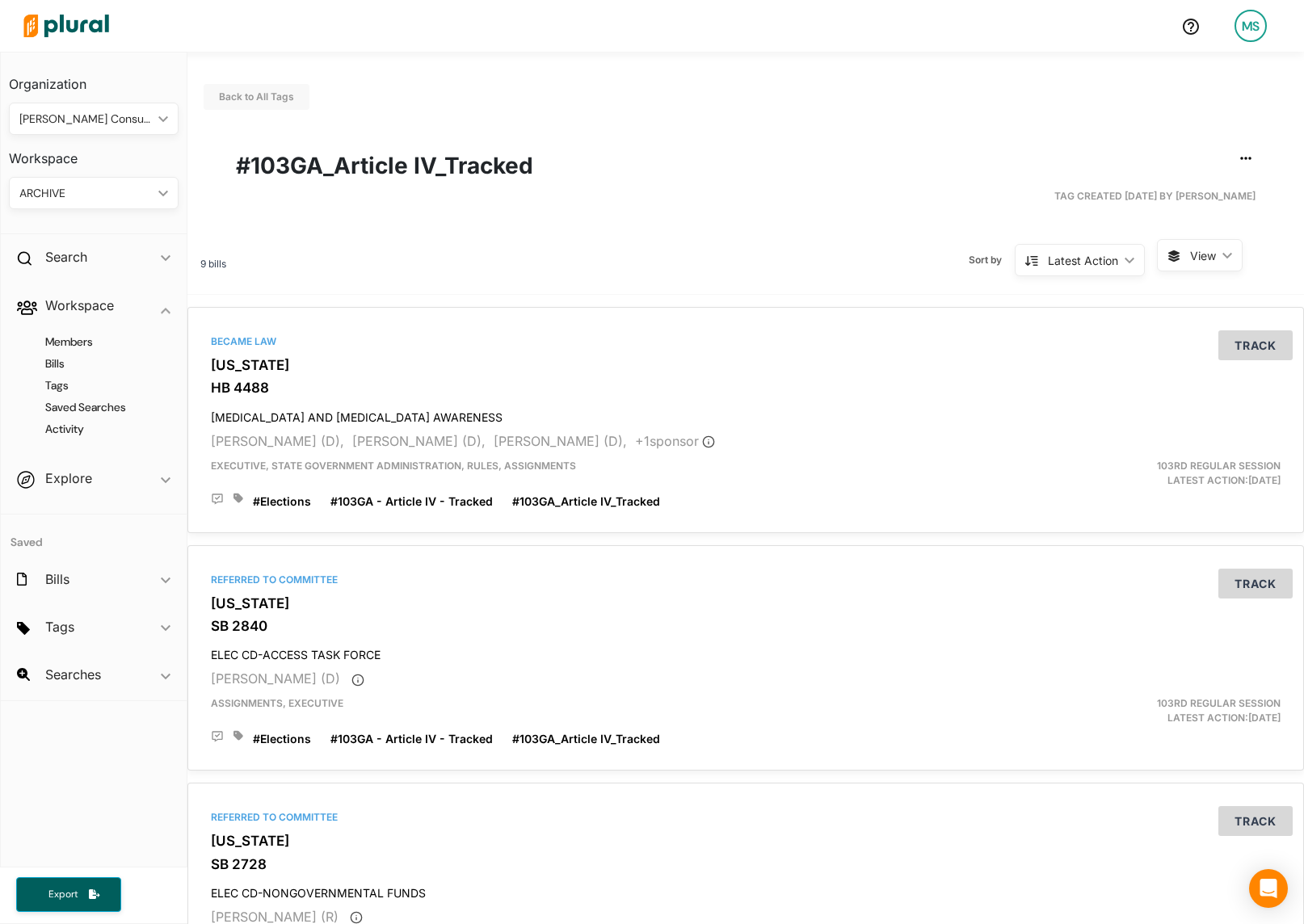
click at [84, 196] on div "ARCHIVE" at bounding box center [85, 193] width 132 height 17
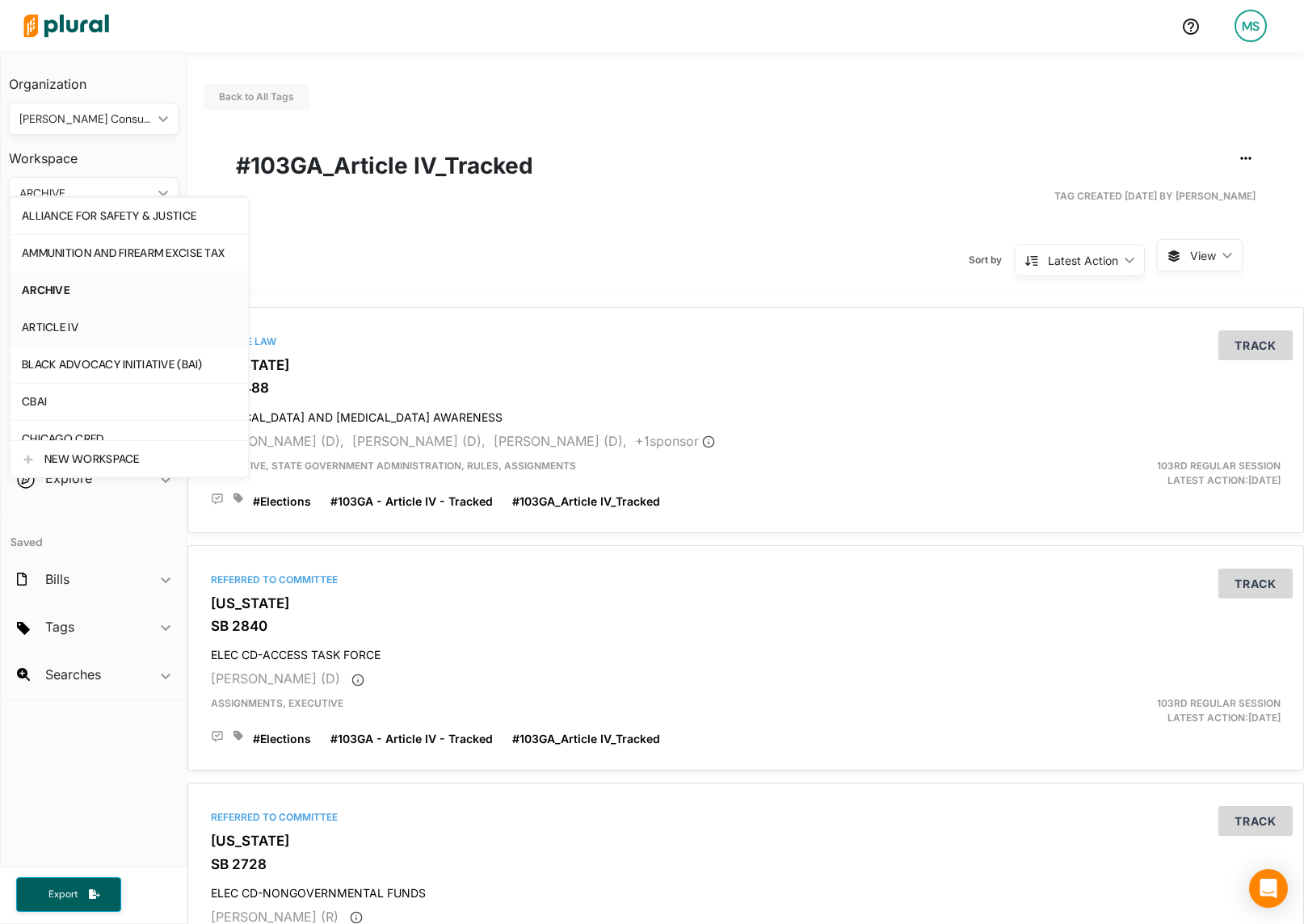
click at [60, 332] on div "ARTICLE IV" at bounding box center [129, 327] width 215 height 14
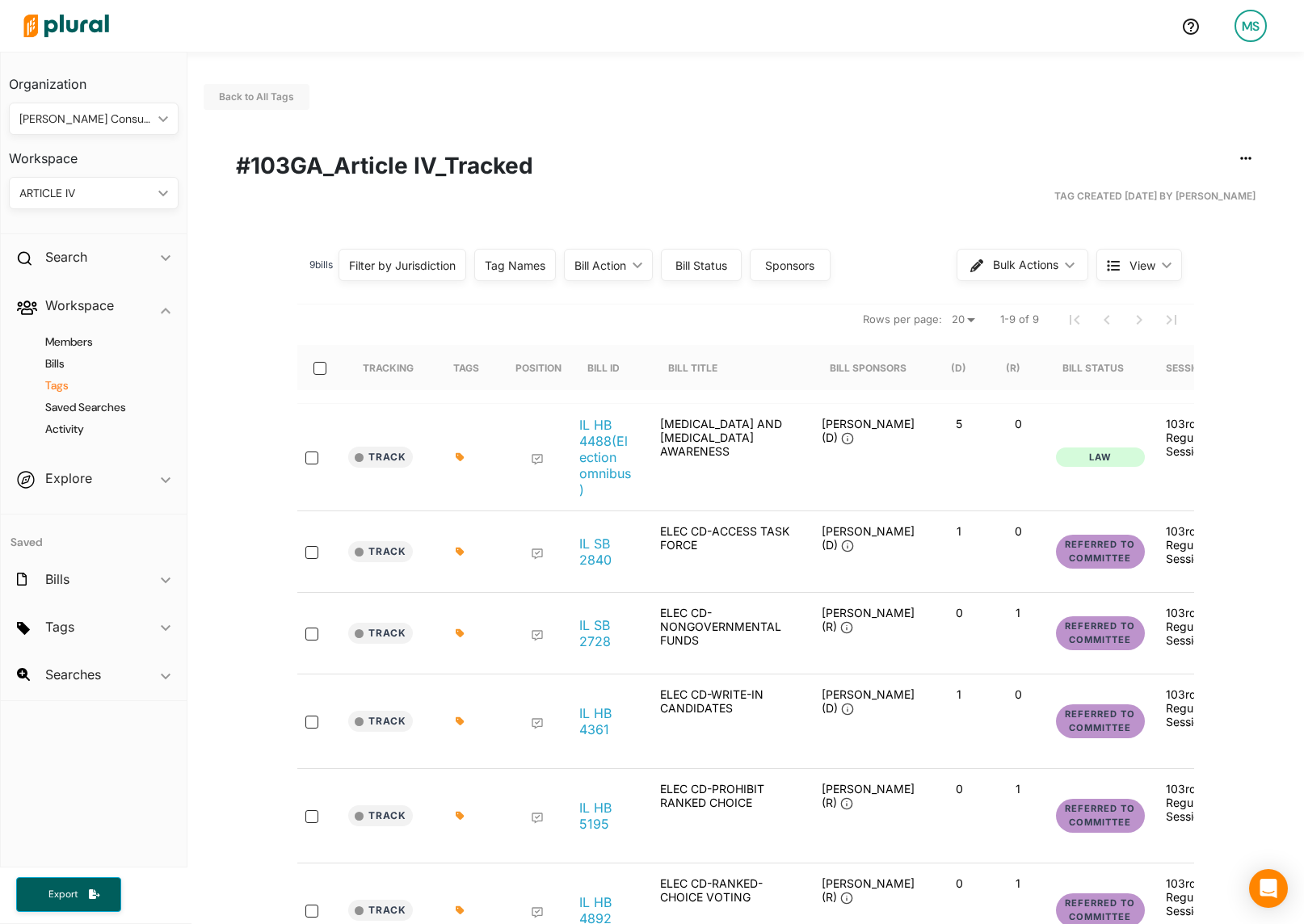
click at [65, 387] on h4 "Tags" at bounding box center [98, 385] width 146 height 15
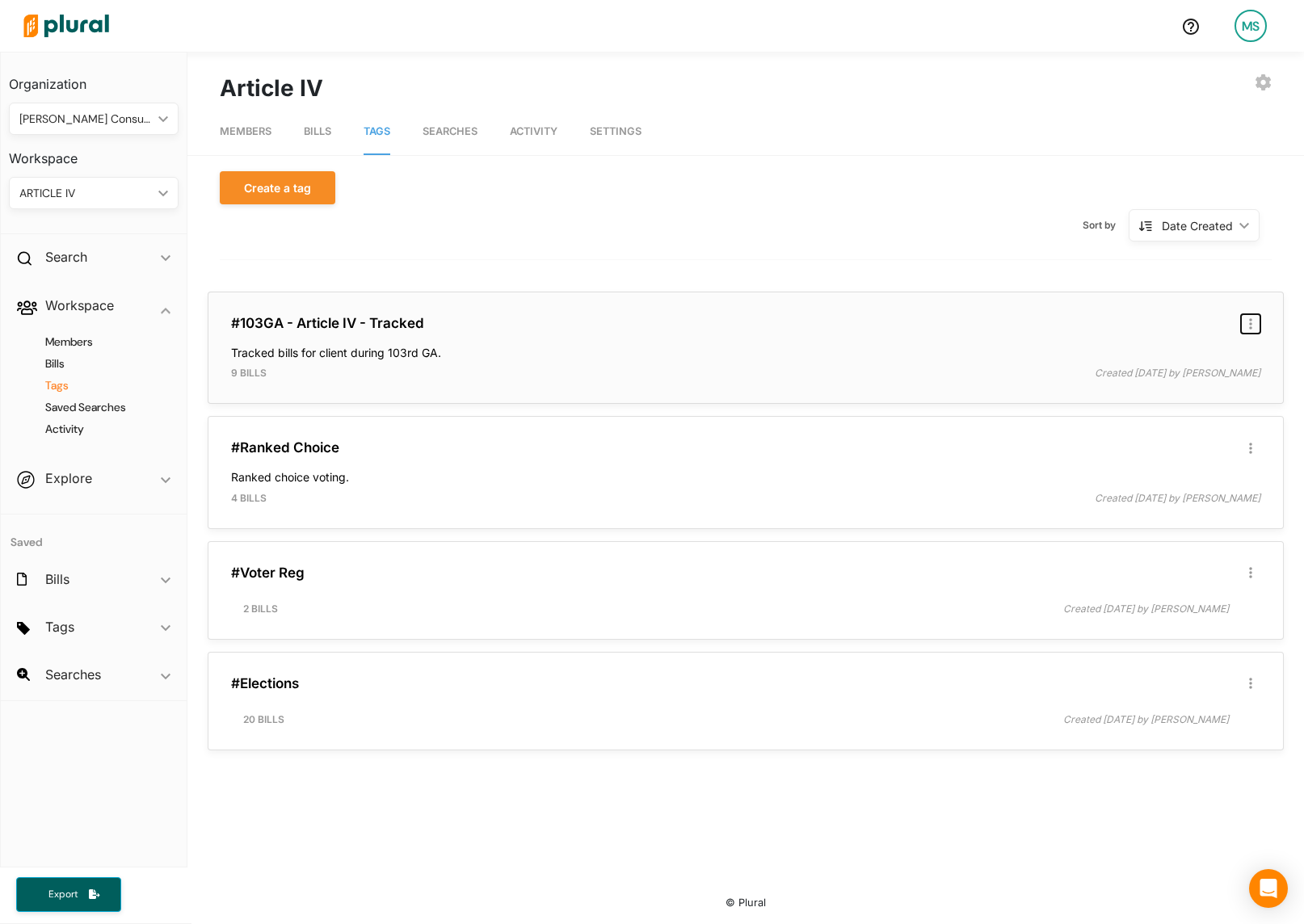
click at [1250, 323] on icon "button" at bounding box center [1251, 323] width 4 height 11
click at [77, 196] on div "ARTICLE IV" at bounding box center [85, 193] width 132 height 17
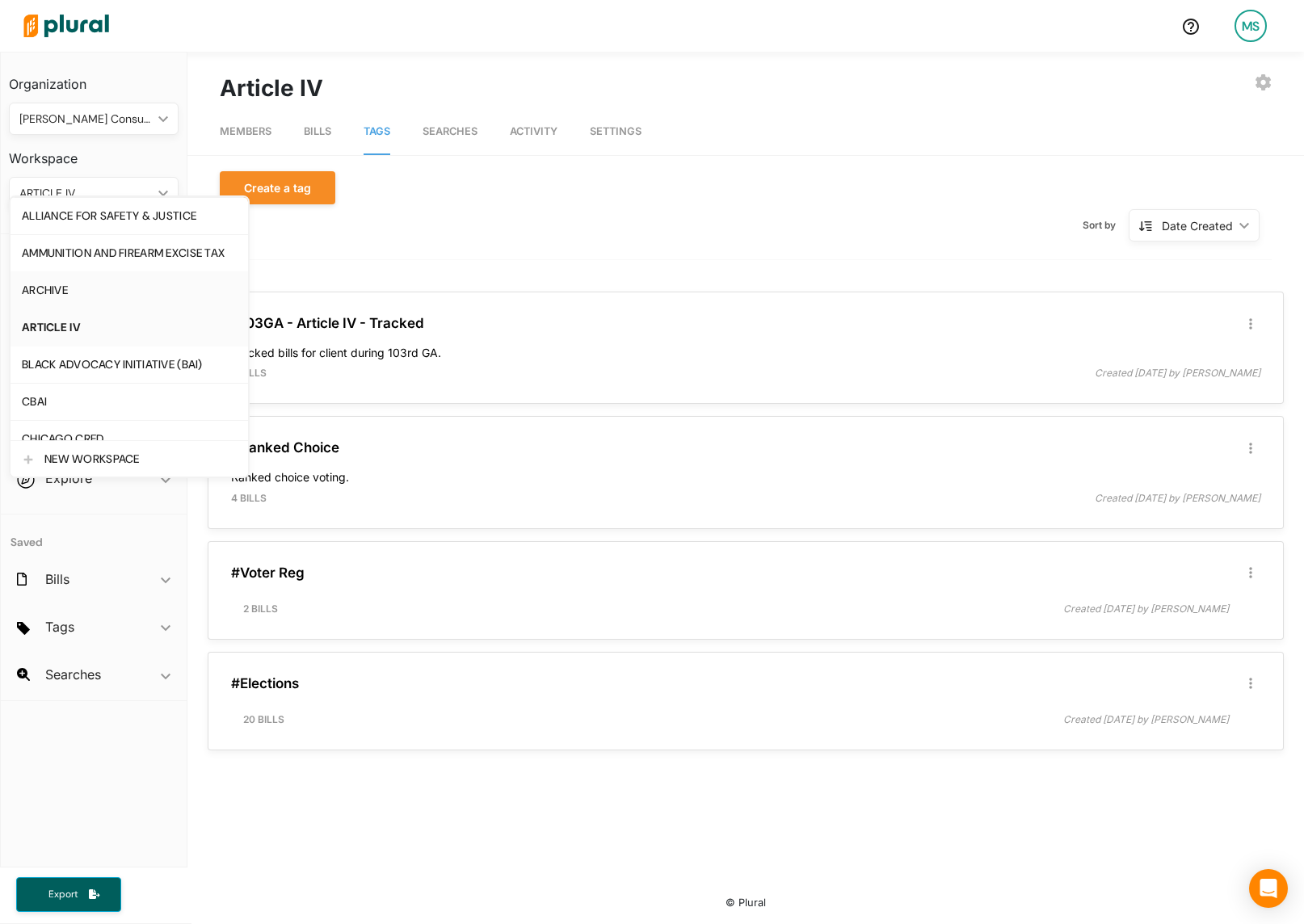
click at [55, 284] on div "ARCHIVE" at bounding box center [129, 290] width 215 height 14
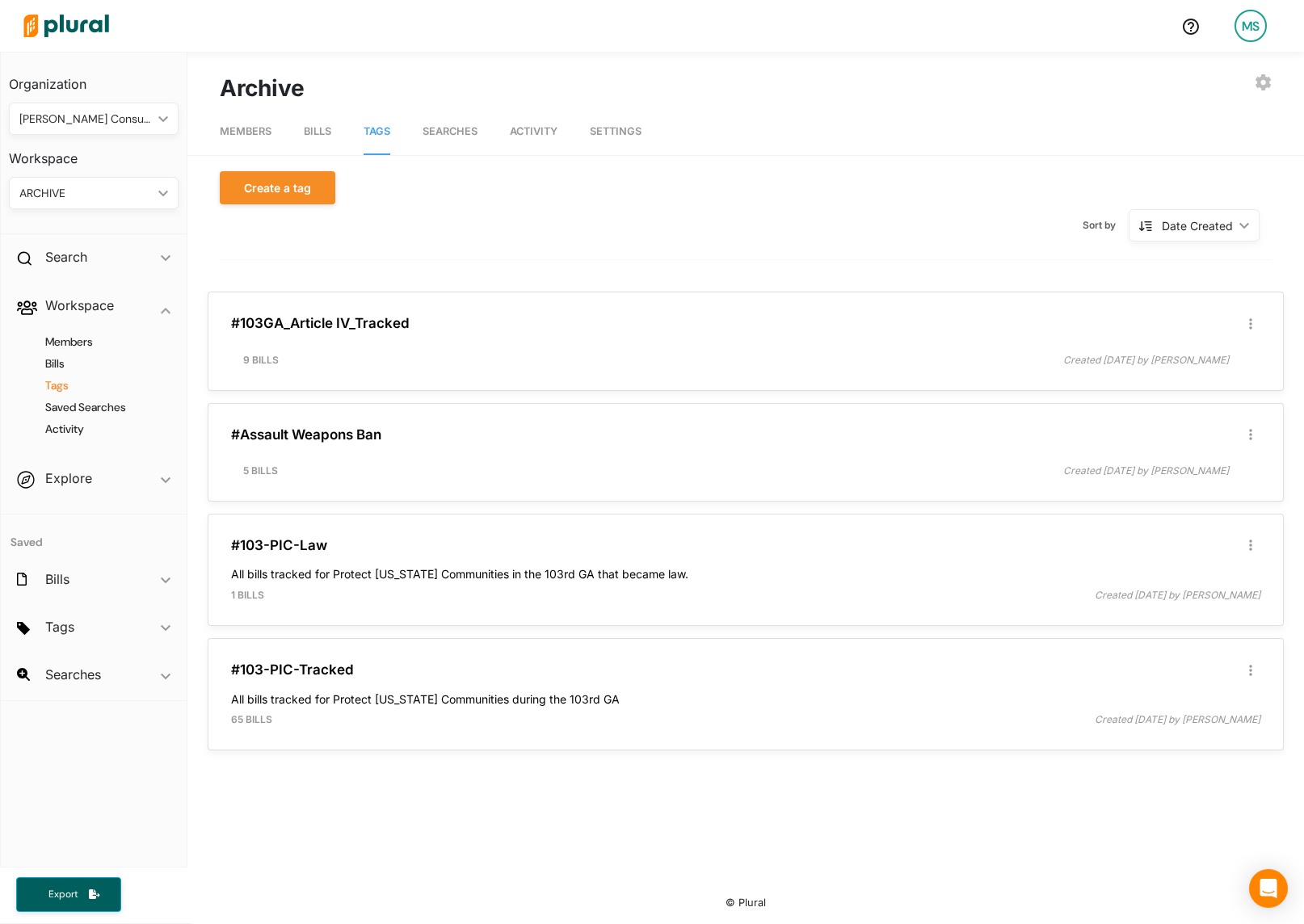
click at [96, 205] on div "ARCHIVE ic_keyboard_arrow_down" at bounding box center [94, 192] width 169 height 32
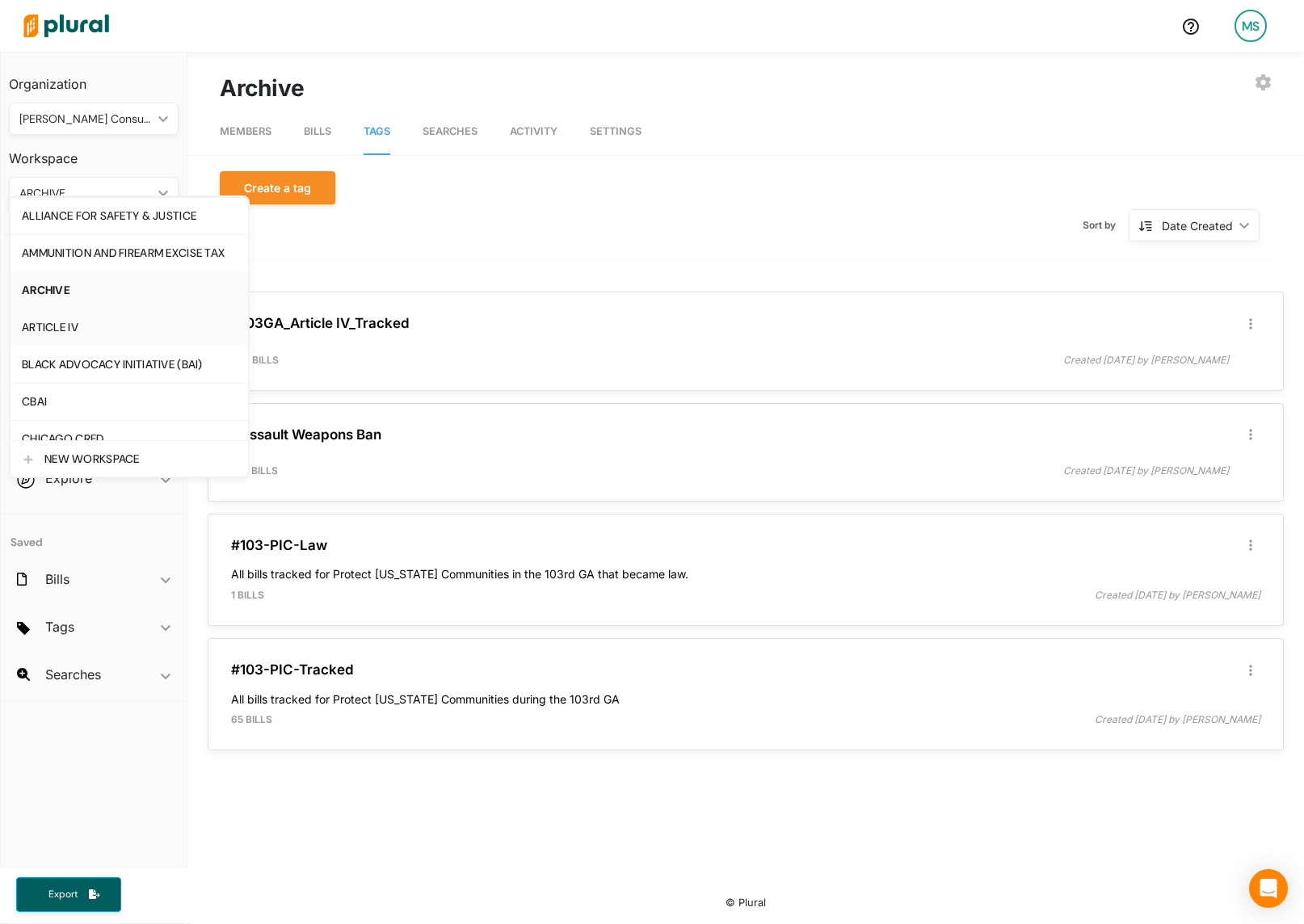
click at [54, 340] on link "ARTICLE IV" at bounding box center [129, 327] width 238 height 37
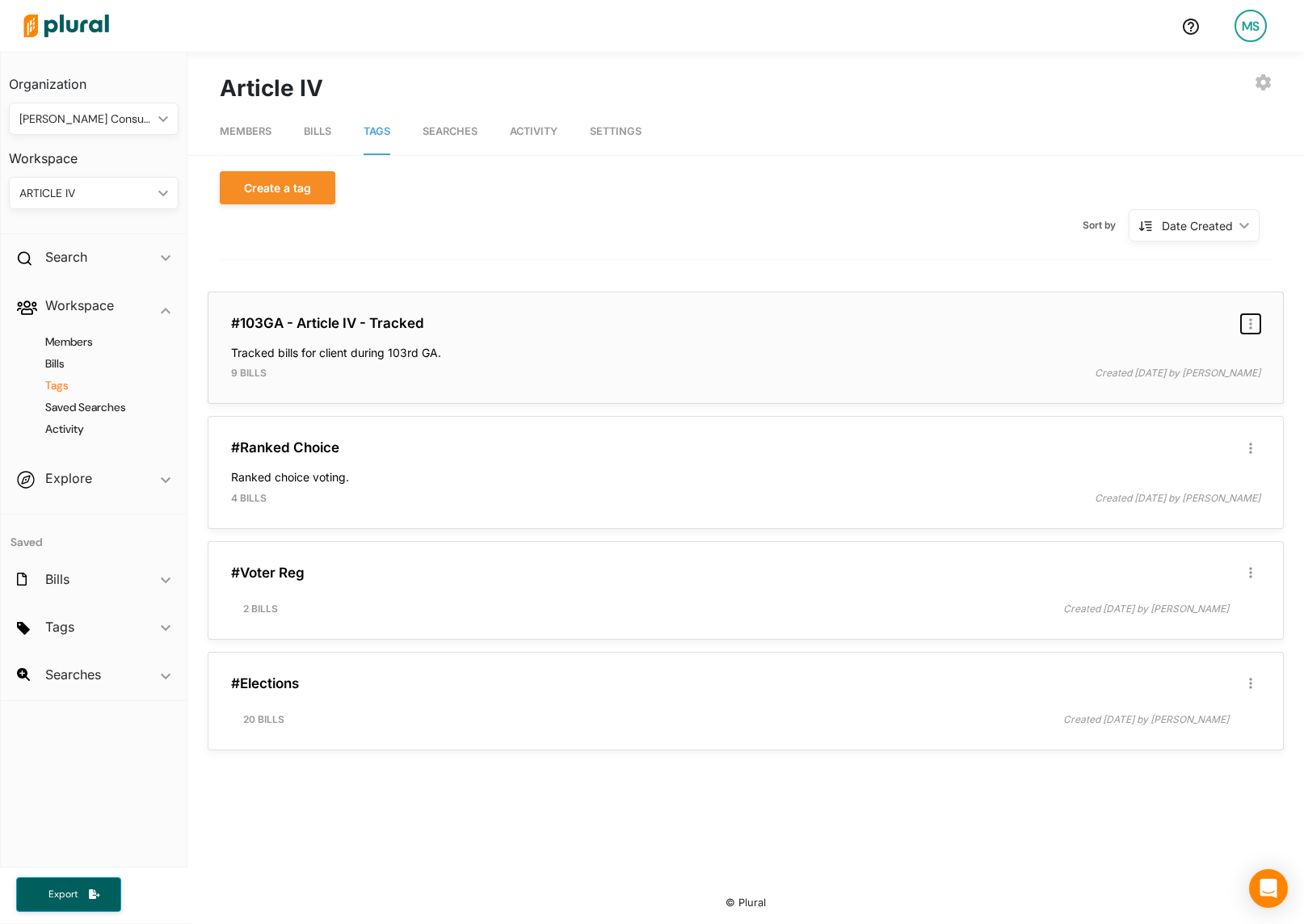
click at [1254, 323] on button "button" at bounding box center [1250, 323] width 19 height 19
click at [1145, 399] on link "Delete Tag" at bounding box center [1187, 392] width 141 height 37
